Goal: Task Accomplishment & Management: Complete application form

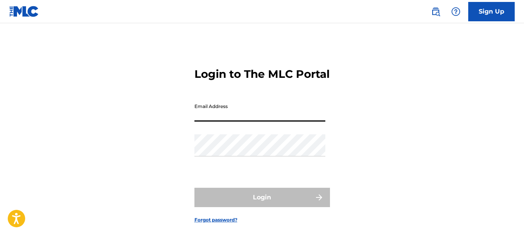
click at [261, 116] on input "Email Address" at bounding box center [259, 111] width 131 height 22
type input "[EMAIL_ADDRESS][DOMAIN_NAME]"
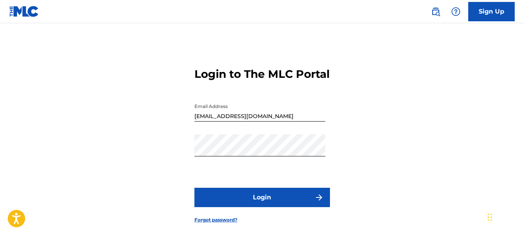
click at [238, 198] on button "Login" at bounding box center [262, 197] width 136 height 19
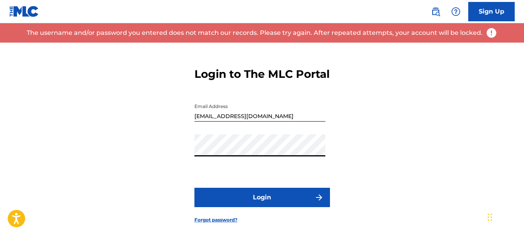
click at [180, 151] on div "Login to The MLC Portal Email Address marcelolalorago@gmail.com Password Login …" at bounding box center [262, 139] width 524 height 193
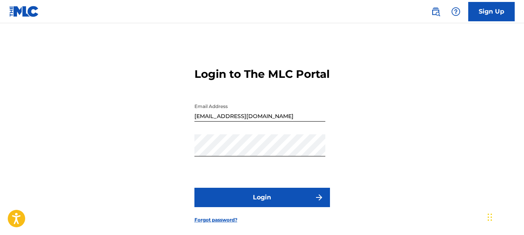
click at [265, 201] on button "Login" at bounding box center [262, 197] width 136 height 19
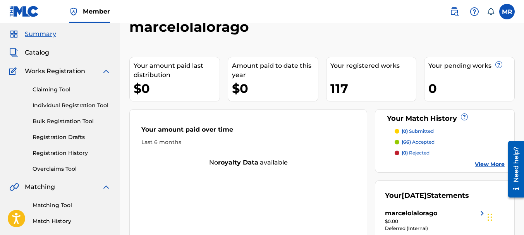
scroll to position [21, 0]
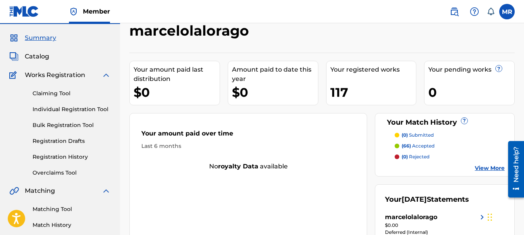
click at [39, 55] on span "Catalog" at bounding box center [37, 56] width 24 height 9
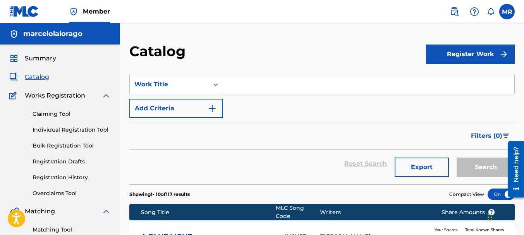
click at [58, 117] on link "Claiming Tool" at bounding box center [72, 114] width 78 height 8
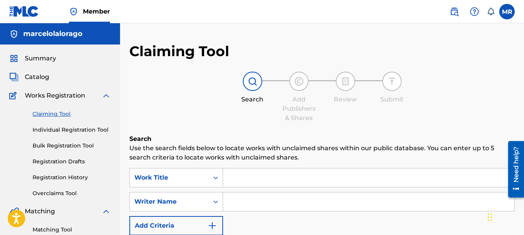
click at [237, 180] on input "Search Form" at bounding box center [368, 177] width 291 height 19
click at [65, 182] on div "Claiming Tool Individual Registration Tool Bulk Registration Tool Registration …" at bounding box center [59, 148] width 101 height 97
click at [68, 177] on link "Registration History" at bounding box center [72, 178] width 78 height 8
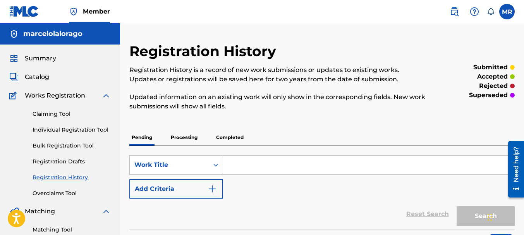
click at [248, 168] on input "Search Form" at bounding box center [368, 165] width 291 height 19
click at [240, 142] on p "Completed" at bounding box center [230, 137] width 32 height 16
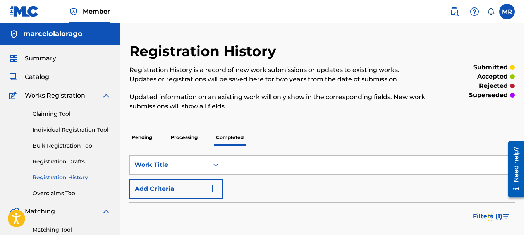
click at [242, 171] on input "Search Form" at bounding box center [368, 165] width 291 height 19
click at [235, 165] on input "Search Form" at bounding box center [368, 165] width 291 height 19
type input "Lrgo"
drag, startPoint x: 258, startPoint y: 166, endPoint x: 217, endPoint y: 168, distance: 40.7
click at [217, 168] on div "SearchWithCriteriaeb8f9daa-25e7-4582-a461-e982a0ad608e Work Title Lrgo" at bounding box center [321, 164] width 385 height 19
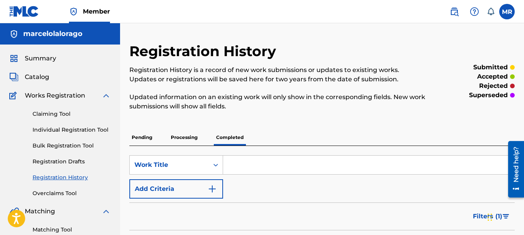
drag, startPoint x: 239, startPoint y: 171, endPoint x: 236, endPoint y: 165, distance: 6.8
click at [239, 171] on input "Search Form" at bounding box center [368, 165] width 291 height 19
type input "L"
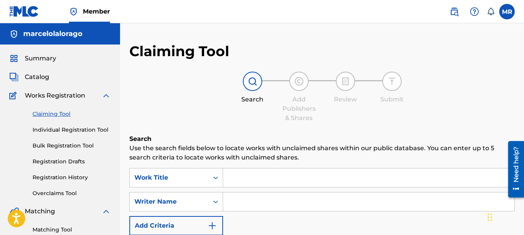
click at [259, 178] on input "Search Form" at bounding box center [368, 177] width 291 height 19
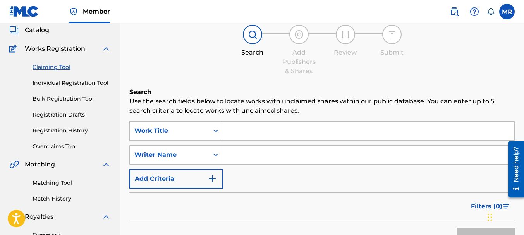
scroll to position [54, 0]
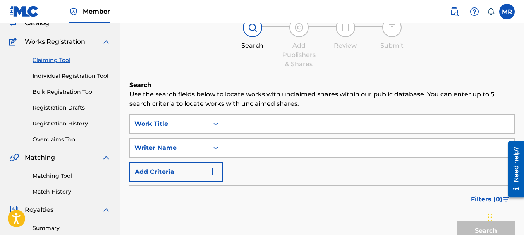
click at [77, 127] on div "Claiming Tool Individual Registration Tool Bulk Registration Tool Registration …" at bounding box center [59, 94] width 101 height 97
click at [81, 122] on link "Registration History" at bounding box center [72, 124] width 78 height 8
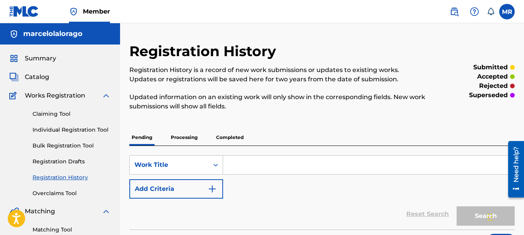
drag, startPoint x: 239, startPoint y: 137, endPoint x: 244, endPoint y: 135, distance: 5.9
click at [239, 138] on p "Completed" at bounding box center [230, 137] width 32 height 16
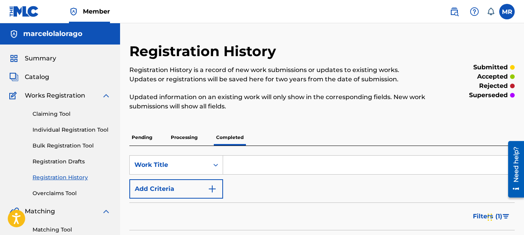
click at [60, 230] on link "Matching Tool" at bounding box center [72, 230] width 78 height 8
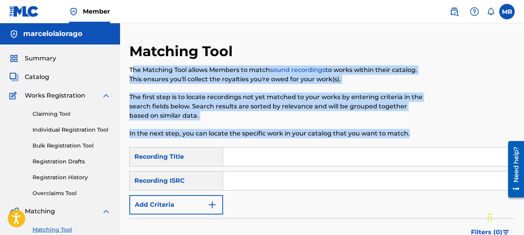
drag, startPoint x: 134, startPoint y: 72, endPoint x: 421, endPoint y: 130, distance: 292.8
click at [428, 131] on div "Matching Tool The Matching Tool allows Members to match sound recordings to wor…" at bounding box center [321, 95] width 385 height 105
copy div "he Matching Tool allows Members to match sound recordings to works within their…"
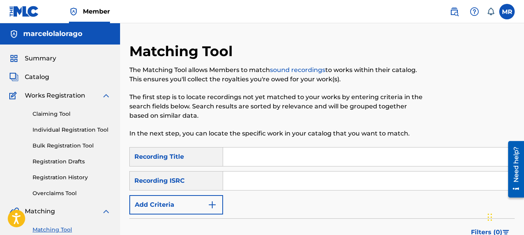
click at [243, 157] on input "Search Form" at bounding box center [368, 157] width 291 height 19
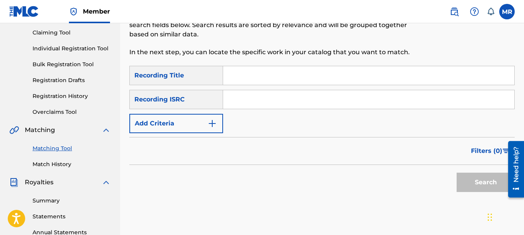
scroll to position [89, 0]
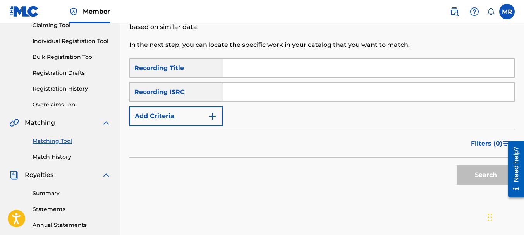
click at [209, 115] on img "Search Form" at bounding box center [212, 116] width 9 height 9
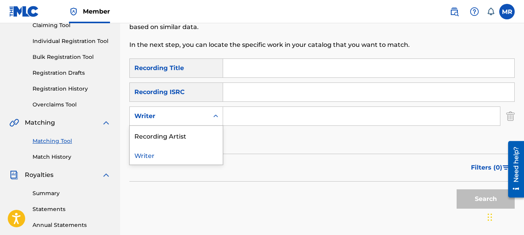
click at [215, 117] on icon "Search Form" at bounding box center [215, 116] width 5 height 3
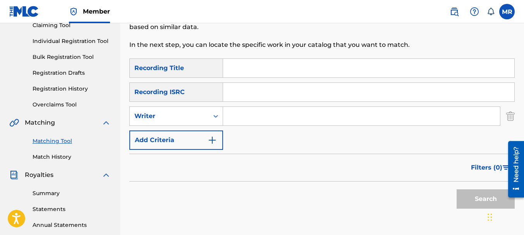
click at [254, 114] on input "Search Form" at bounding box center [361, 116] width 277 height 19
click at [67, 88] on link "Registration History" at bounding box center [72, 89] width 78 height 8
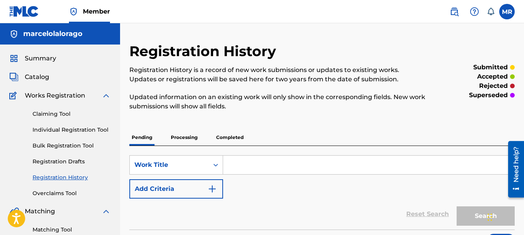
click at [235, 137] on p "Completed" at bounding box center [230, 137] width 32 height 16
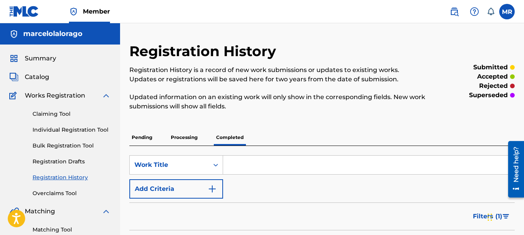
click at [44, 59] on span "Summary" at bounding box center [40, 58] width 31 height 9
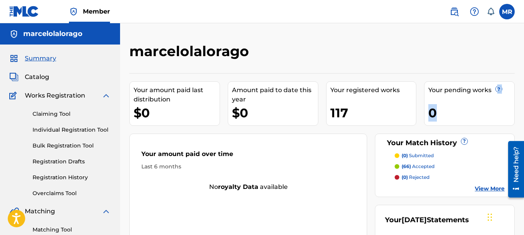
drag, startPoint x: 523, startPoint y: 80, endPoint x: 526, endPoint y: 88, distance: 8.8
click at [524, 100] on html "Accessibility Screen-Reader Guide, Feedback, and Issue Reporting | New window C…" at bounding box center [262, 117] width 524 height 235
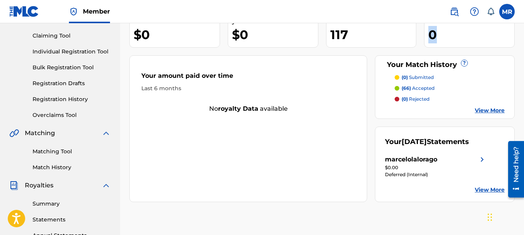
scroll to position [81, 0]
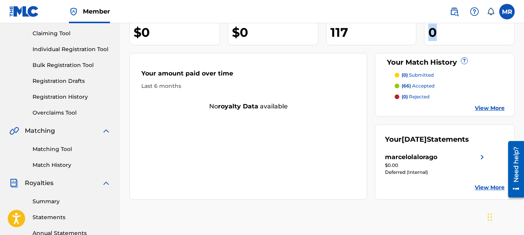
click at [67, 96] on link "Registration History" at bounding box center [72, 97] width 78 height 8
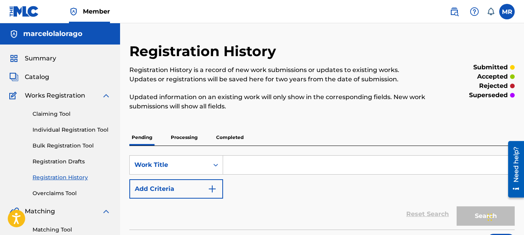
click at [223, 137] on p "Completed" at bounding box center [230, 137] width 32 height 16
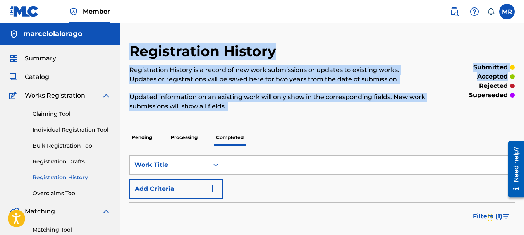
drag, startPoint x: 523, startPoint y: 73, endPoint x: 522, endPoint y: 93, distance: 20.2
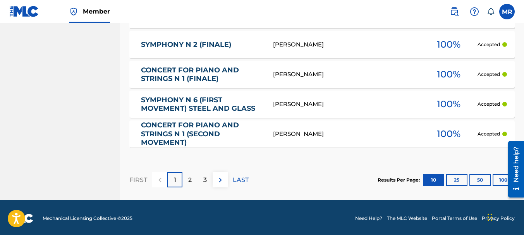
scroll to position [442, 0]
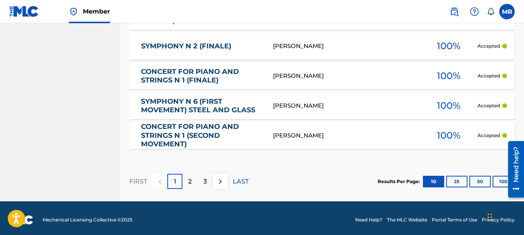
click at [504, 181] on div at bounding box center [513, 169] width 22 height 62
click at [498, 184] on button "100" at bounding box center [503, 182] width 21 height 12
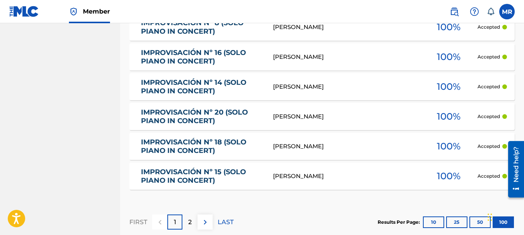
scroll to position [3129, 0]
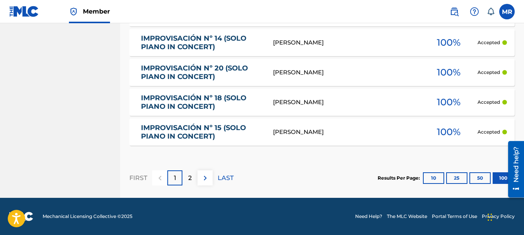
click at [187, 178] on div "2" at bounding box center [189, 177] width 15 height 15
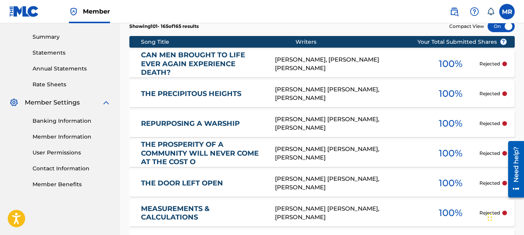
scroll to position [2085, 0]
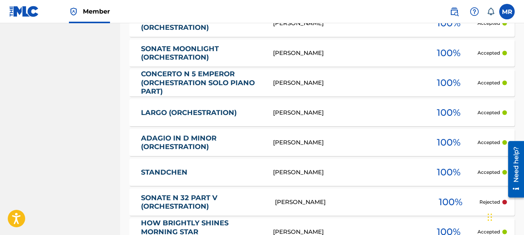
drag, startPoint x: 526, startPoint y: 224, endPoint x: 3, endPoint y: 55, distance: 549.7
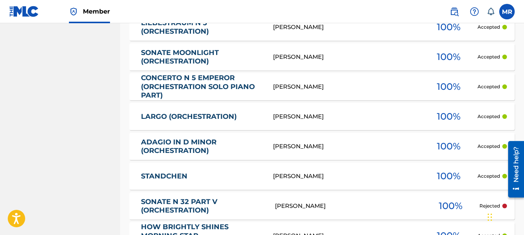
click at [266, 117] on div "LARGO (ORCHESTRATION)" at bounding box center [207, 116] width 132 height 9
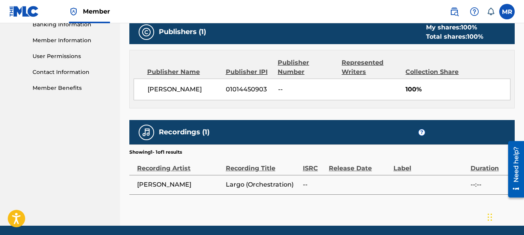
scroll to position [369, 0]
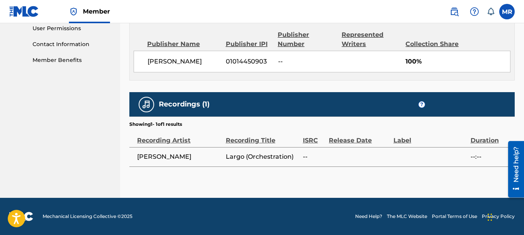
drag, startPoint x: 526, startPoint y: 137, endPoint x: 11, endPoint y: 8, distance: 530.7
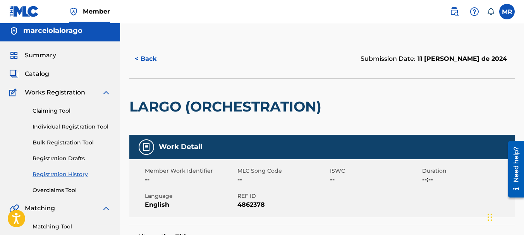
scroll to position [0, 0]
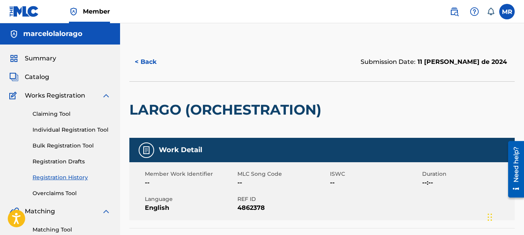
click at [59, 115] on link "Claiming Tool" at bounding box center [72, 114] width 78 height 8
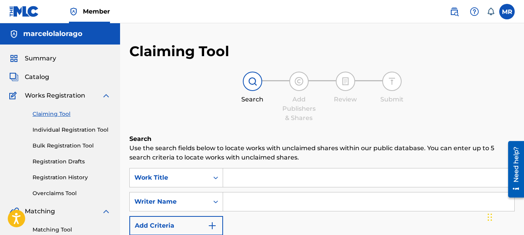
click at [233, 177] on input "Search Form" at bounding box center [368, 177] width 291 height 19
type input "l"
type input "Largo (Orchestration)"
click at [254, 203] on input "Search Form" at bounding box center [368, 201] width 291 height 19
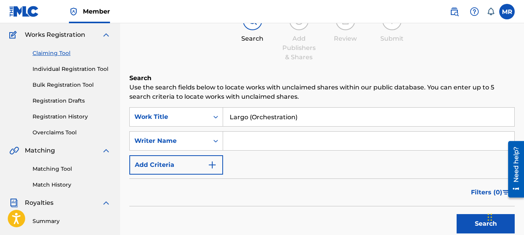
scroll to position [67, 0]
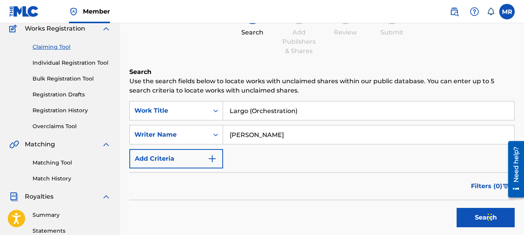
type input "Marcelo Rago"
click at [212, 160] on img "Search Form" at bounding box center [212, 158] width 9 height 9
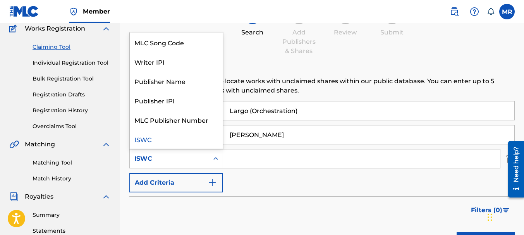
click at [216, 160] on icon "Search Form" at bounding box center [216, 159] width 8 height 8
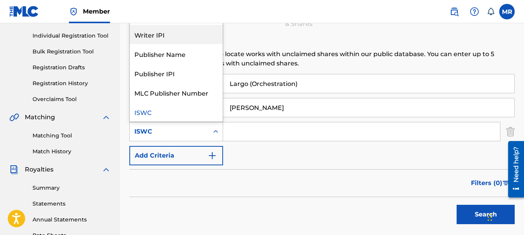
scroll to position [93, 0]
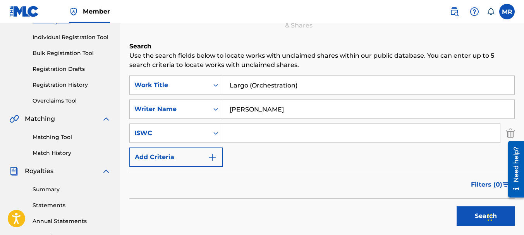
click at [69, 137] on link "Matching Tool" at bounding box center [72, 137] width 78 height 8
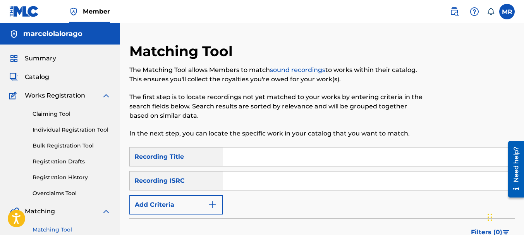
click at [239, 150] on input "Search Form" at bounding box center [368, 157] width 291 height 19
type input "Largo (Orchestration)"
click at [247, 176] on input "Search Form" at bounding box center [368, 181] width 291 height 19
paste input "QZPLR2349049"
type input "QZPLR2349049"
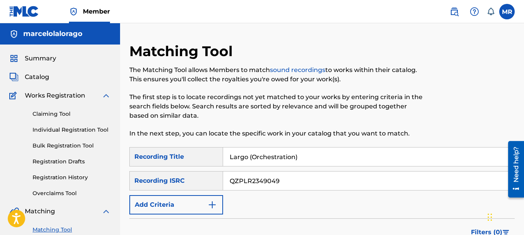
click at [215, 205] on img "Search Form" at bounding box center [212, 204] width 9 height 9
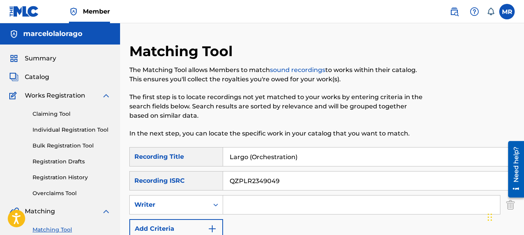
click at [230, 207] on input "Search Form" at bounding box center [361, 205] width 277 height 19
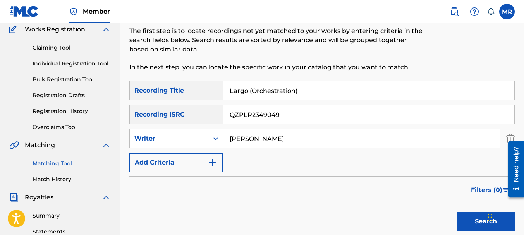
scroll to position [81, 0]
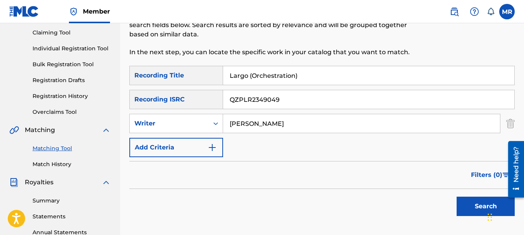
type input "Marcelo Rago"
click at [214, 149] on img "Search Form" at bounding box center [212, 147] width 9 height 9
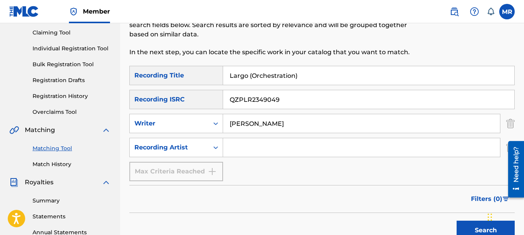
click at [235, 148] on input "Search Form" at bounding box center [361, 147] width 277 height 19
click at [237, 149] on input "MArcelo Rago" at bounding box center [361, 147] width 277 height 19
type input "Marcelo Rago"
click at [215, 171] on div "Max Criteria Reached" at bounding box center [176, 171] width 94 height 19
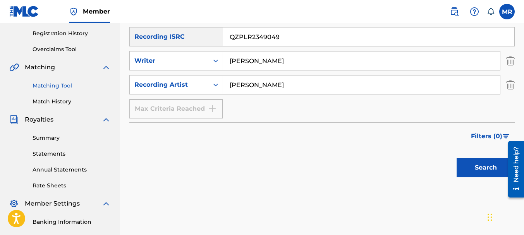
scroll to position [146, 0]
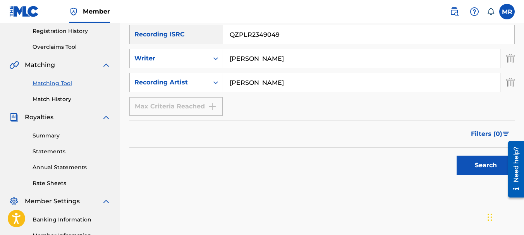
drag, startPoint x: 526, startPoint y: 111, endPoint x: 19, endPoint y: 5, distance: 518.8
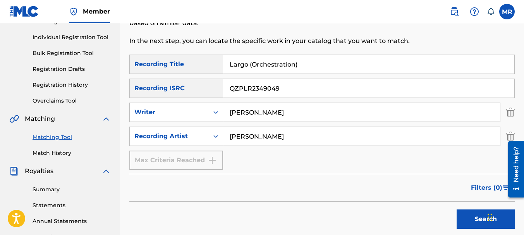
scroll to position [88, 0]
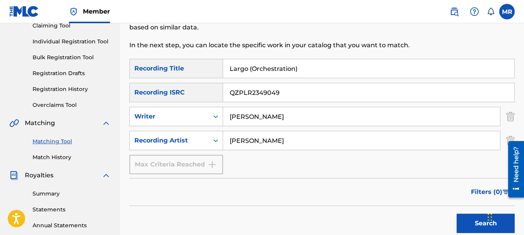
click at [480, 223] on button "Search" at bounding box center [486, 223] width 58 height 19
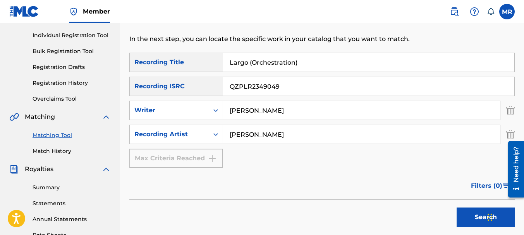
scroll to position [100, 0]
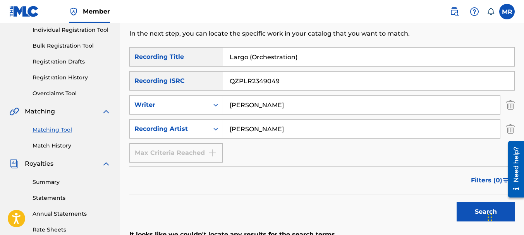
click at [478, 213] on button "Search" at bounding box center [486, 211] width 58 height 19
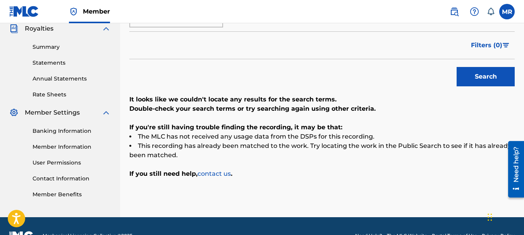
scroll to position [238, 0]
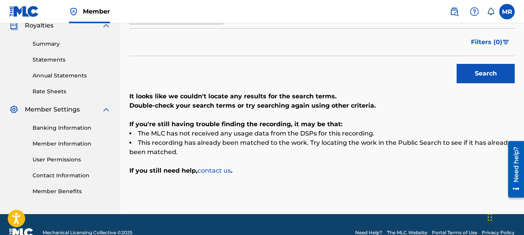
drag, startPoint x: 526, startPoint y: 110, endPoint x: 4, endPoint y: 39, distance: 526.9
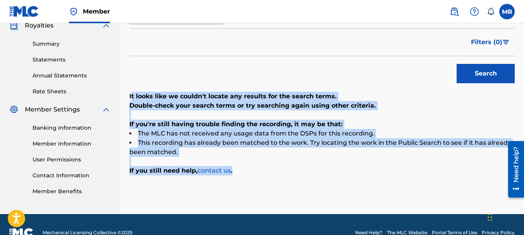
drag, startPoint x: 131, startPoint y: 93, endPoint x: 246, endPoint y: 175, distance: 140.9
click at [246, 175] on div "It looks like we couldn't locate any results for the search terms. Double-check…" at bounding box center [321, 134] width 385 height 84
copy div "t looks like we couldn't locate any results for the search terms. Double-check …"
click at [254, 171] on p "If you still need help, contact us ." at bounding box center [321, 170] width 385 height 9
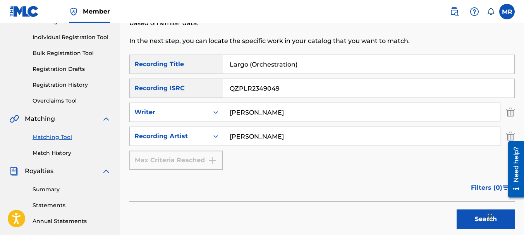
scroll to position [88, 0]
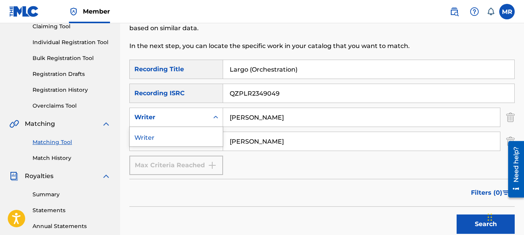
click at [218, 119] on icon "Search Form" at bounding box center [216, 117] width 8 height 8
click at [216, 119] on icon "Search Form" at bounding box center [216, 117] width 8 height 8
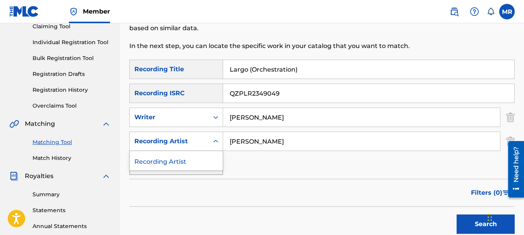
click at [215, 144] on icon "Search Form" at bounding box center [216, 141] width 8 height 8
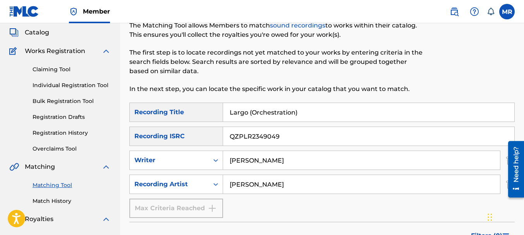
scroll to position [41, 0]
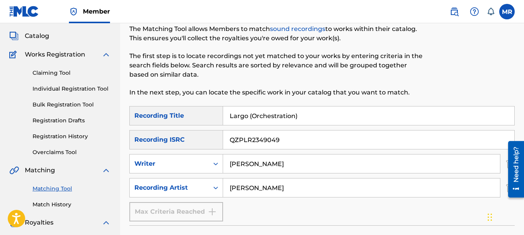
click at [49, 76] on link "Claiming Tool" at bounding box center [72, 73] width 78 height 8
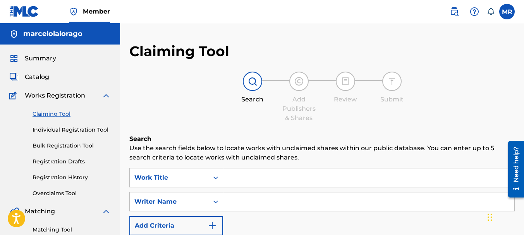
click at [231, 173] on input "Search Form" at bounding box center [368, 177] width 291 height 19
type input "Largo (Orchestration)"
click at [237, 201] on input "Search Form" at bounding box center [368, 201] width 291 height 19
type input "Marcelo Rago"
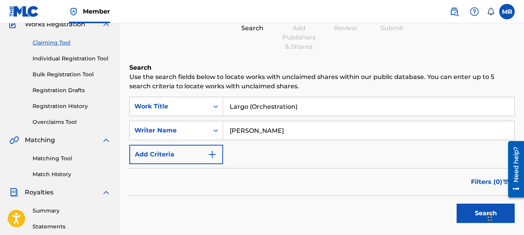
scroll to position [72, 0]
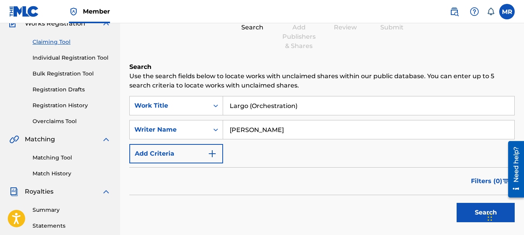
click at [215, 152] on img "Search Form" at bounding box center [212, 153] width 9 height 9
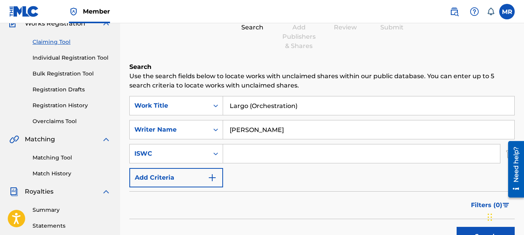
click at [234, 153] on input "Search Form" at bounding box center [361, 153] width 277 height 19
click at [216, 152] on icon "Search Form" at bounding box center [216, 154] width 8 height 8
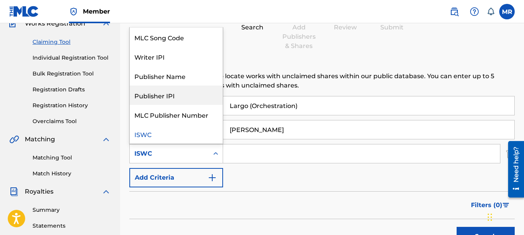
drag, startPoint x: 187, startPoint y: 98, endPoint x: 195, endPoint y: 104, distance: 10.8
click at [187, 97] on div "Publisher IPI" at bounding box center [176, 95] width 93 height 19
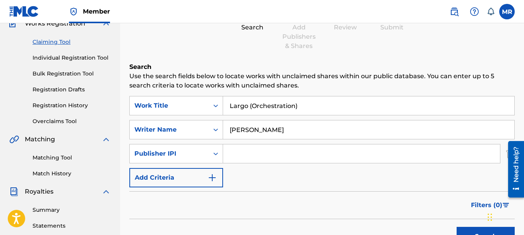
click at [259, 155] on input "Search Form" at bounding box center [361, 153] width 277 height 19
type input "01014450903"
click at [217, 177] on button "Add Criteria" at bounding box center [176, 177] width 94 height 19
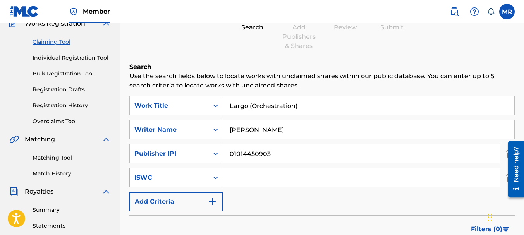
click at [214, 176] on icon "Search Form" at bounding box center [216, 178] width 8 height 8
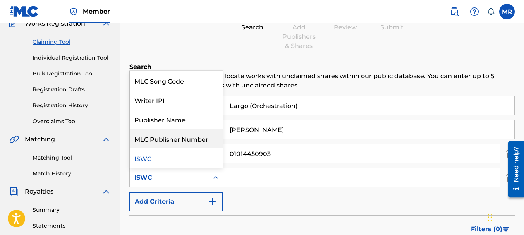
click at [191, 140] on div "MLC Publisher Number" at bounding box center [176, 138] width 93 height 19
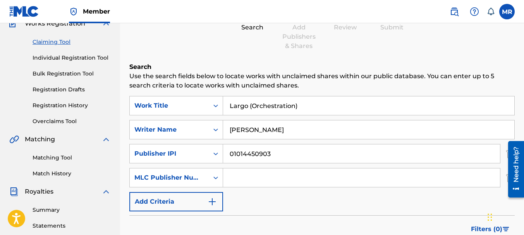
click at [236, 177] on input "Search Form" at bounding box center [361, 177] width 277 height 19
type input "Marcelo Rago"
click at [214, 204] on img "Search Form" at bounding box center [212, 201] width 9 height 9
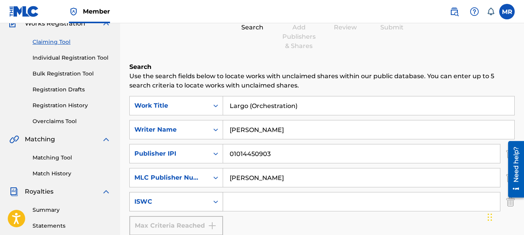
click at [215, 205] on icon "Search Form" at bounding box center [216, 202] width 8 height 8
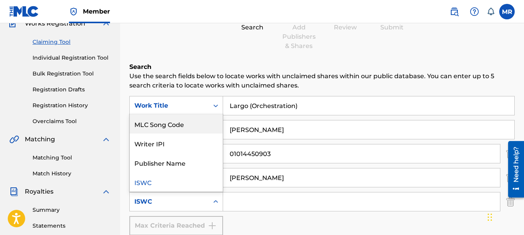
click at [182, 128] on div "MLC Song Code" at bounding box center [176, 123] width 93 height 19
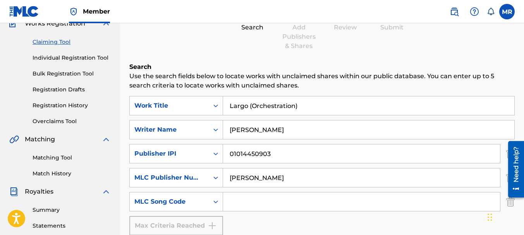
click at [259, 204] on input "Search Form" at bounding box center [361, 201] width 277 height 19
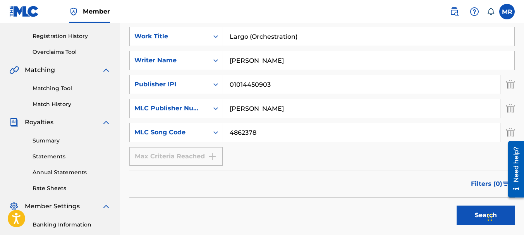
scroll to position [156, 0]
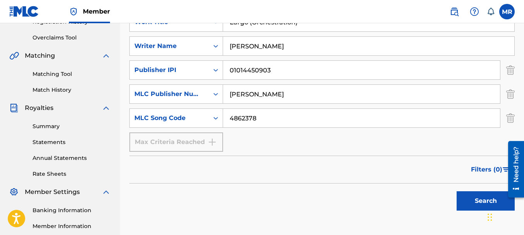
type input "4862378"
click at [478, 200] on button "Search" at bounding box center [486, 200] width 58 height 19
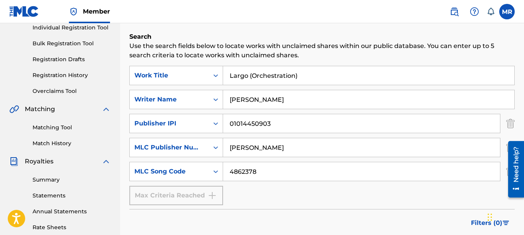
scroll to position [101, 0]
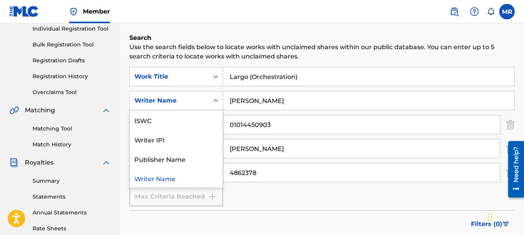
click at [216, 102] on icon "Search Form" at bounding box center [216, 101] width 8 height 8
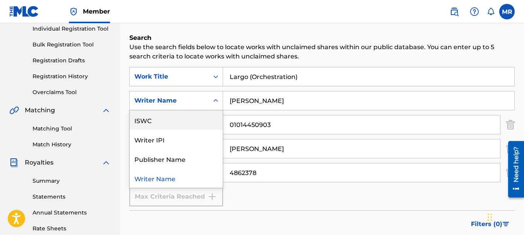
click at [290, 105] on input "Marcelo Rago" at bounding box center [368, 100] width 291 height 19
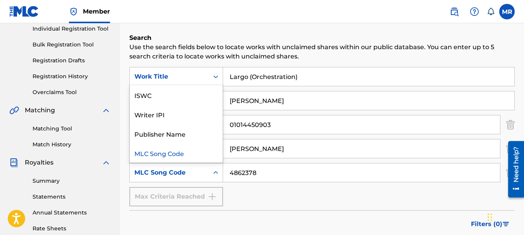
click at [215, 172] on icon "Search Form" at bounding box center [216, 173] width 8 height 8
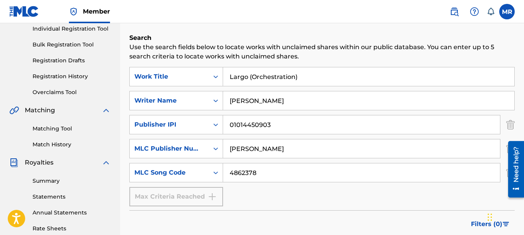
click at [507, 173] on div at bounding box center [513, 169] width 22 height 62
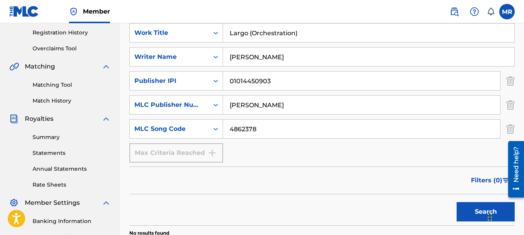
scroll to position [149, 0]
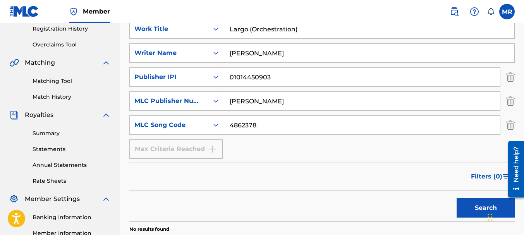
click at [508, 124] on img "Search Form" at bounding box center [510, 124] width 9 height 19
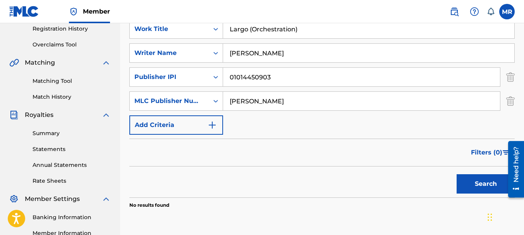
click at [481, 186] on button "Search" at bounding box center [486, 183] width 58 height 19
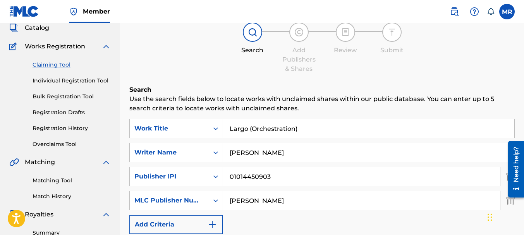
scroll to position [39, 0]
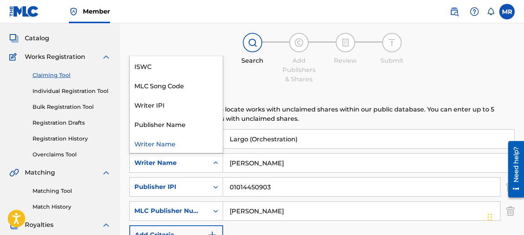
click at [217, 165] on icon "Search Form" at bounding box center [216, 163] width 8 height 8
click at [199, 127] on div "Publisher Name" at bounding box center [176, 123] width 93 height 19
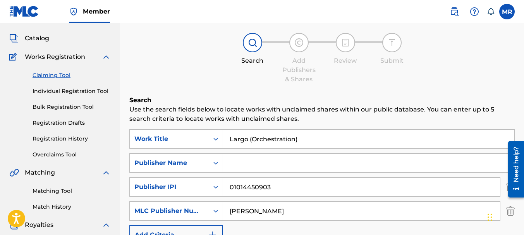
click at [275, 165] on input "Search Form" at bounding box center [368, 163] width 291 height 19
type input "Marcelo Rago"
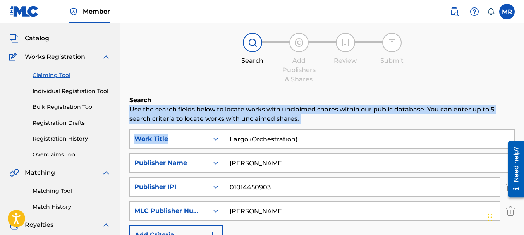
drag, startPoint x: 524, startPoint y: 101, endPoint x: 524, endPoint y: 119, distance: 17.8
click at [524, 128] on html "Accessibility Screen-Reader Guide, Feedback, and Issue Reporting | New window C…" at bounding box center [262, 78] width 524 height 235
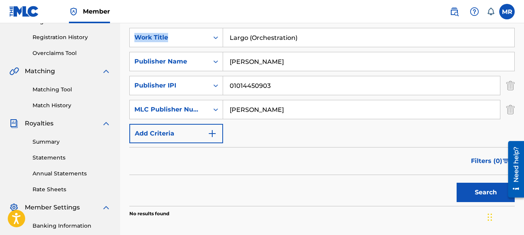
scroll to position [141, 0]
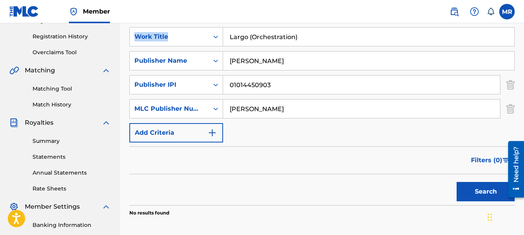
click at [487, 191] on button "Search" at bounding box center [486, 191] width 58 height 19
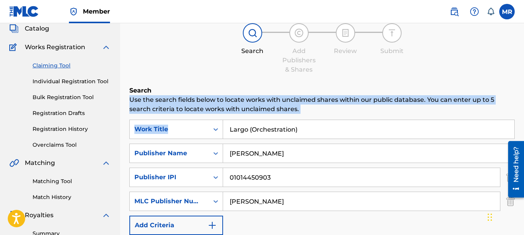
scroll to position [47, 0]
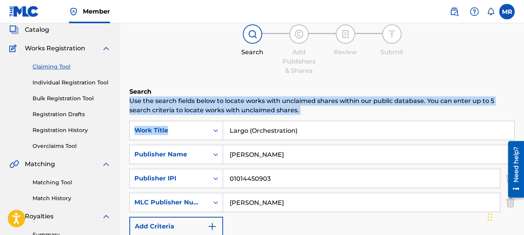
click at [65, 146] on link "Overclaims Tool" at bounding box center [72, 146] width 78 height 8
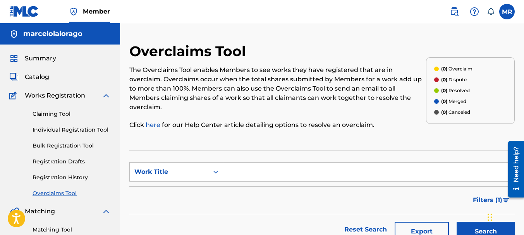
click at [253, 173] on input "Search Form" at bounding box center [368, 172] width 291 height 19
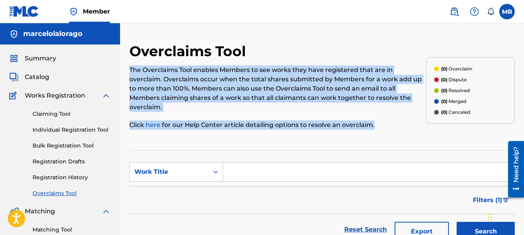
drag, startPoint x: 131, startPoint y: 68, endPoint x: 361, endPoint y: 122, distance: 236.5
click at [375, 124] on div "The Overclaims Tool enables Members to see works they have registered that are …" at bounding box center [277, 97] width 297 height 64
copy div "The Overclaims Tool enables Members to see works they have registered that are …"
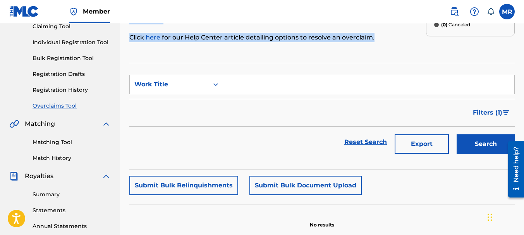
scroll to position [88, 0]
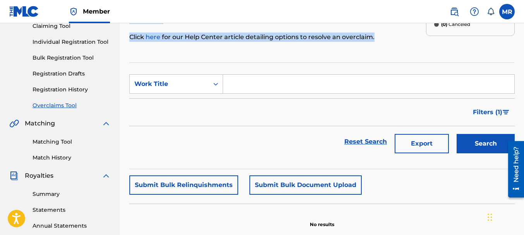
click at [59, 143] on link "Matching Tool" at bounding box center [72, 142] width 78 height 8
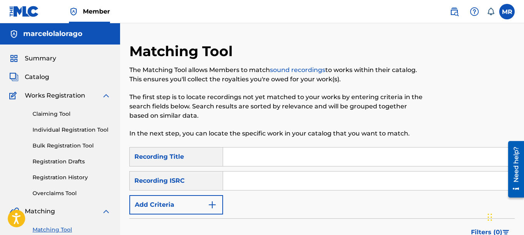
click at [244, 156] on input "Search Form" at bounding box center [368, 157] width 291 height 19
type input "Largo (Orchestration)"
click at [250, 180] on input "Search Form" at bounding box center [368, 181] width 291 height 19
type input "QZPLR2349049"
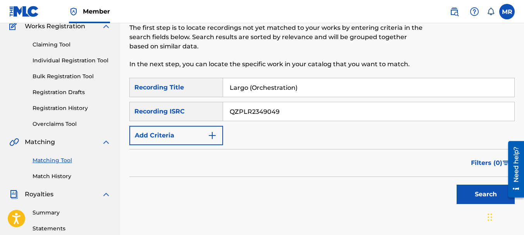
scroll to position [74, 0]
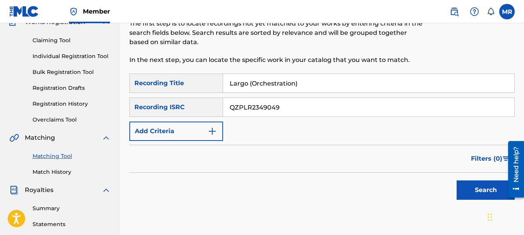
click at [484, 193] on button "Search" at bounding box center [486, 189] width 58 height 19
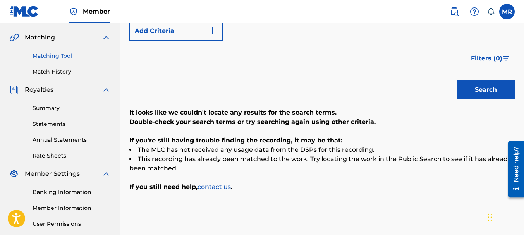
scroll to position [175, 0]
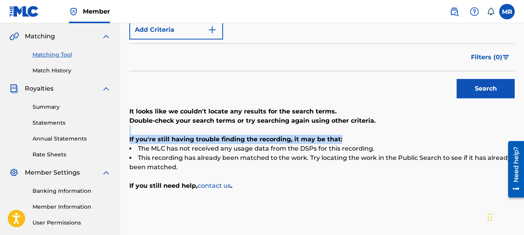
drag, startPoint x: 522, startPoint y: 123, endPoint x: 526, endPoint y: 128, distance: 6.4
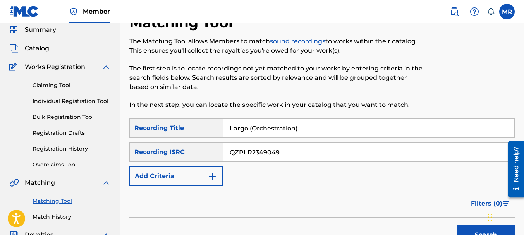
scroll to position [29, 0]
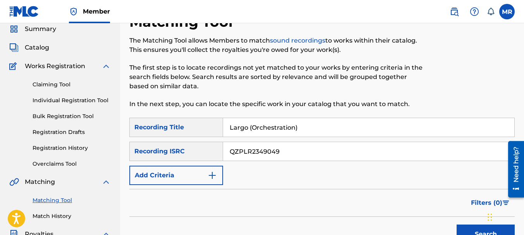
click at [40, 48] on span "Catalog" at bounding box center [37, 47] width 24 height 9
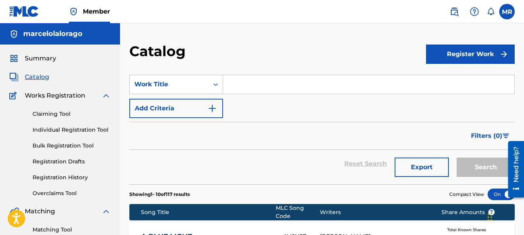
click at [250, 89] on input "Search Form" at bounding box center [368, 84] width 291 height 19
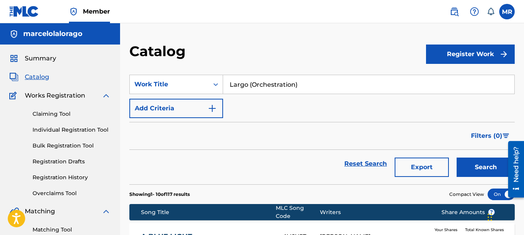
type input "Largo (Orchestration)"
click at [213, 113] on button "Add Criteria" at bounding box center [176, 108] width 94 height 19
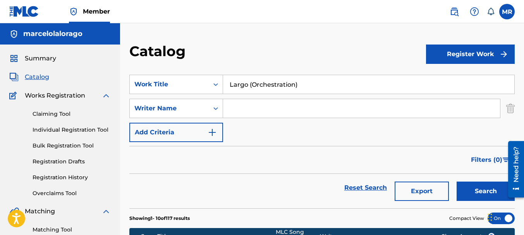
click at [234, 109] on input "Search Form" at bounding box center [361, 108] width 277 height 19
type input "Marcelo Rago"
click at [211, 131] on img "Search Form" at bounding box center [212, 132] width 9 height 9
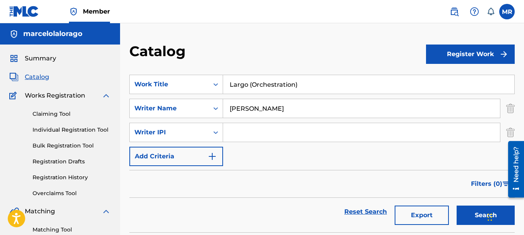
click at [228, 132] on input "Search Form" at bounding box center [361, 132] width 277 height 19
type input "01014450903"
click at [210, 157] on img "Search Form" at bounding box center [212, 156] width 9 height 9
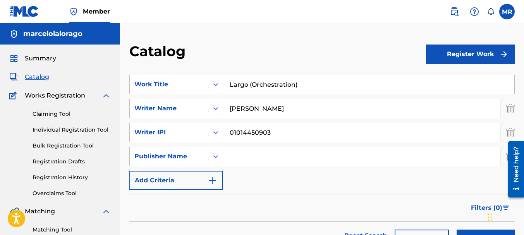
click at [235, 158] on input "Search Form" at bounding box center [361, 156] width 277 height 19
type input "Marcelo Rago"
click at [172, 184] on button "Add Criteria" at bounding box center [176, 180] width 94 height 19
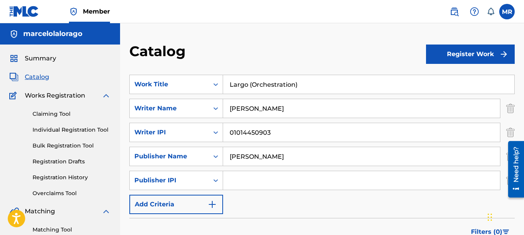
click at [232, 181] on input "Search Form" at bounding box center [361, 180] width 277 height 19
drag, startPoint x: 275, startPoint y: 131, endPoint x: 206, endPoint y: 132, distance: 68.2
click at [204, 130] on div "SearchWithCriteriaa049bb1e-58e4-4f25-9d2d-dddf041d26cf Writer IPI 01014450903" at bounding box center [321, 132] width 385 height 19
click at [238, 179] on input "Search Form" at bounding box center [361, 180] width 277 height 19
paste input "01014450903"
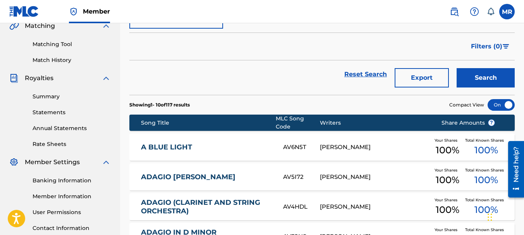
scroll to position [188, 0]
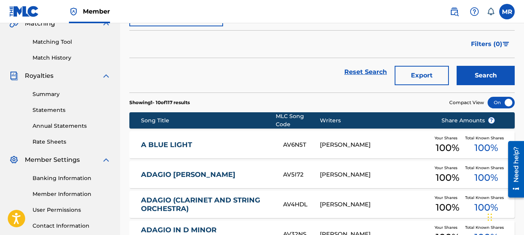
type input "01014450903"
click at [483, 78] on button "Search" at bounding box center [486, 75] width 58 height 19
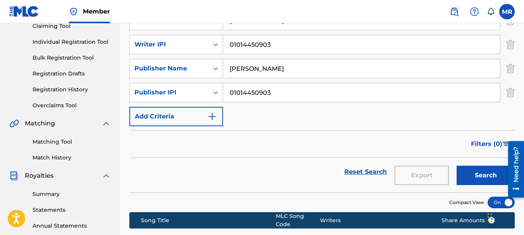
scroll to position [87, 0]
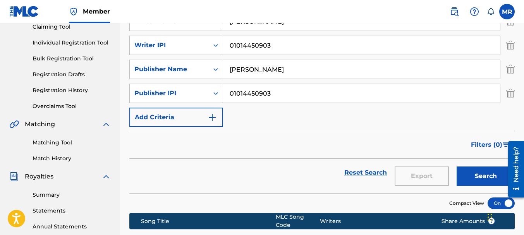
click at [507, 94] on img "Search Form" at bounding box center [510, 93] width 9 height 19
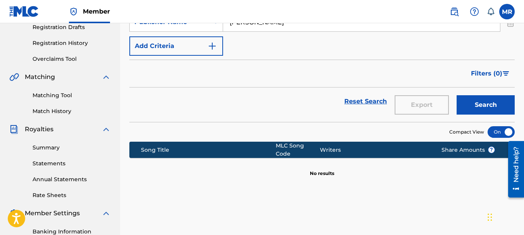
scroll to position [150, 0]
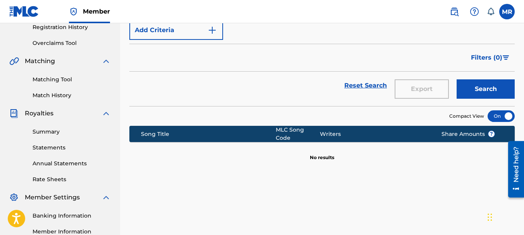
click at [480, 93] on button "Search" at bounding box center [486, 88] width 58 height 19
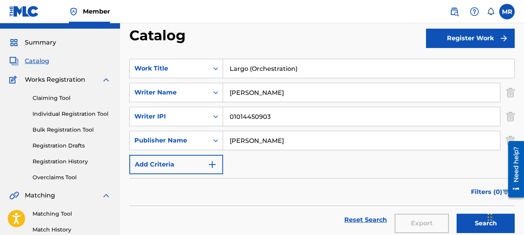
scroll to position [14, 0]
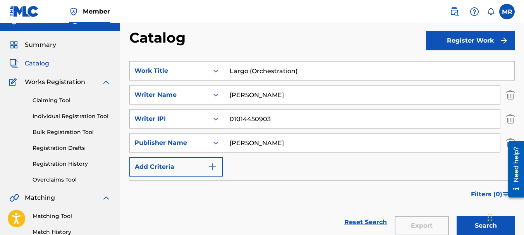
drag, startPoint x: 289, startPoint y: 118, endPoint x: 215, endPoint y: 118, distance: 73.2
click at [216, 119] on div "SearchWithCriteriaa049bb1e-58e4-4f25-9d2d-dddf041d26cf Writer IPI 01014450903" at bounding box center [321, 118] width 385 height 19
type input "4862378"
click at [485, 224] on button "Search" at bounding box center [486, 225] width 58 height 19
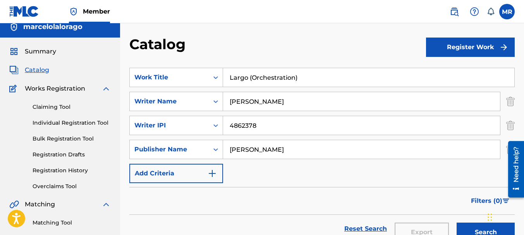
scroll to position [0, 0]
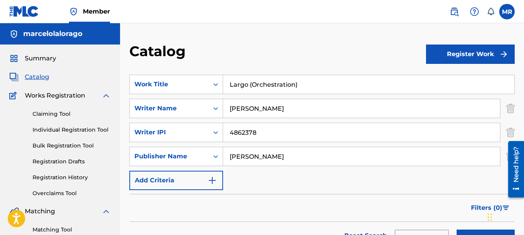
click at [48, 117] on link "Claiming Tool" at bounding box center [72, 114] width 78 height 8
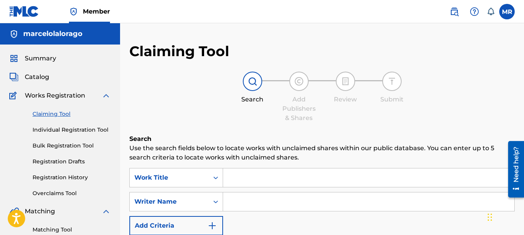
click at [226, 175] on input "Search Form" at bounding box center [368, 177] width 291 height 19
click at [42, 62] on span "Summary" at bounding box center [40, 58] width 31 height 9
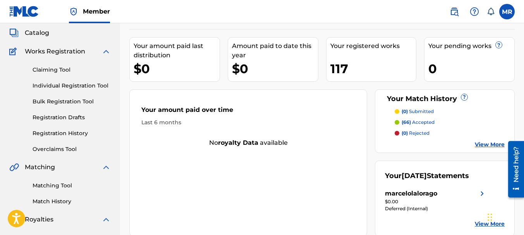
scroll to position [45, 0]
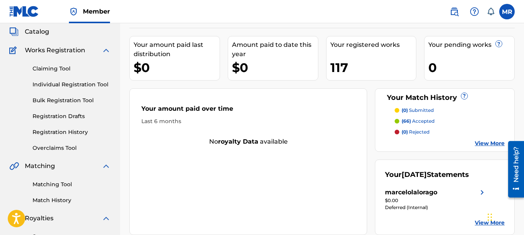
click at [60, 71] on link "Claiming Tool" at bounding box center [72, 69] width 78 height 8
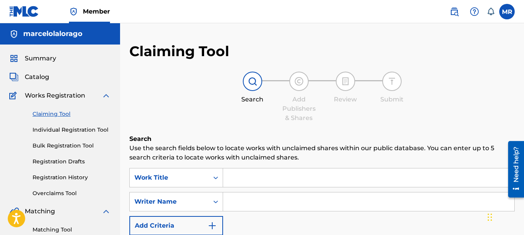
click at [43, 60] on span "Summary" at bounding box center [40, 58] width 31 height 9
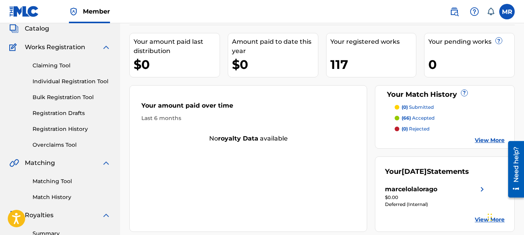
scroll to position [46, 0]
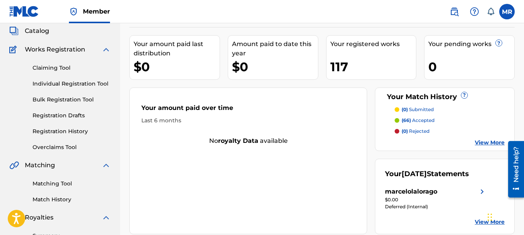
click at [44, 69] on link "Claiming Tool" at bounding box center [72, 68] width 78 height 8
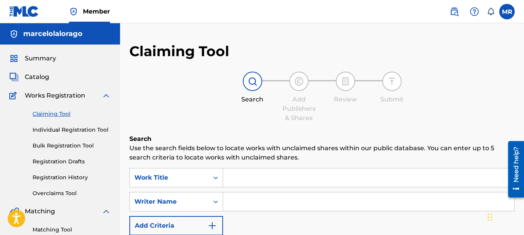
click at [229, 176] on input "Search Form" at bounding box center [368, 177] width 291 height 19
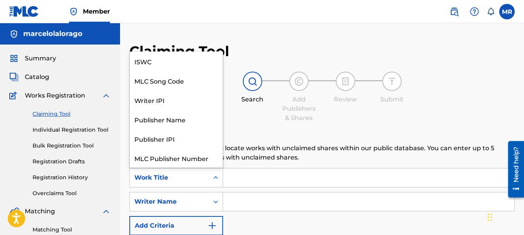
click at [218, 180] on icon "Search Form" at bounding box center [216, 178] width 8 height 8
drag, startPoint x: 186, startPoint y: 82, endPoint x: 198, endPoint y: 91, distance: 14.9
click at [186, 82] on div "MLC Song Code" at bounding box center [176, 80] width 93 height 19
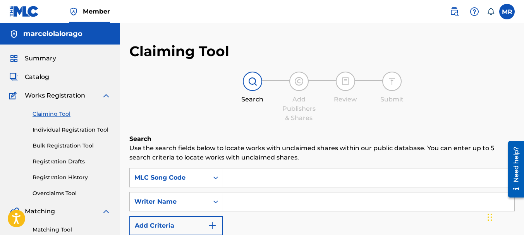
click at [241, 177] on input "Search Form" at bounding box center [368, 177] width 291 height 19
type input "4862378"
click at [214, 205] on icon "Search Form" at bounding box center [216, 202] width 8 height 8
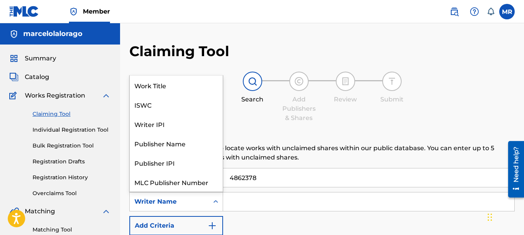
scroll to position [19, 0]
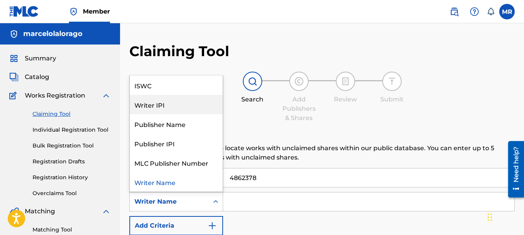
click at [163, 107] on div "Writer IPI" at bounding box center [176, 104] width 93 height 19
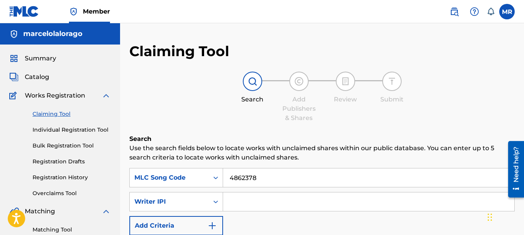
click at [240, 206] on input "Search Form" at bounding box center [368, 201] width 291 height 19
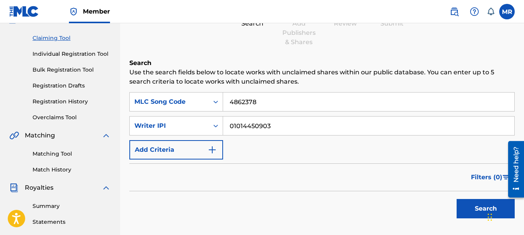
scroll to position [77, 0]
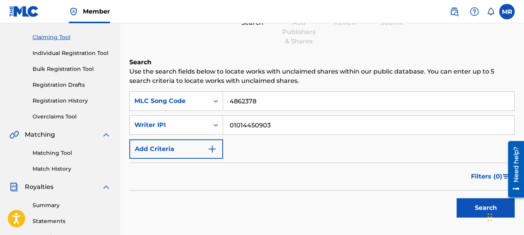
type input "01014450903"
click at [481, 208] on button "Search" at bounding box center [486, 207] width 58 height 19
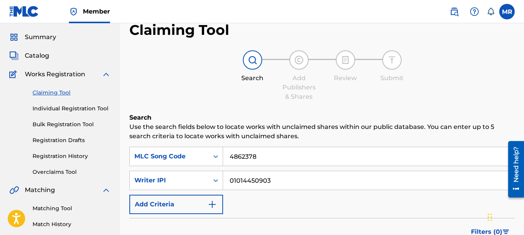
scroll to position [20, 0]
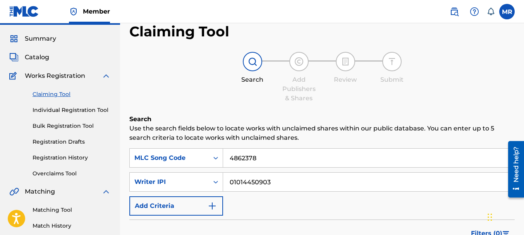
click at [39, 58] on span "Catalog" at bounding box center [37, 57] width 24 height 9
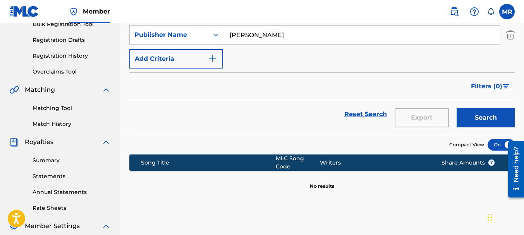
scroll to position [122, 0]
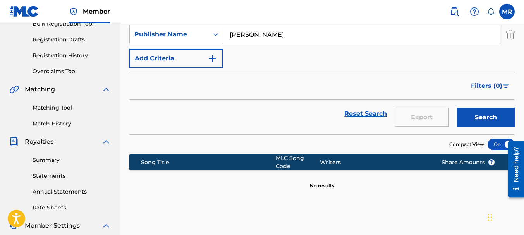
click at [490, 115] on button "Search" at bounding box center [486, 117] width 58 height 19
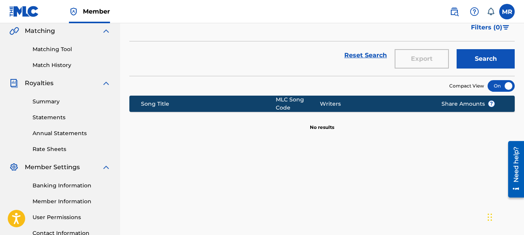
scroll to position [137, 0]
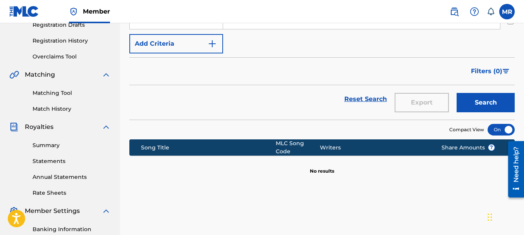
click at [74, 41] on link "Registration History" at bounding box center [72, 41] width 78 height 8
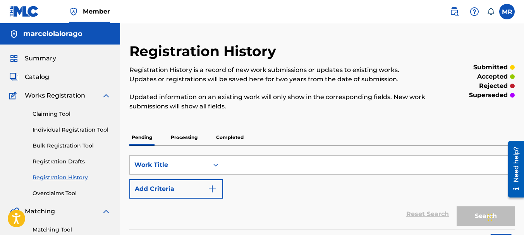
click at [231, 140] on p "Completed" at bounding box center [230, 137] width 32 height 16
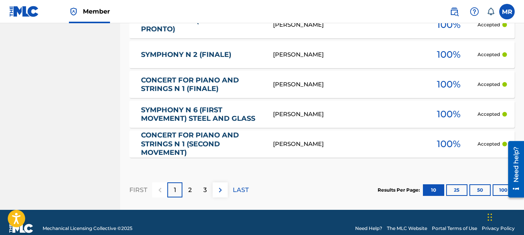
scroll to position [445, 0]
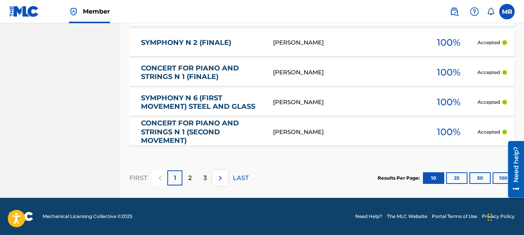
click at [500, 180] on button "100" at bounding box center [503, 178] width 21 height 12
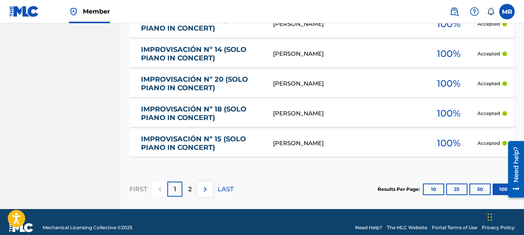
scroll to position [3107, 0]
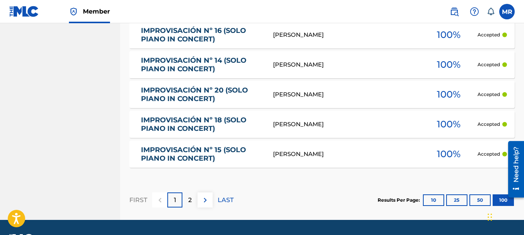
click at [192, 203] on div "2" at bounding box center [189, 199] width 15 height 15
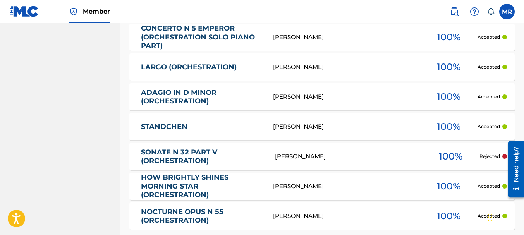
scroll to position [1975, 0]
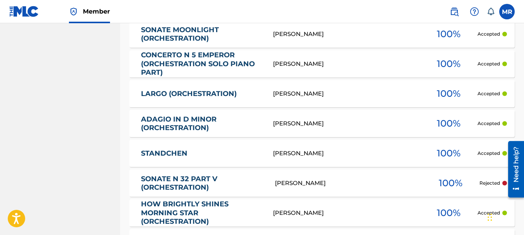
click at [203, 97] on link "LARGO (ORCHESTRATION)" at bounding box center [202, 93] width 122 height 9
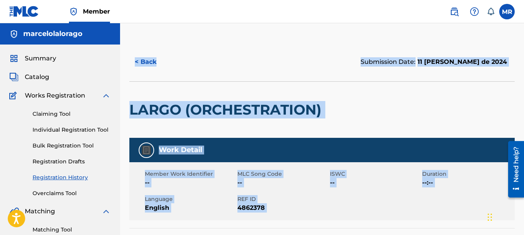
click at [313, 184] on span "--" at bounding box center [282, 182] width 91 height 9
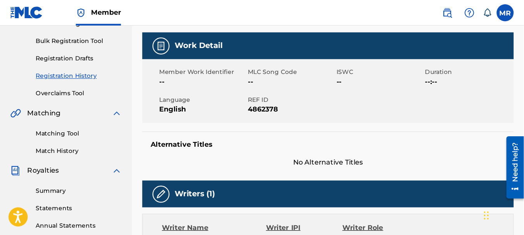
scroll to position [109, 0]
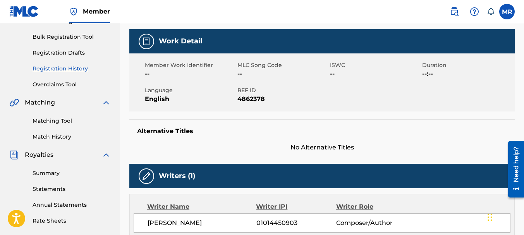
click at [524, 84] on html "Accessibility Screen-Reader Guide, Feedback, and Issue Reporting | New window C…" at bounding box center [262, 8] width 524 height 235
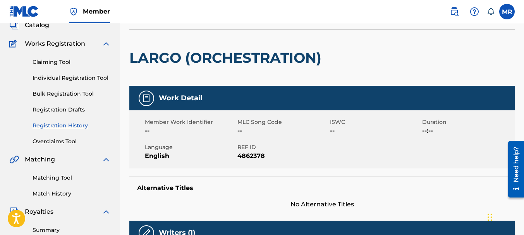
scroll to position [46, 0]
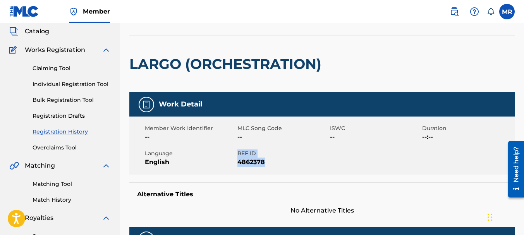
drag, startPoint x: 266, startPoint y: 161, endPoint x: 234, endPoint y: 165, distance: 32.7
click at [234, 165] on div "Member Work Identifier -- MLC Song Code -- ISWC -- Duration --:-- Language Engl…" at bounding box center [321, 146] width 385 height 58
click at [56, 69] on link "Claiming Tool" at bounding box center [72, 68] width 78 height 8
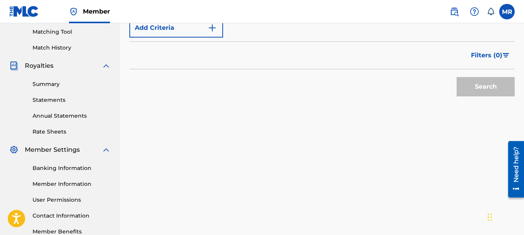
scroll to position [197, 0]
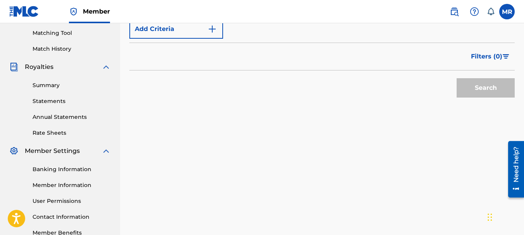
drag, startPoint x: 526, startPoint y: 96, endPoint x: 7, endPoint y: 54, distance: 521.1
click at [54, 130] on link "Rate Sheets" at bounding box center [72, 133] width 78 height 8
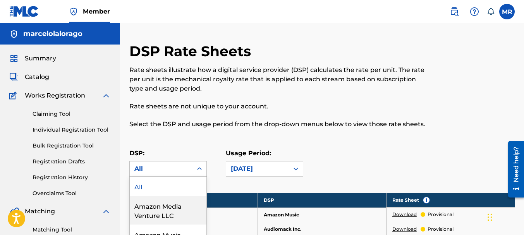
click at [191, 169] on div "73 results available. Use Up and Down to choose options, press Enter to select …" at bounding box center [167, 168] width 77 height 15
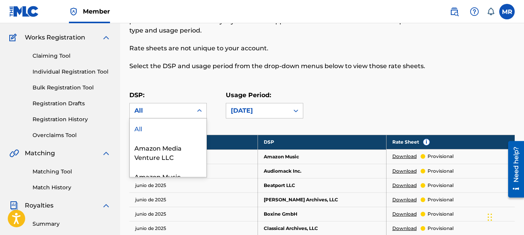
click at [175, 131] on div "All" at bounding box center [168, 128] width 77 height 19
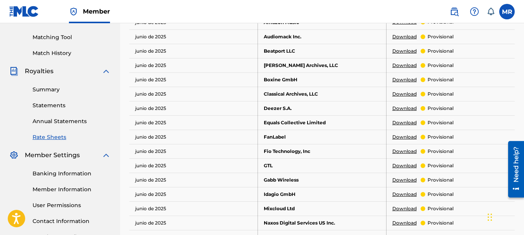
scroll to position [200, 0]
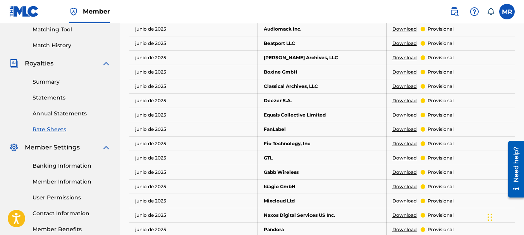
click at [50, 97] on link "Statements" at bounding box center [72, 98] width 78 height 8
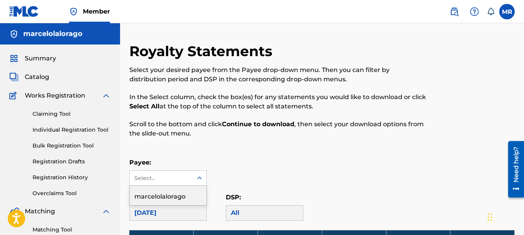
click at [194, 179] on div at bounding box center [199, 178] width 14 height 14
click at [182, 193] on div "marcelolalorago" at bounding box center [168, 195] width 77 height 19
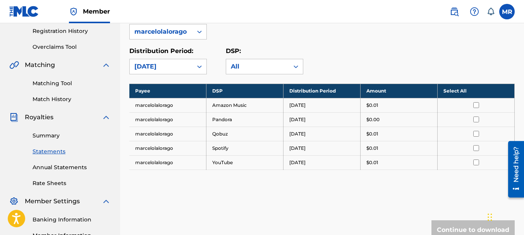
scroll to position [153, 0]
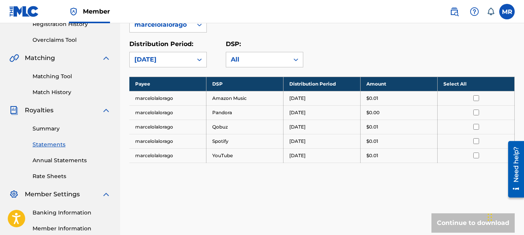
drag, startPoint x: 526, startPoint y: 93, endPoint x: 7, endPoint y: 28, distance: 523.0
click at [56, 132] on link "Summary" at bounding box center [72, 129] width 78 height 8
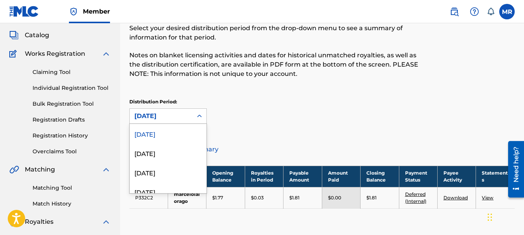
click at [201, 124] on div "53 results available. Use Up and Down to choose options, press Enter to select …" at bounding box center [167, 115] width 77 height 15
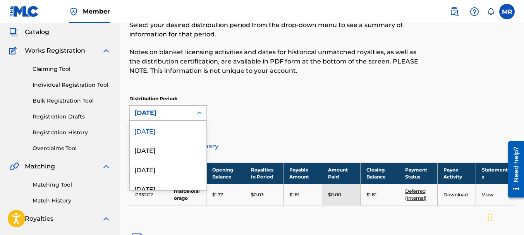
scroll to position [47, 0]
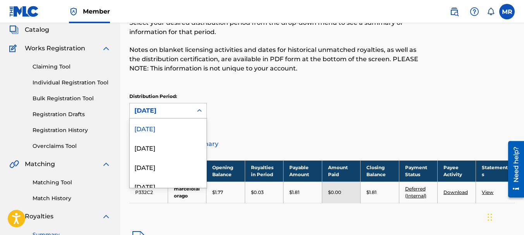
click at [183, 129] on div "August 2025" at bounding box center [168, 128] width 77 height 19
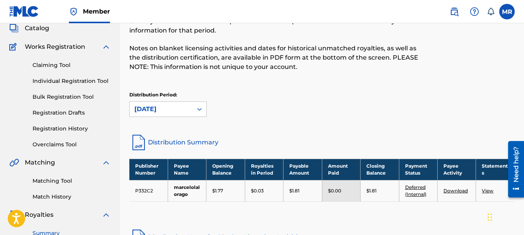
scroll to position [0, 0]
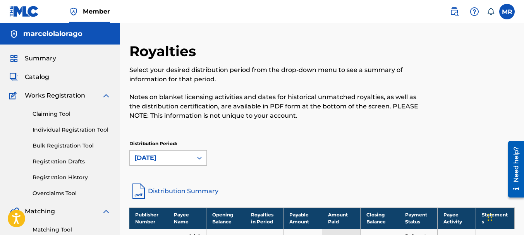
click at [43, 79] on span "Catalog" at bounding box center [37, 76] width 24 height 9
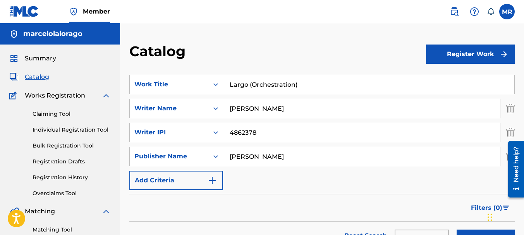
click at [53, 113] on link "Claiming Tool" at bounding box center [72, 114] width 78 height 8
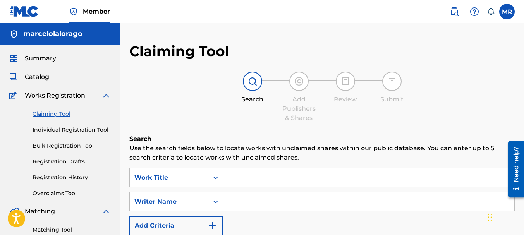
click at [54, 131] on link "Individual Registration Tool" at bounding box center [72, 130] width 78 height 8
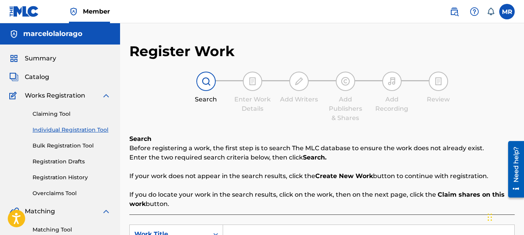
click at [59, 149] on link "Bulk Registration Tool" at bounding box center [72, 146] width 78 height 8
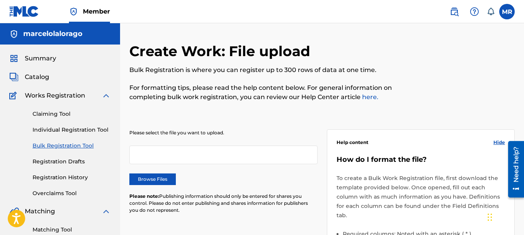
click at [61, 161] on link "Registration Drafts" at bounding box center [72, 162] width 78 height 8
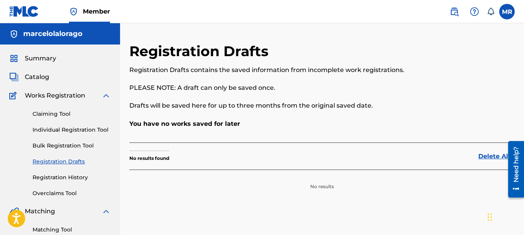
click at [63, 175] on link "Registration History" at bounding box center [72, 178] width 78 height 8
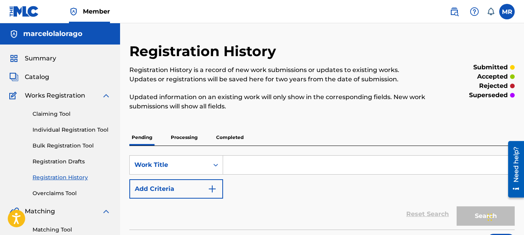
click at [190, 141] on p "Processing" at bounding box center [183, 137] width 31 height 16
click at [222, 139] on p "Completed" at bounding box center [230, 137] width 32 height 16
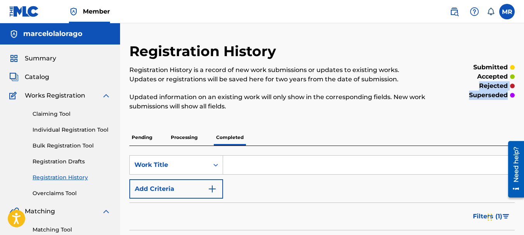
drag, startPoint x: 524, startPoint y: 72, endPoint x: 526, endPoint y: 81, distance: 8.6
click at [524, 96] on html "Accessibility Screen-Reader Guide, Feedback, and Issue Reporting | New window C…" at bounding box center [262, 117] width 524 height 235
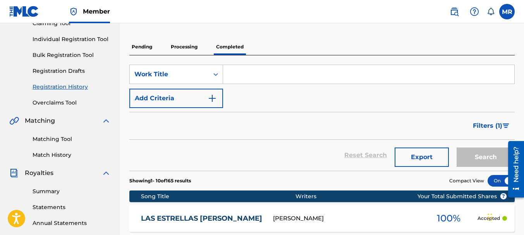
scroll to position [73, 0]
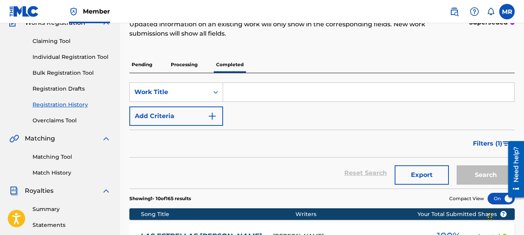
click at [180, 63] on p "Processing" at bounding box center [183, 65] width 31 height 16
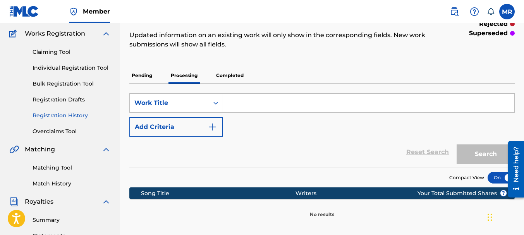
scroll to position [62, 0]
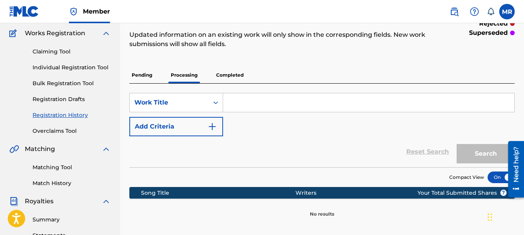
click at [141, 75] on p "Pending" at bounding box center [141, 75] width 25 height 16
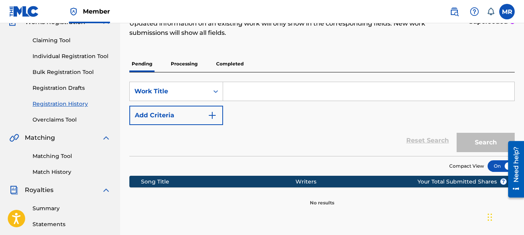
scroll to position [61, 0]
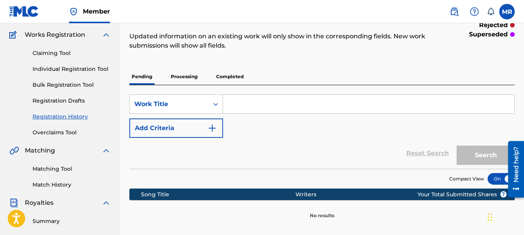
click at [79, 131] on link "Overclaims Tool" at bounding box center [72, 133] width 78 height 8
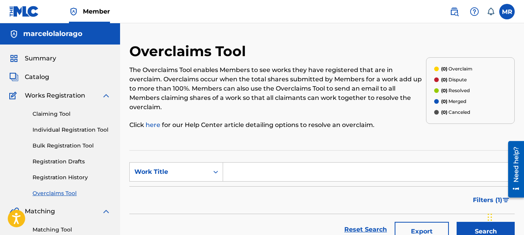
click at [242, 171] on input "Search Form" at bounding box center [368, 172] width 291 height 19
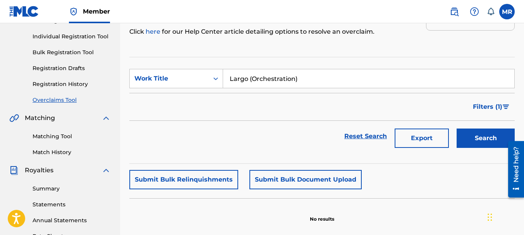
scroll to position [100, 0]
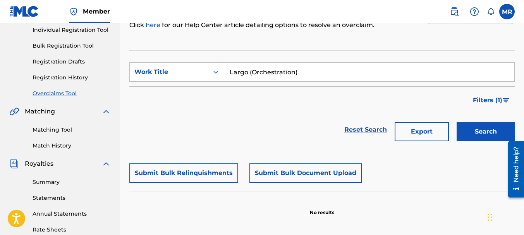
drag, startPoint x: 526, startPoint y: 100, endPoint x: 15, endPoint y: 11, distance: 518.6
type input "Largo (Orchestration)"
click at [217, 74] on icon "Search Form" at bounding box center [216, 72] width 8 height 8
drag, startPoint x: 188, startPoint y: 92, endPoint x: 219, endPoint y: 83, distance: 32.2
click at [189, 92] on div "MLC Song Code" at bounding box center [176, 91] width 93 height 19
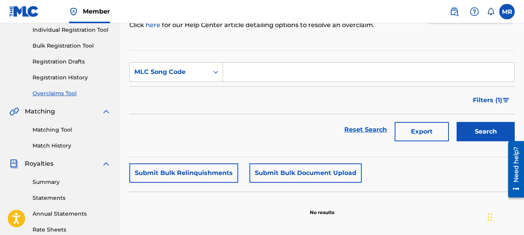
click at [290, 72] on input "Search Form" at bounding box center [368, 72] width 291 height 19
type input "4862378"
click at [475, 126] on button "Search" at bounding box center [486, 131] width 58 height 19
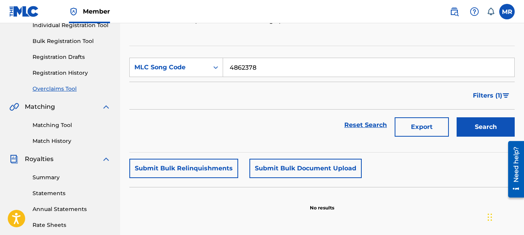
scroll to position [93, 0]
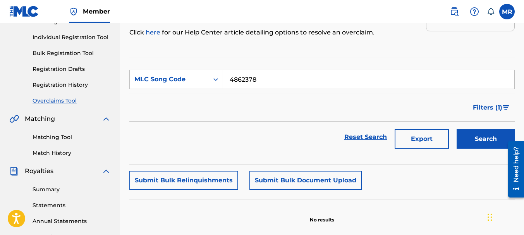
click at [55, 137] on link "Matching Tool" at bounding box center [72, 137] width 78 height 8
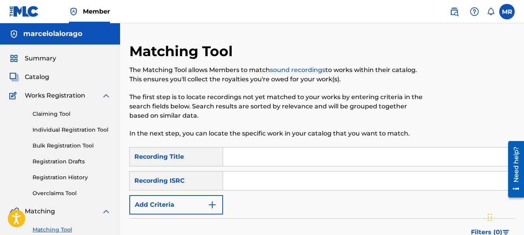
click at [237, 157] on input "Search Form" at bounding box center [368, 157] width 291 height 19
type input "Largo (Orchestration)"
click at [244, 180] on input "Search Form" at bounding box center [368, 181] width 291 height 19
type input "QZPLR2349049"
drag, startPoint x: 521, startPoint y: 89, endPoint x: 526, endPoint y: 113, distance: 24.6
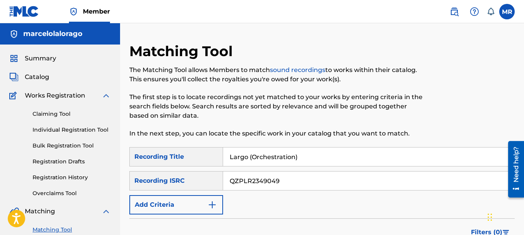
click at [524, 113] on html "Accessibility Screen-Reader Guide, Feedback, and Issue Reporting | New window C…" at bounding box center [262, 117] width 524 height 235
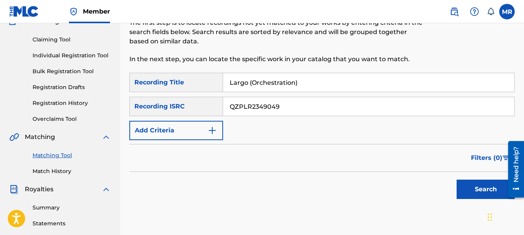
scroll to position [94, 0]
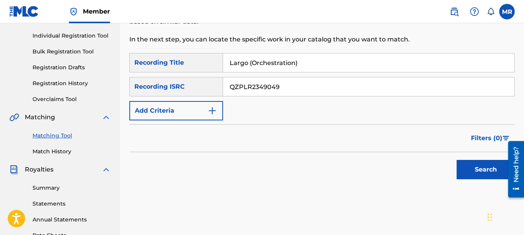
click at [486, 173] on button "Search" at bounding box center [486, 169] width 58 height 19
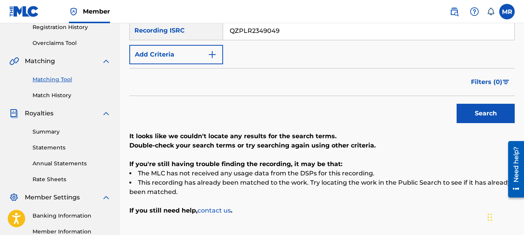
scroll to position [151, 0]
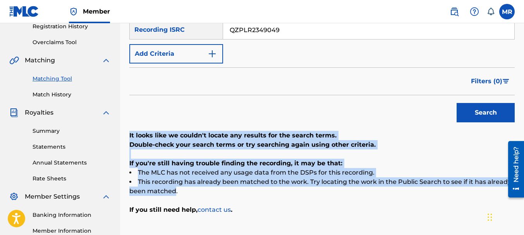
drag, startPoint x: 130, startPoint y: 134, endPoint x: 168, endPoint y: 184, distance: 62.4
click at [174, 192] on div "It looks like we couldn't locate any results for the search terms. Double-check…" at bounding box center [321, 173] width 385 height 84
copy div "It looks like we couldn't locate any results for the search terms. Double-check…"
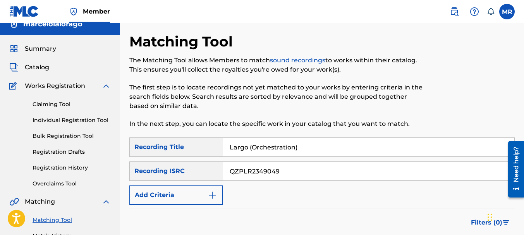
scroll to position [0, 0]
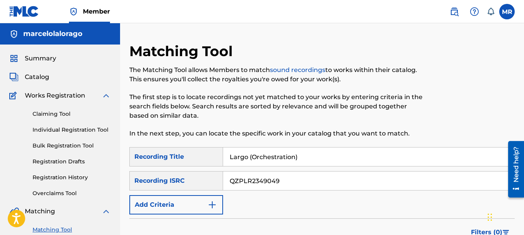
click at [39, 59] on span "Summary" at bounding box center [40, 58] width 31 height 9
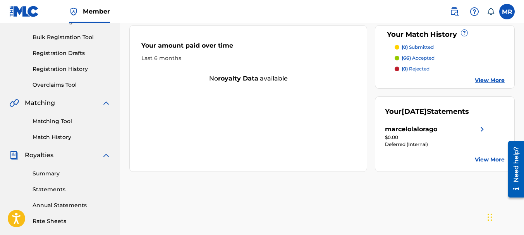
scroll to position [91, 0]
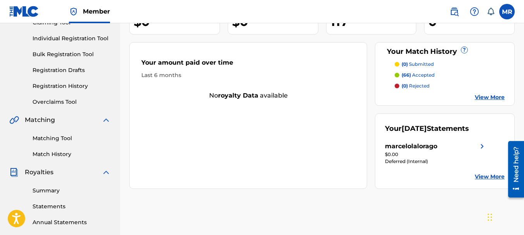
click at [58, 139] on link "Matching Tool" at bounding box center [72, 138] width 78 height 8
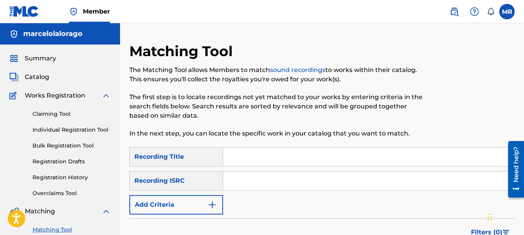
click at [236, 158] on input "Search Form" at bounding box center [368, 157] width 291 height 19
type input "Largo (Orchestration)"
click at [241, 175] on input "Search Form" at bounding box center [368, 181] width 291 height 19
type input "QZPLR2349049"
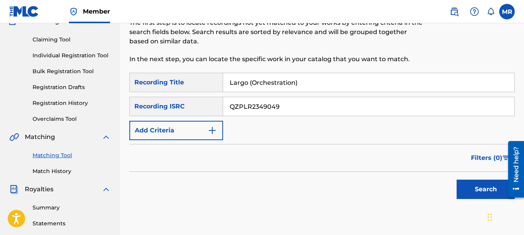
scroll to position [76, 0]
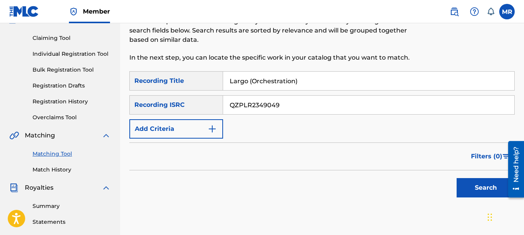
click at [486, 188] on button "Search" at bounding box center [486, 187] width 58 height 19
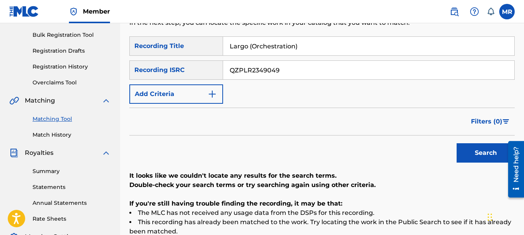
scroll to position [105, 0]
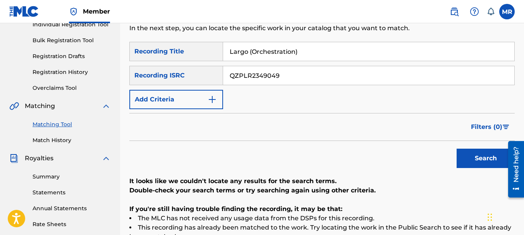
click at [57, 144] on div "Summary Catalog Works Registration Claiming Tool Individual Registration Tool B…" at bounding box center [60, 138] width 120 height 399
click at [58, 140] on link "Match History" at bounding box center [72, 140] width 78 height 8
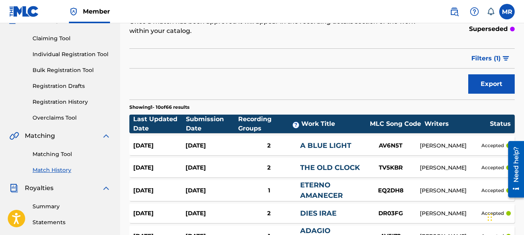
scroll to position [58, 0]
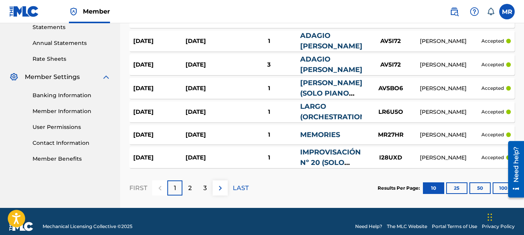
click at [500, 191] on button "100" at bounding box center [503, 188] width 21 height 12
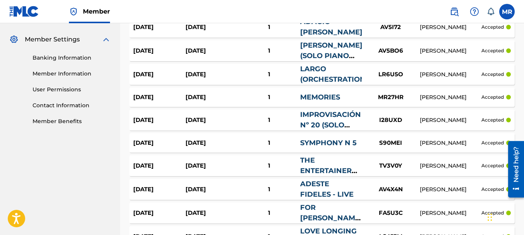
scroll to position [305, 0]
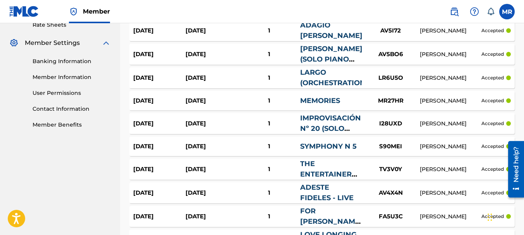
click at [313, 74] on link "LARGO (ORCHESTRATION)" at bounding box center [334, 77] width 68 height 19
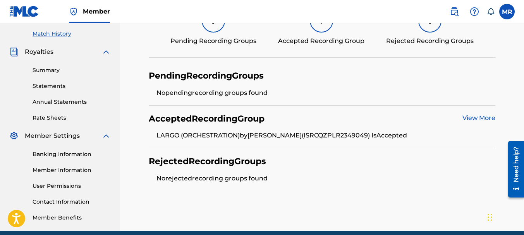
scroll to position [210, 0]
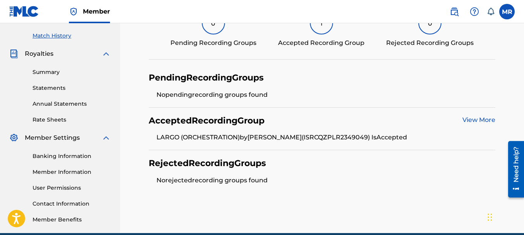
click at [476, 119] on link "View More" at bounding box center [478, 119] width 33 height 7
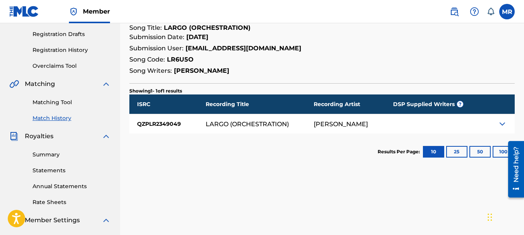
scroll to position [139, 0]
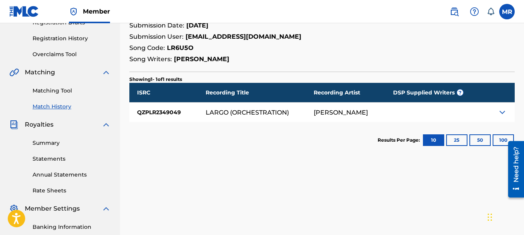
drag, startPoint x: 524, startPoint y: 88, endPoint x: 19, endPoint y: 10, distance: 511.2
click at [503, 115] on img at bounding box center [502, 112] width 9 height 9
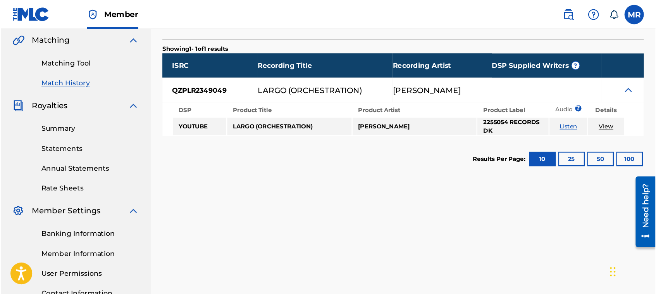
scroll to position [182, 0]
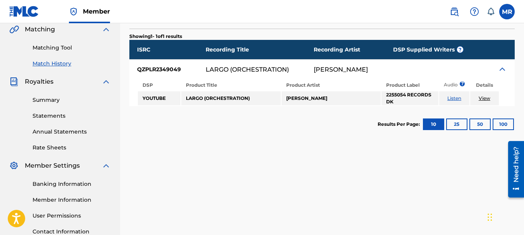
click at [457, 98] on link "Listen" at bounding box center [454, 98] width 14 height 6
click at [486, 98] on link "View" at bounding box center [485, 98] width 12 height 6
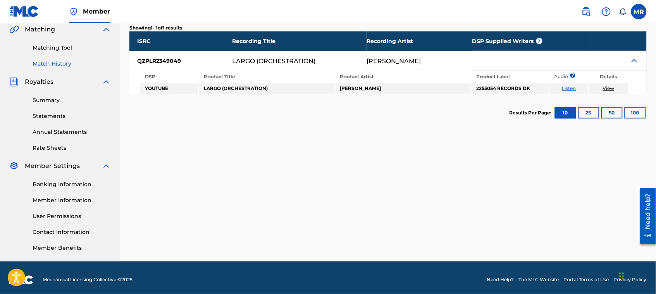
click at [524, 12] on label at bounding box center [638, 11] width 15 height 15
click at [524, 12] on input "MR Marcelo Rago marcelolalorago@gmail.com Notification Preferences Profile Log …" at bounding box center [639, 12] width 0 height 0
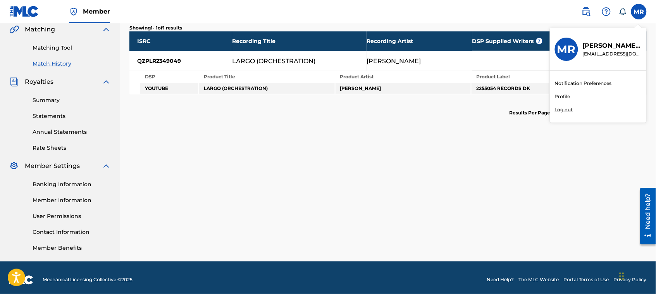
click at [524, 107] on p "Log out" at bounding box center [564, 109] width 18 height 7
click at [524, 12] on input "MR Marcelo Rago marcelolalorago@gmail.com Notification Preferences Profile Log …" at bounding box center [639, 12] width 0 height 0
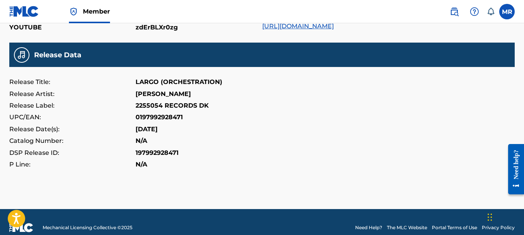
scroll to position [302, 0]
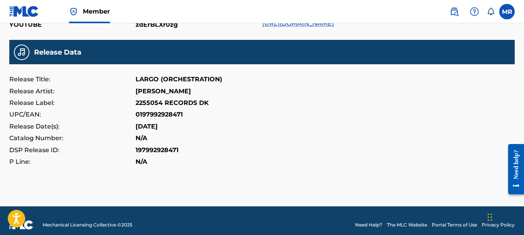
drag, startPoint x: 526, startPoint y: 115, endPoint x: 2, endPoint y: 9, distance: 535.0
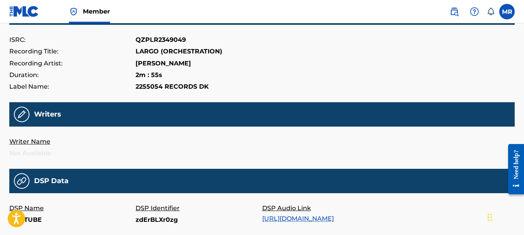
scroll to position [106, 0]
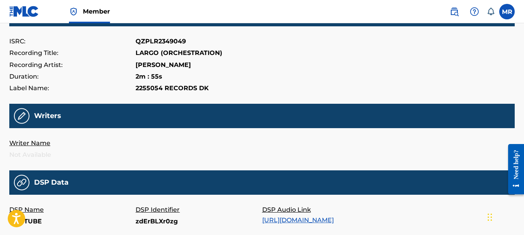
click at [40, 142] on p "Writer Name" at bounding box center [72, 143] width 126 height 12
click at [38, 144] on p "Writer Name" at bounding box center [72, 143] width 126 height 12
click at [48, 140] on p "Writer Name" at bounding box center [72, 143] width 126 height 12
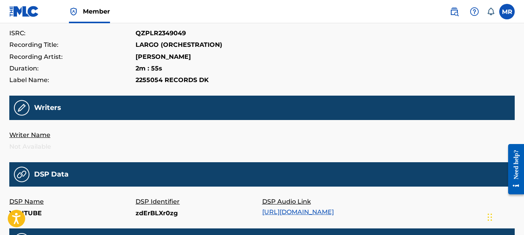
scroll to position [110, 0]
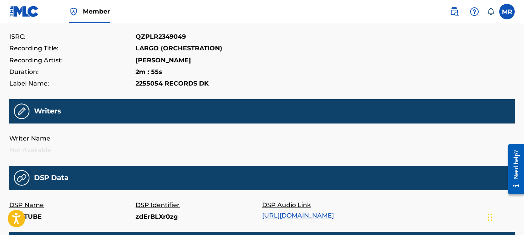
click at [22, 112] on img at bounding box center [21, 111] width 15 height 16
click at [32, 138] on p "Writer Name" at bounding box center [72, 139] width 126 height 12
drag, startPoint x: 32, startPoint y: 138, endPoint x: 79, endPoint y: 128, distance: 47.6
click at [35, 138] on p "Writer Name" at bounding box center [72, 139] width 126 height 12
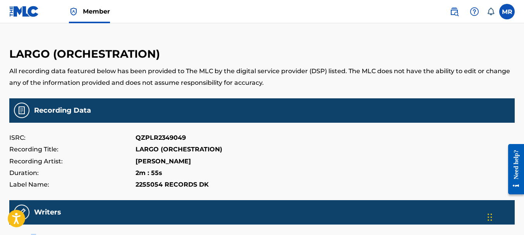
scroll to position [0, 0]
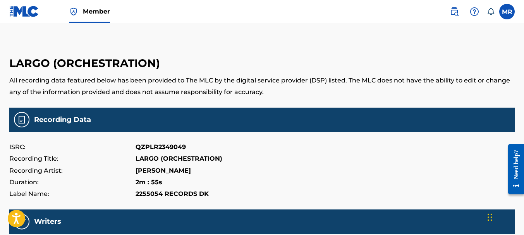
click at [88, 14] on span "Member" at bounding box center [96, 11] width 27 height 9
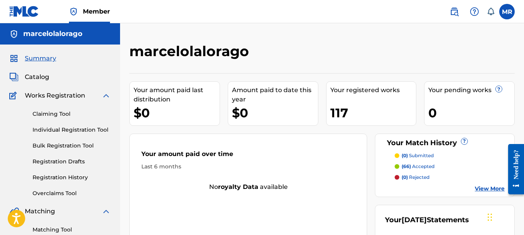
click at [53, 114] on link "Claiming Tool" at bounding box center [72, 114] width 78 height 8
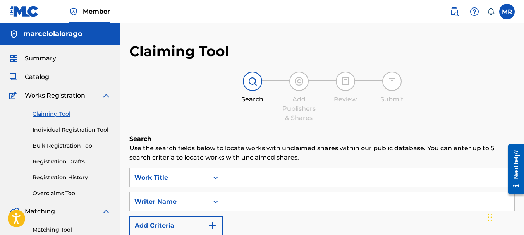
click at [244, 179] on input "Search Form" at bounding box center [368, 177] width 291 height 19
type input "Largo (Orchestration)"
click at [314, 192] on div "Search Form" at bounding box center [369, 201] width 292 height 19
click at [301, 195] on input "Search Form" at bounding box center [368, 201] width 291 height 19
click at [215, 203] on icon "Search Form" at bounding box center [216, 202] width 8 height 8
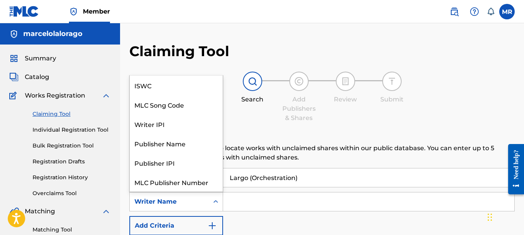
scroll to position [19, 0]
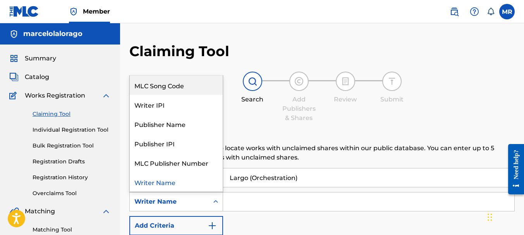
drag, startPoint x: 177, startPoint y: 84, endPoint x: 208, endPoint y: 105, distance: 37.8
click at [177, 84] on div "MLC Song Code" at bounding box center [176, 85] width 93 height 19
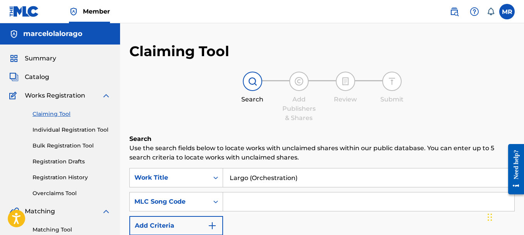
click at [236, 203] on input "Search Form" at bounding box center [368, 201] width 291 height 19
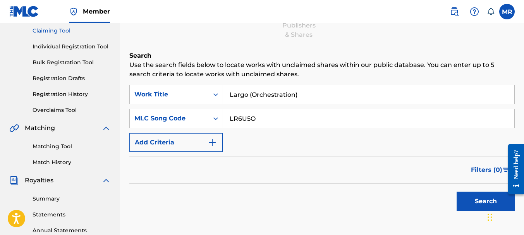
scroll to position [96, 0]
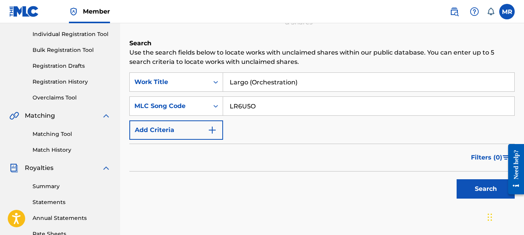
type input "LR6U5O"
click at [478, 188] on button "Search" at bounding box center [486, 188] width 58 height 19
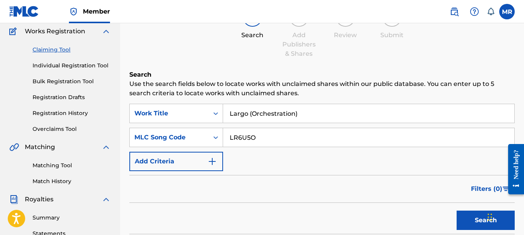
scroll to position [64, 0]
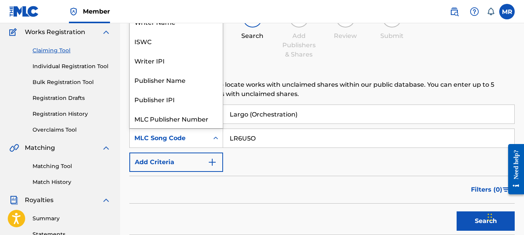
click at [218, 139] on icon "Search Form" at bounding box center [216, 138] width 8 height 8
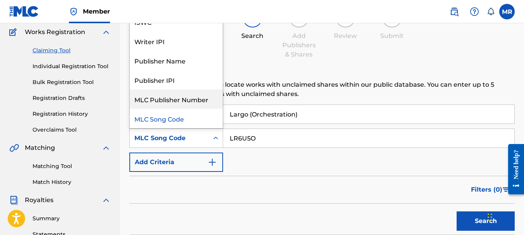
scroll to position [0, 0]
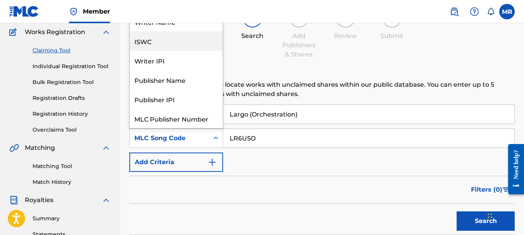
drag, startPoint x: 176, startPoint y: 47, endPoint x: 194, endPoint y: 55, distance: 19.7
click at [177, 47] on div "ISWC" at bounding box center [176, 40] width 93 height 19
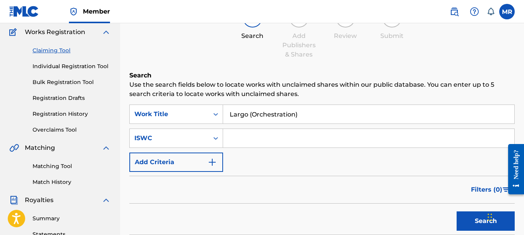
click at [253, 142] on input "Search Form" at bounding box center [368, 138] width 291 height 19
type input "QZPLR2349049"
click at [475, 221] on button "Search" at bounding box center [486, 220] width 58 height 19
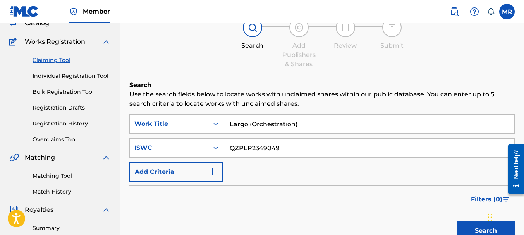
scroll to position [51, 0]
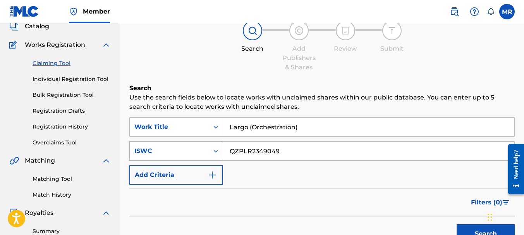
click at [221, 153] on div "Search Form" at bounding box center [216, 151] width 14 height 14
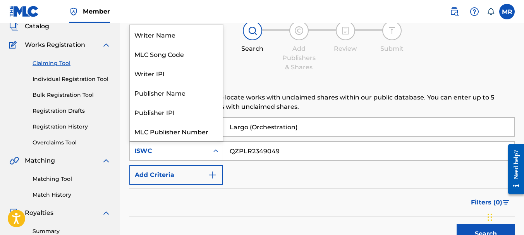
scroll to position [19, 0]
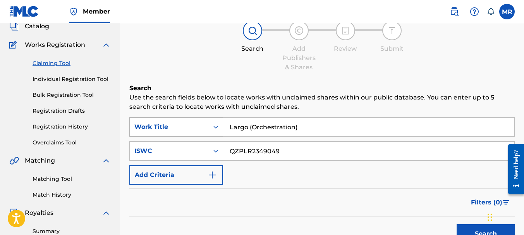
drag, startPoint x: 223, startPoint y: 130, endPoint x: 220, endPoint y: 136, distance: 6.6
click at [220, 115] on div "Search Use the search fields below to locate works with unclaimed shares within…" at bounding box center [321, 191] width 385 height 214
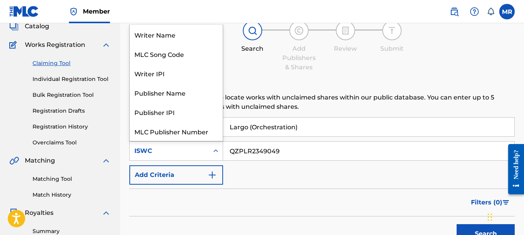
click at [217, 150] on icon "Search Form" at bounding box center [216, 151] width 8 height 8
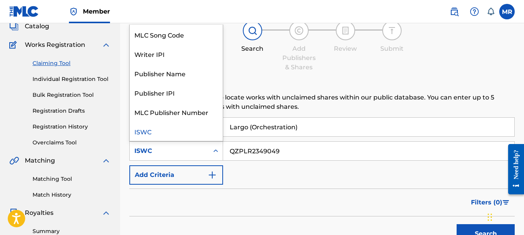
scroll to position [0, 0]
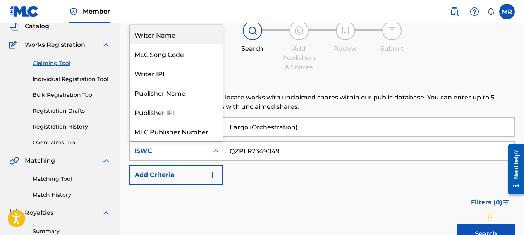
click at [180, 36] on div "Writer Name" at bounding box center [176, 34] width 93 height 19
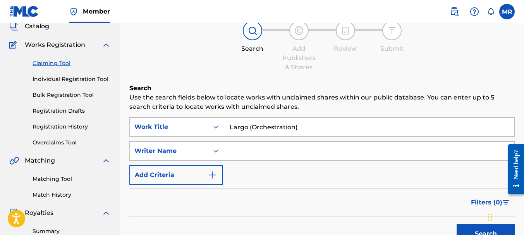
click at [251, 152] on input "Search Form" at bounding box center [368, 151] width 291 height 19
type input "Marcelo Rago"
click at [205, 179] on button "Add Criteria" at bounding box center [176, 174] width 94 height 19
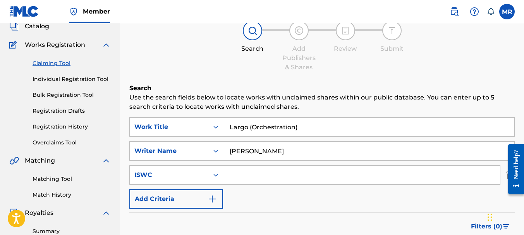
click at [237, 174] on input "Search Form" at bounding box center [361, 175] width 277 height 19
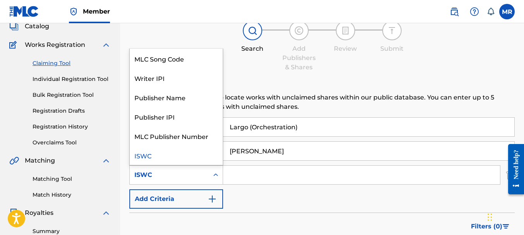
click at [213, 177] on icon "Search Form" at bounding box center [216, 175] width 8 height 8
click at [183, 118] on div "Publisher IPI" at bounding box center [176, 116] width 93 height 19
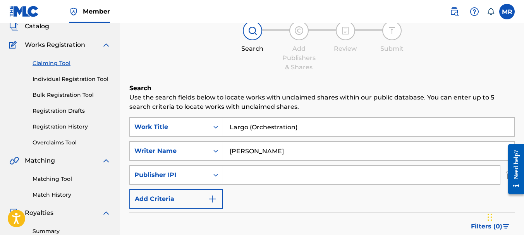
click at [246, 174] on input "Search Form" at bounding box center [361, 175] width 277 height 19
type input "01014450903"
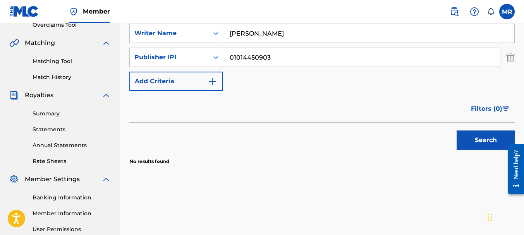
scroll to position [180, 0]
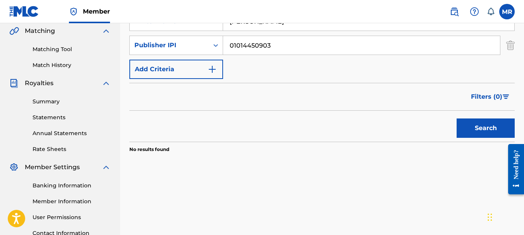
click at [473, 130] on button "Search" at bounding box center [486, 128] width 58 height 19
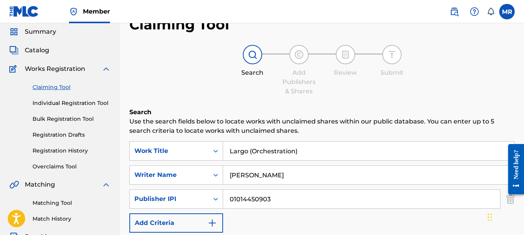
scroll to position [0, 0]
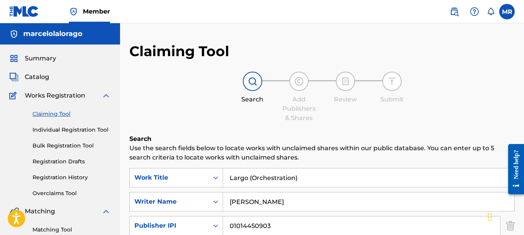
click at [64, 194] on link "Overclaims Tool" at bounding box center [72, 193] width 78 height 8
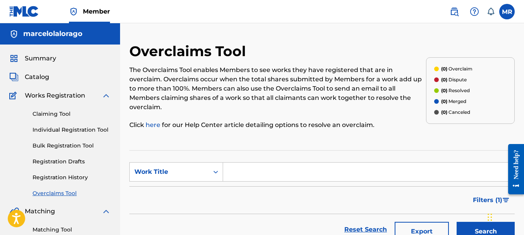
click at [62, 178] on link "Registration History" at bounding box center [72, 178] width 78 height 8
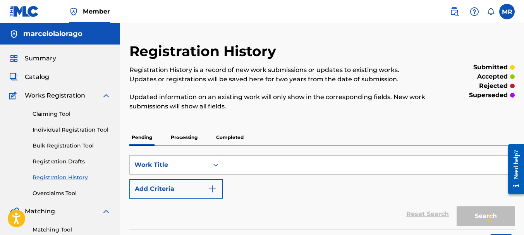
click at [235, 141] on p "Completed" at bounding box center [230, 137] width 32 height 16
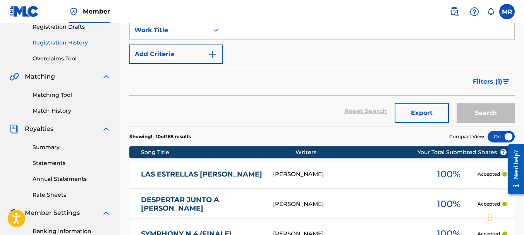
scroll to position [131, 0]
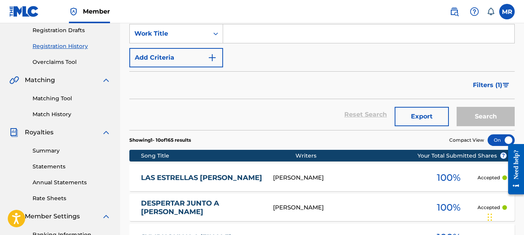
click at [58, 99] on link "Matching Tool" at bounding box center [72, 98] width 78 height 8
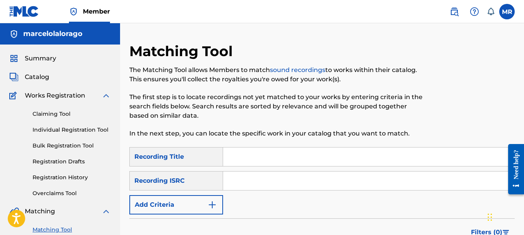
click at [245, 180] on input "Search Form" at bounding box center [368, 181] width 291 height 19
click at [229, 159] on input "Search Form" at bounding box center [368, 157] width 291 height 19
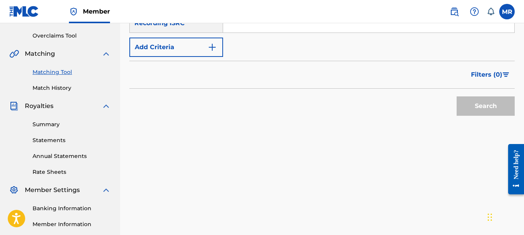
scroll to position [154, 0]
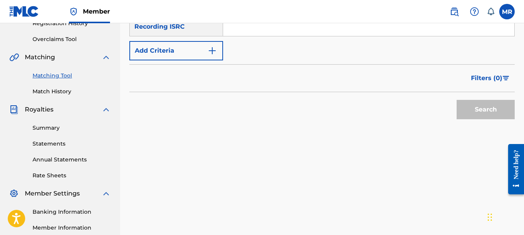
click at [60, 92] on link "Match History" at bounding box center [72, 92] width 78 height 8
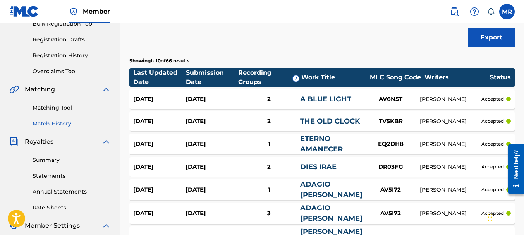
scroll to position [147, 0]
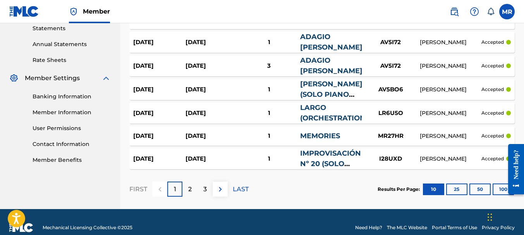
click at [499, 189] on button "100" at bounding box center [503, 190] width 21 height 12
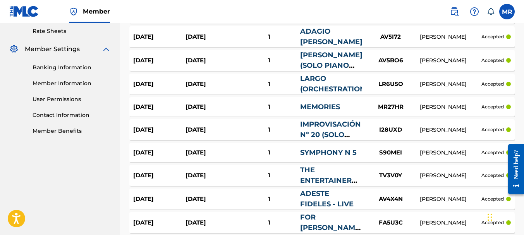
scroll to position [281, 0]
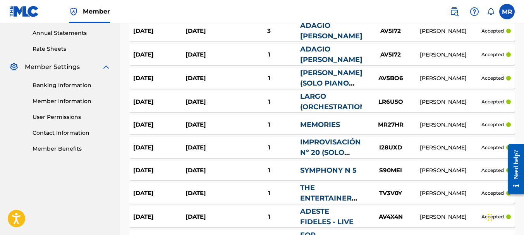
click at [316, 102] on div "LARGO (ORCHESTRATION)" at bounding box center [330, 101] width 61 height 21
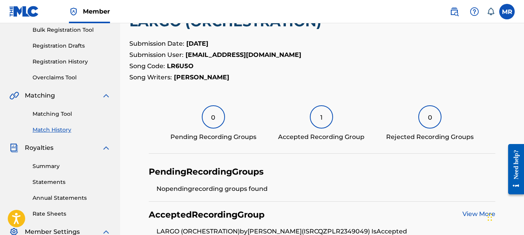
scroll to position [120, 0]
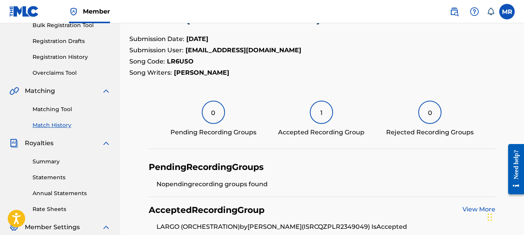
click at [212, 116] on div "0" at bounding box center [213, 112] width 23 height 23
click at [323, 112] on div "1" at bounding box center [321, 112] width 23 height 23
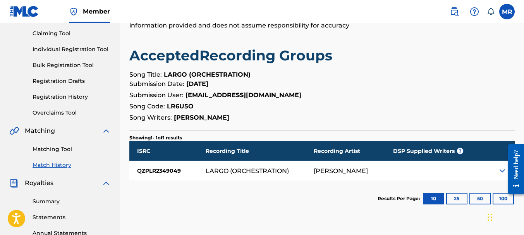
scroll to position [82, 0]
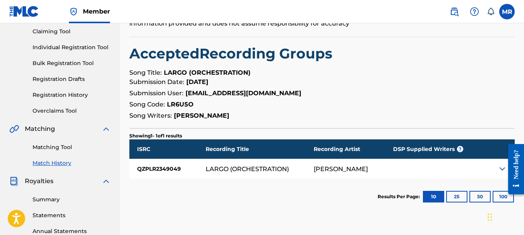
click at [499, 195] on button "100" at bounding box center [503, 197] width 21 height 12
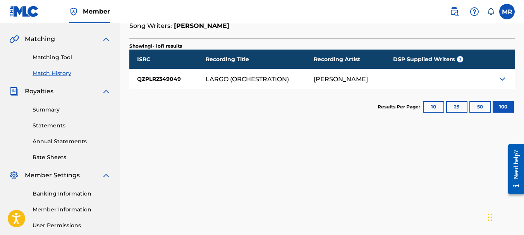
scroll to position [174, 0]
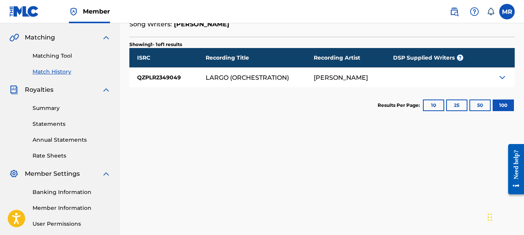
click at [320, 79] on div "MARCELO RAGO" at bounding box center [341, 77] width 54 height 7
click at [163, 77] on div "QZPLR2349049" at bounding box center [167, 77] width 76 height 19
click at [502, 76] on img at bounding box center [502, 77] width 9 height 9
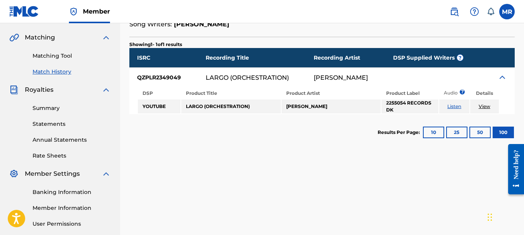
click at [485, 108] on link "View" at bounding box center [485, 106] width 12 height 6
click at [243, 80] on div "LARGO (ORCHESTRATION)" at bounding box center [247, 77] width 83 height 7
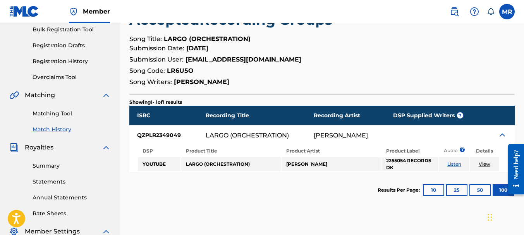
scroll to position [113, 0]
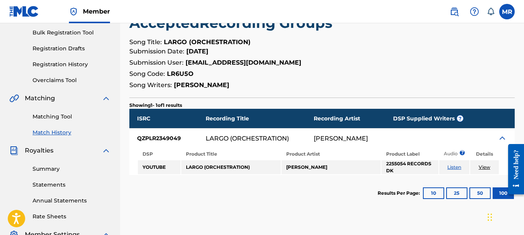
click at [486, 155] on th "Details" at bounding box center [484, 154] width 28 height 11
click at [484, 168] on link "View" at bounding box center [485, 167] width 12 height 6
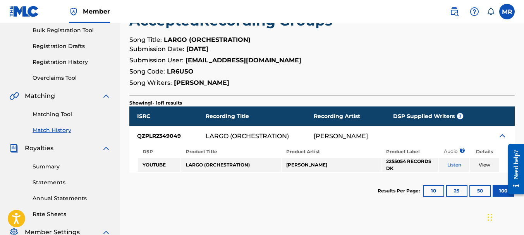
scroll to position [117, 0]
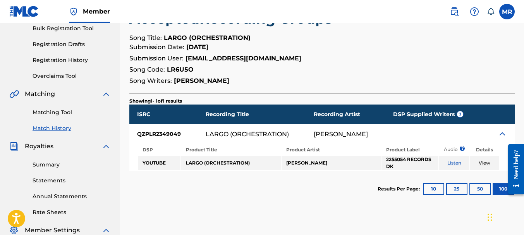
click at [502, 133] on img at bounding box center [502, 133] width 9 height 9
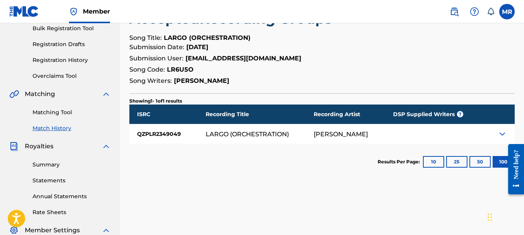
click at [502, 133] on img at bounding box center [502, 133] width 9 height 9
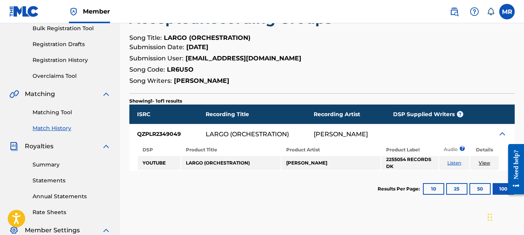
click at [176, 101] on p "Showing 1 - 1 of 1 results" at bounding box center [155, 101] width 53 height 7
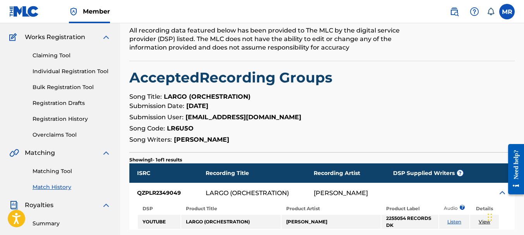
scroll to position [43, 0]
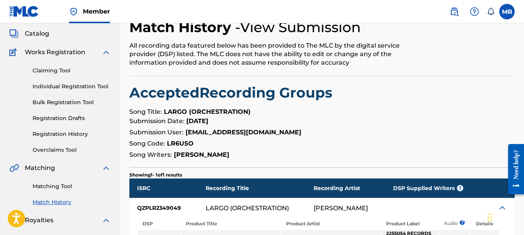
click at [55, 201] on link "Match History" at bounding box center [72, 202] width 78 height 8
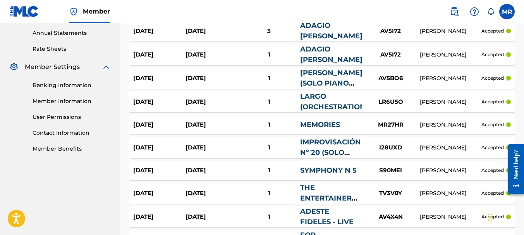
scroll to position [275, 0]
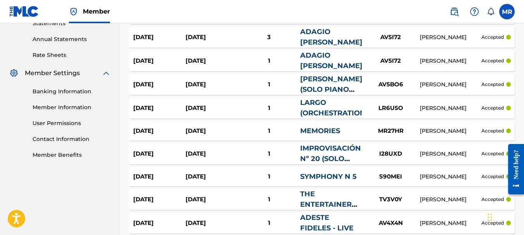
click at [312, 107] on link "LARGO (ORCHESTRATION)" at bounding box center [334, 107] width 68 height 19
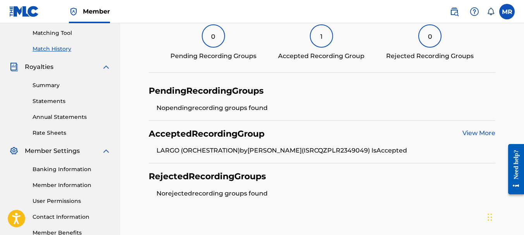
scroll to position [206, 0]
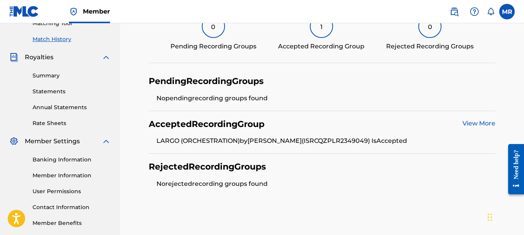
drag, startPoint x: 526, startPoint y: 56, endPoint x: 19, endPoint y: 19, distance: 508.3
click at [482, 123] on link "View More" at bounding box center [478, 123] width 33 height 7
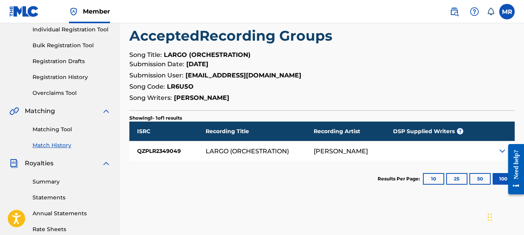
scroll to position [92, 0]
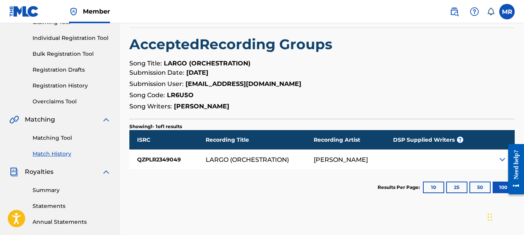
click at [504, 159] on div at bounding box center [513, 169] width 22 height 62
click at [499, 158] on img at bounding box center [502, 159] width 9 height 9
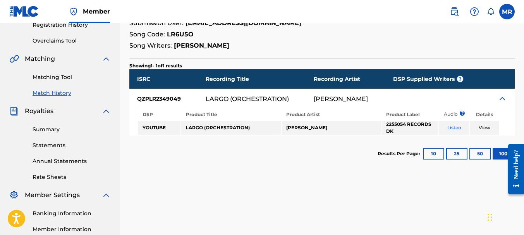
scroll to position [153, 0]
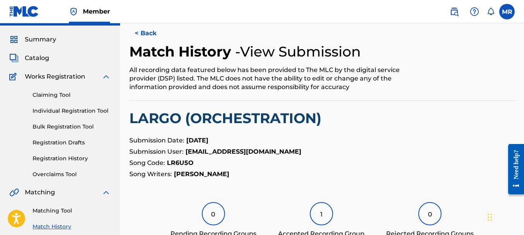
scroll to position [16, 0]
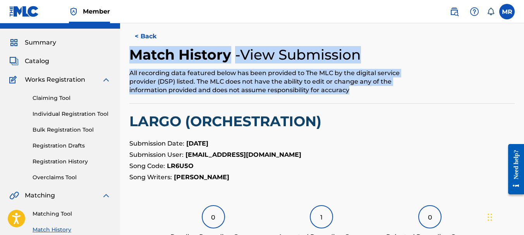
drag, startPoint x: 354, startPoint y: 91, endPoint x: 127, endPoint y: 56, distance: 229.0
click at [127, 56] on div "< Back Match History - View Submission All recording data featured below has be…" at bounding box center [322, 227] width 404 height 400
copy div "Match History - View Submission All recording data featured below has been prov…"
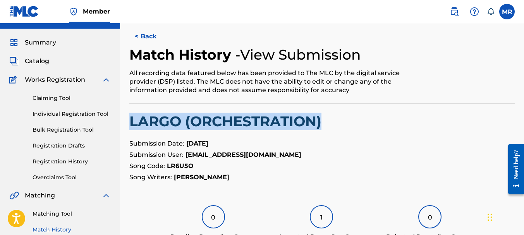
drag, startPoint x: 521, startPoint y: 82, endPoint x: 522, endPoint y: 94, distance: 12.2
click at [524, 110] on html "Accessibility Screen-Reader Guide, Feedback, and Issue Reporting | New window M…" at bounding box center [262, 101] width 524 height 235
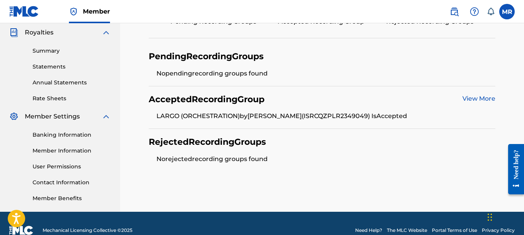
scroll to position [230, 0]
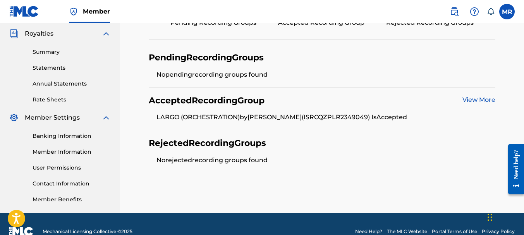
click at [472, 100] on link "View More" at bounding box center [478, 99] width 33 height 7
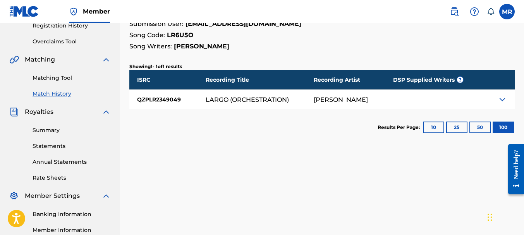
scroll to position [153, 0]
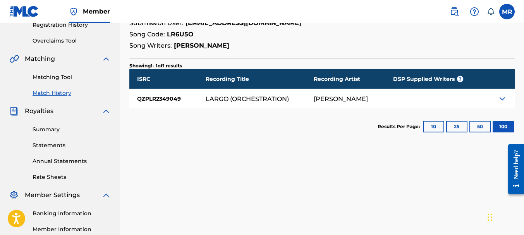
click at [501, 98] on img at bounding box center [502, 98] width 9 height 9
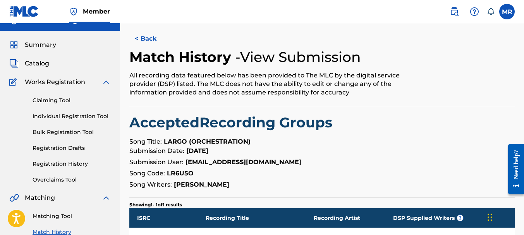
scroll to position [0, 0]
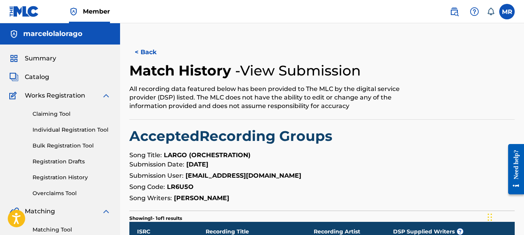
click at [148, 54] on button "< Back" at bounding box center [152, 52] width 46 height 19
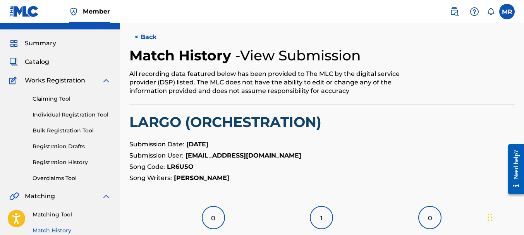
scroll to position [12, 0]
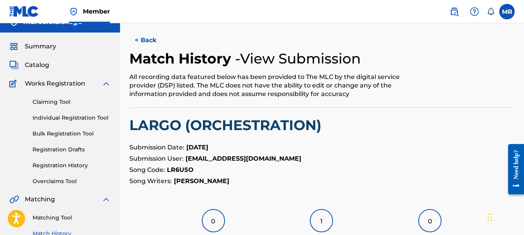
click at [139, 44] on button "< Back" at bounding box center [152, 40] width 46 height 19
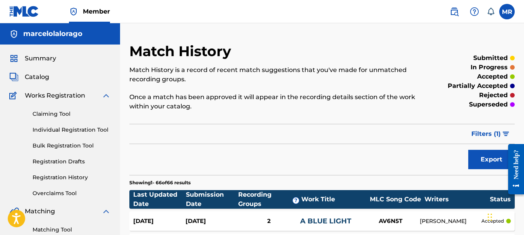
click at [59, 113] on link "Claiming Tool" at bounding box center [72, 114] width 78 height 8
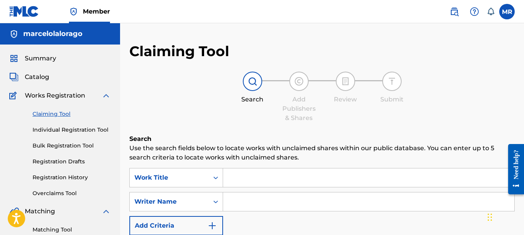
click at [244, 166] on div "Search Use the search fields below to locate works with unclaimed shares within…" at bounding box center [321, 235] width 385 height 203
click at [234, 182] on input "Search Form" at bounding box center [368, 177] width 291 height 19
type input "n"
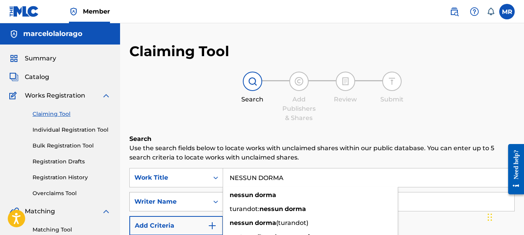
type input "NESSUN DORMA"
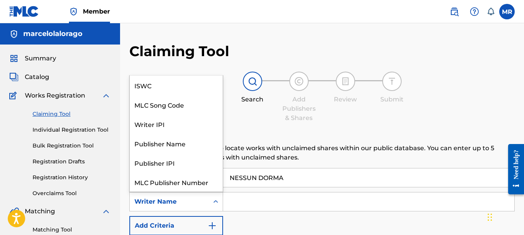
click at [201, 204] on div "Writer Name" at bounding box center [169, 201] width 70 height 9
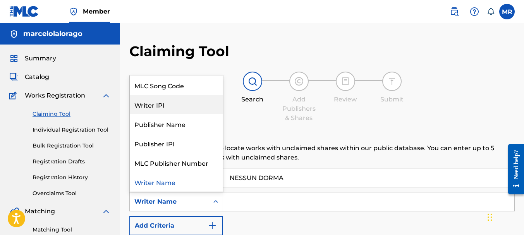
drag, startPoint x: 163, startPoint y: 105, endPoint x: 211, endPoint y: 129, distance: 53.7
click at [163, 105] on div "Writer IPI" at bounding box center [176, 104] width 93 height 19
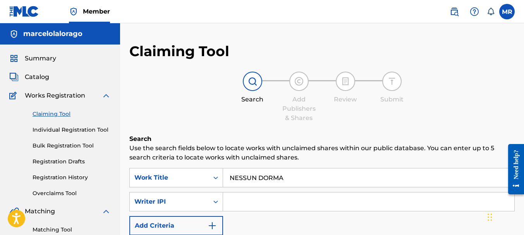
click at [244, 203] on input "Search Form" at bounding box center [368, 201] width 291 height 19
type input "01014450903"
click at [216, 225] on img "Search Form" at bounding box center [212, 225] width 9 height 9
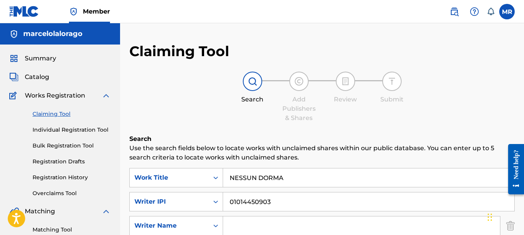
scroll to position [116, 0]
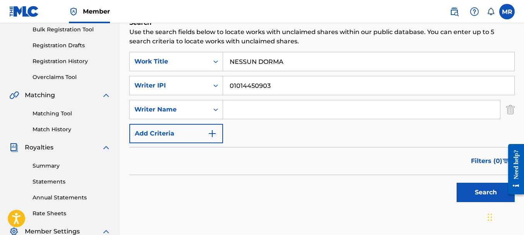
click at [260, 114] on input "Search Form" at bounding box center [361, 109] width 277 height 19
type input "Marcelo Rago"
click at [474, 190] on button "Search" at bounding box center [486, 192] width 58 height 19
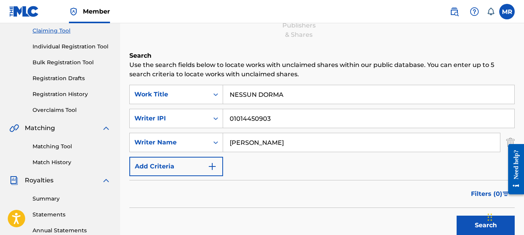
scroll to position [81, 0]
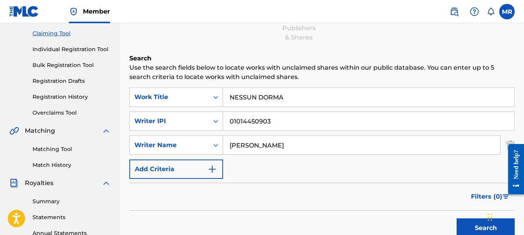
click at [205, 172] on button "Add Criteria" at bounding box center [176, 169] width 94 height 19
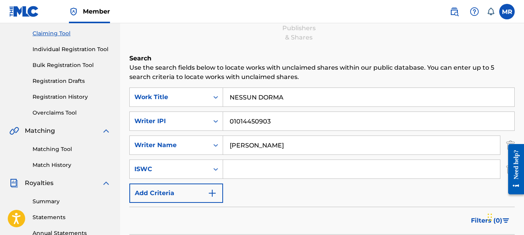
click at [236, 168] on input "Search Form" at bounding box center [361, 169] width 277 height 19
click at [213, 193] on img "Search Form" at bounding box center [212, 193] width 9 height 9
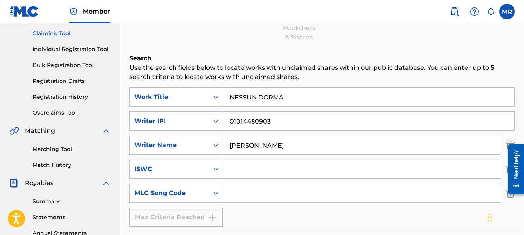
click at [230, 191] on input "Search Form" at bounding box center [361, 193] width 277 height 19
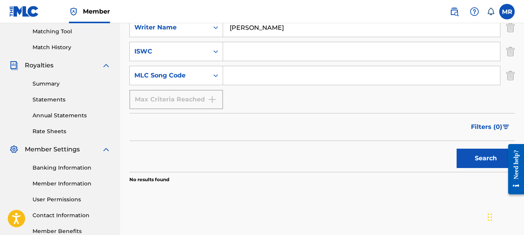
drag, startPoint x: 526, startPoint y: 116, endPoint x: 7, endPoint y: 36, distance: 525.5
click at [483, 161] on button "Search" at bounding box center [486, 158] width 58 height 19
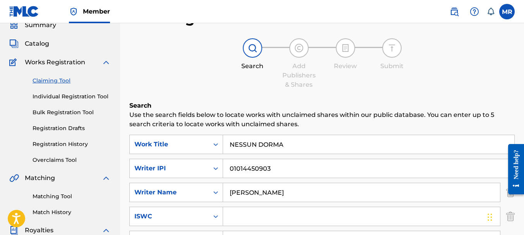
scroll to position [22, 0]
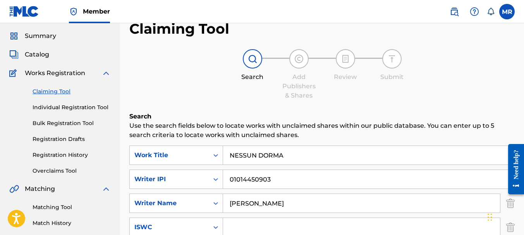
click at [46, 55] on span "Catalog" at bounding box center [37, 54] width 24 height 9
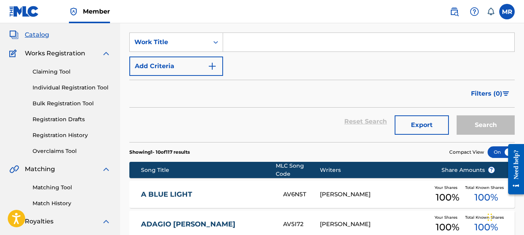
scroll to position [28, 0]
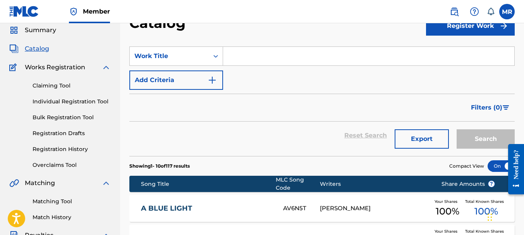
click at [306, 57] on input "Search Form" at bounding box center [368, 56] width 291 height 19
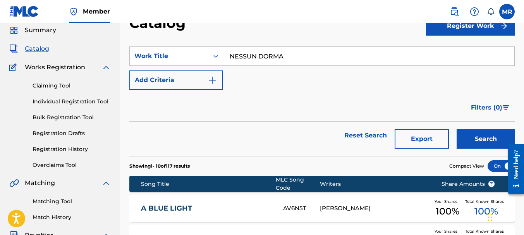
type input "NESSUN DORMA"
click at [218, 78] on button "Add Criteria" at bounding box center [176, 79] width 94 height 19
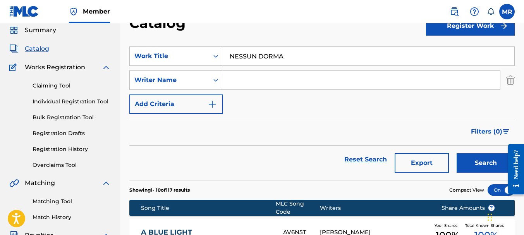
click at [237, 82] on input "Search Form" at bounding box center [361, 80] width 277 height 19
click at [214, 102] on img "Search Form" at bounding box center [212, 104] width 9 height 9
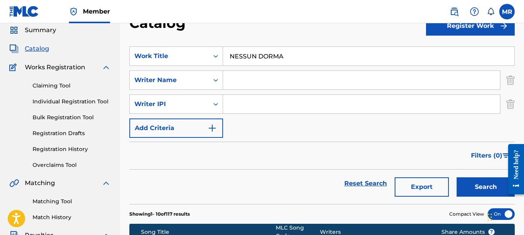
click at [230, 103] on input "Search Form" at bounding box center [361, 104] width 277 height 19
type input "01014450903"
click at [242, 80] on input "Search Form" at bounding box center [361, 80] width 277 height 19
type input "m"
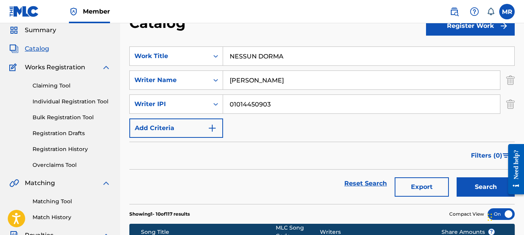
type input "MARCELO RAGO"
click at [475, 187] on button "Search" at bounding box center [486, 186] width 58 height 19
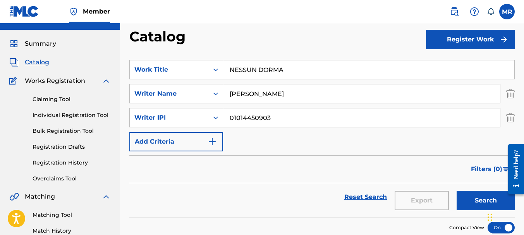
scroll to position [6, 0]
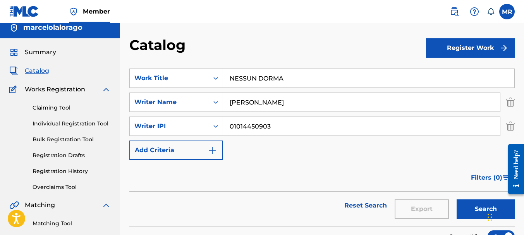
click at [211, 148] on img "Search Form" at bounding box center [212, 150] width 9 height 9
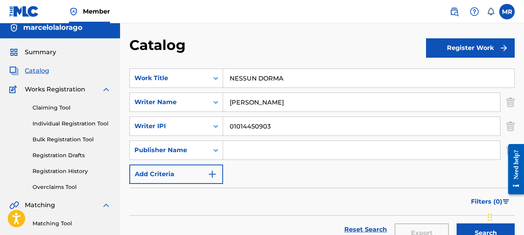
click at [232, 149] on input "Search Form" at bounding box center [361, 150] width 277 height 19
click at [217, 171] on button "Add Criteria" at bounding box center [176, 174] width 94 height 19
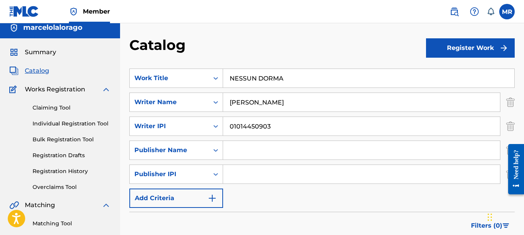
click at [234, 174] on input "Search Form" at bounding box center [361, 174] width 277 height 19
type input "01014450903"
click at [250, 148] on input "Search Form" at bounding box center [361, 150] width 277 height 19
type input "m"
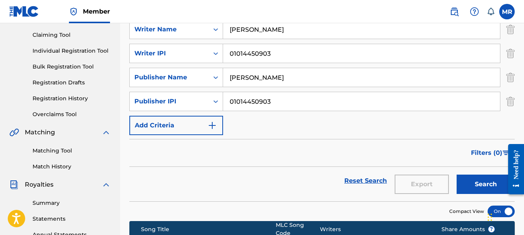
scroll to position [80, 0]
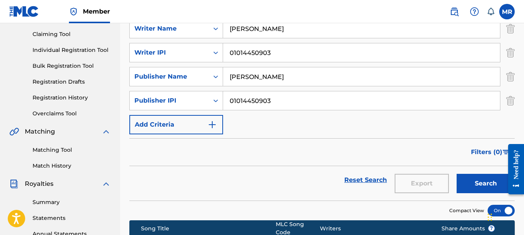
type input "MARCELO RAGO"
click at [489, 187] on button "Search" at bounding box center [486, 183] width 58 height 19
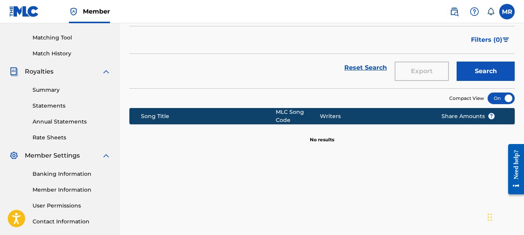
scroll to position [65, 0]
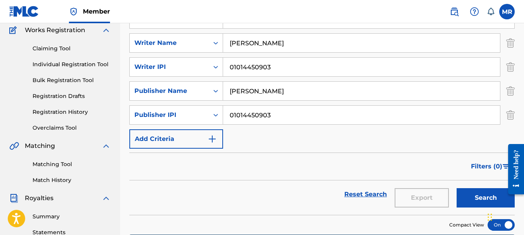
click at [75, 111] on link "Registration History" at bounding box center [72, 112] width 78 height 8
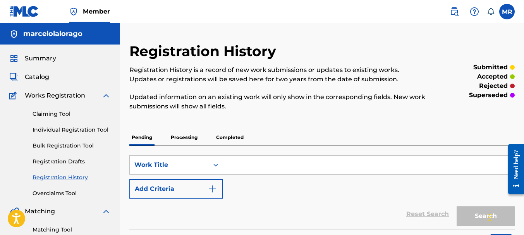
click at [229, 137] on p "Completed" at bounding box center [230, 137] width 32 height 16
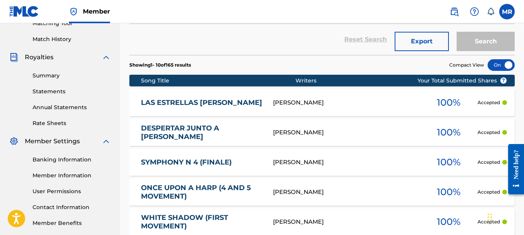
scroll to position [208, 0]
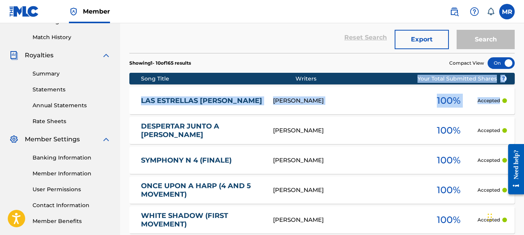
drag, startPoint x: 523, startPoint y: 82, endPoint x: 521, endPoint y: 93, distance: 11.8
click at [521, 93] on div "Registration History Registration History is a record of new work submissions o…" at bounding box center [322, 134] width 404 height 601
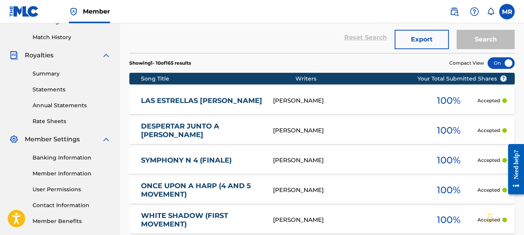
click at [304, 33] on div "Reset Search Export Search" at bounding box center [321, 37] width 385 height 31
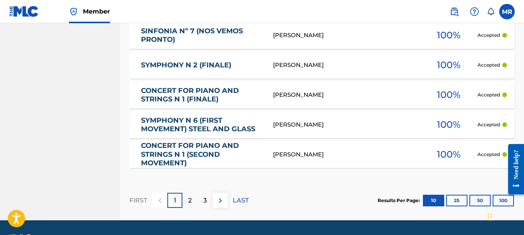
scroll to position [217, 0]
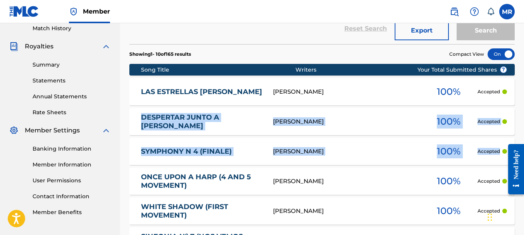
drag, startPoint x: 523, startPoint y: 95, endPoint x: 526, endPoint y: 120, distance: 24.9
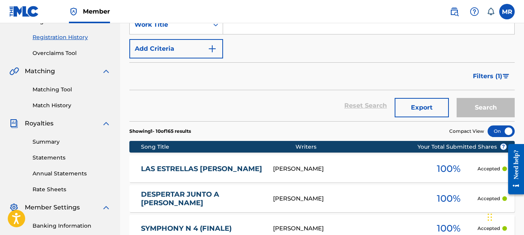
drag, startPoint x: 306, startPoint y: 98, endPoint x: 311, endPoint y: 98, distance: 4.3
click at [306, 99] on div "Reset Search Export Search" at bounding box center [321, 105] width 385 height 31
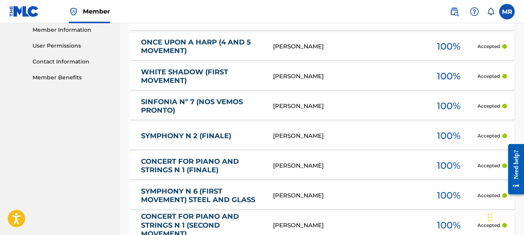
scroll to position [445, 0]
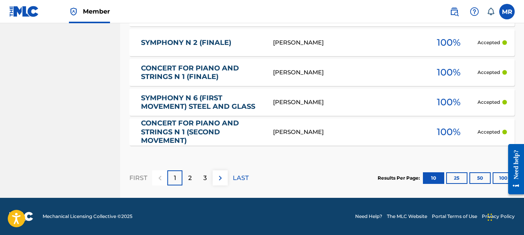
click at [499, 178] on button "100" at bounding box center [503, 178] width 21 height 12
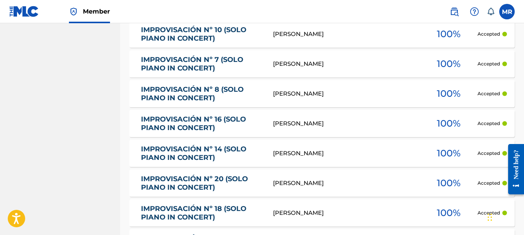
scroll to position [3129, 0]
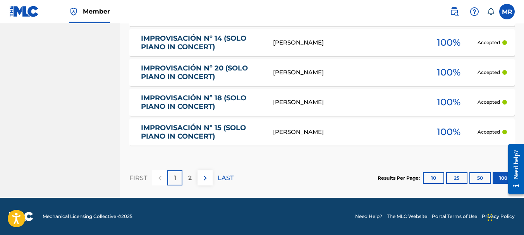
click at [190, 178] on p "2" at bounding box center [189, 178] width 3 height 9
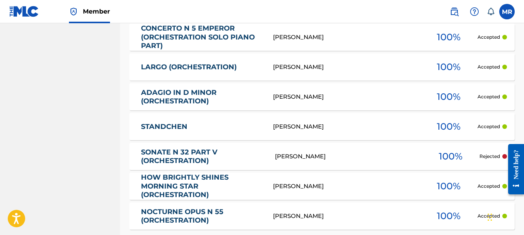
scroll to position [2085, 0]
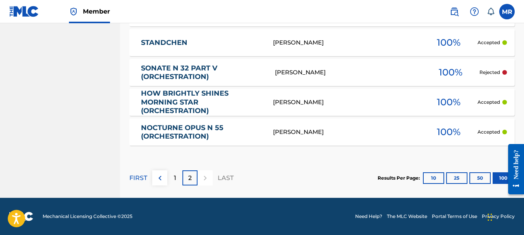
click at [171, 177] on div "1" at bounding box center [174, 177] width 15 height 15
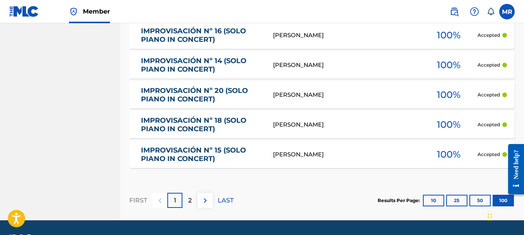
scroll to position [3113, 0]
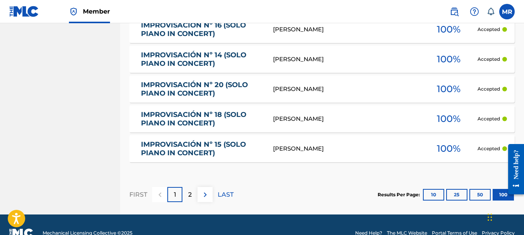
click at [186, 196] on div "2" at bounding box center [189, 194] width 15 height 15
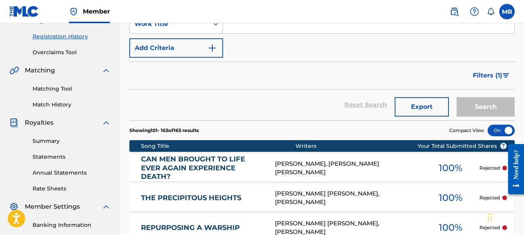
scroll to position [11, 0]
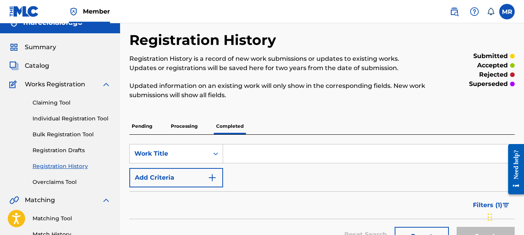
click at [52, 117] on link "Individual Registration Tool" at bounding box center [72, 119] width 78 height 8
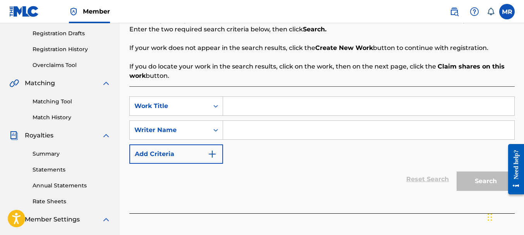
scroll to position [137, 0]
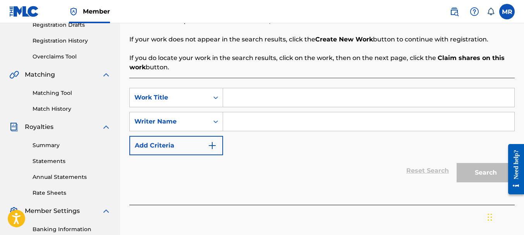
click at [301, 103] on input "Search Form" at bounding box center [368, 97] width 291 height 19
click at [270, 99] on input "NESSUN DOMRA" at bounding box center [368, 97] width 291 height 19
type input "NESSUN DORMA"
click at [265, 123] on input "Search Form" at bounding box center [368, 121] width 291 height 19
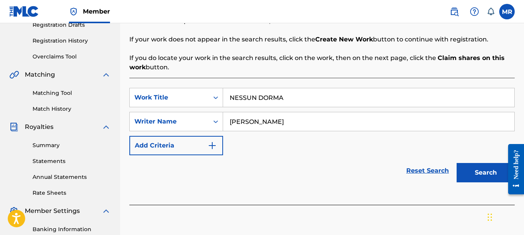
type input "MARCELO RAGO"
click at [217, 147] on button "Add Criteria" at bounding box center [176, 145] width 94 height 19
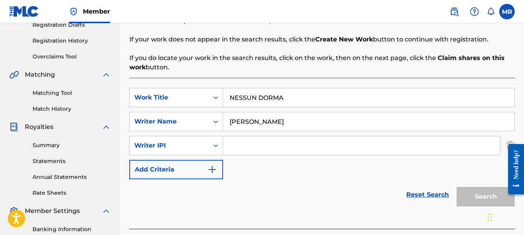
click at [232, 145] on input "Search Form" at bounding box center [361, 145] width 277 height 19
type input "01014450903"
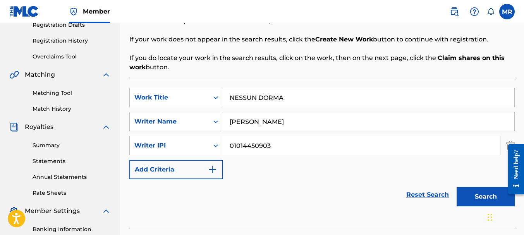
click at [222, 174] on button "Add Criteria" at bounding box center [176, 169] width 94 height 19
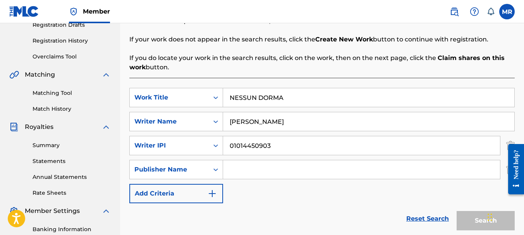
click at [237, 170] on input "Search Form" at bounding box center [361, 169] width 277 height 19
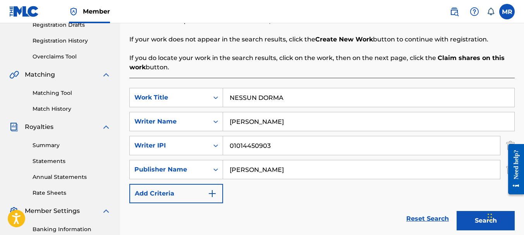
type input "MARCELO RAGO"
click at [216, 194] on img "Search Form" at bounding box center [212, 193] width 9 height 9
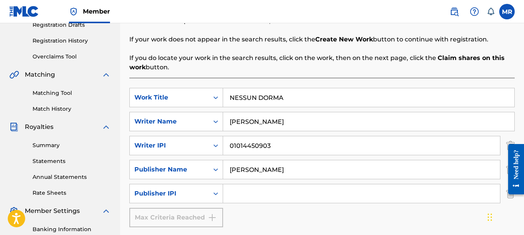
click at [240, 196] on input "Search Form" at bounding box center [361, 193] width 277 height 19
type input "01014450903"
drag, startPoint x: 519, startPoint y: 117, endPoint x: 524, endPoint y: 120, distance: 5.3
click at [523, 120] on div "Register Work Search Enter Work Details Add Writers Add Publishers & Shares Add…" at bounding box center [322, 106] width 404 height 400
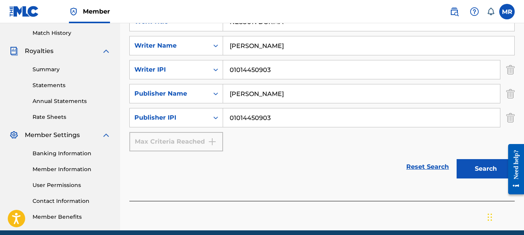
scroll to position [227, 0]
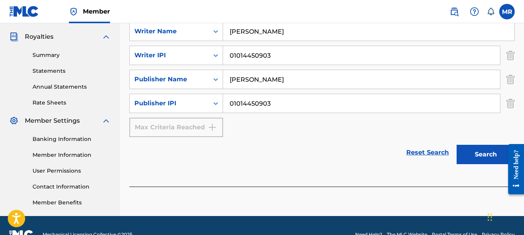
click at [493, 157] on button "Search" at bounding box center [486, 154] width 58 height 19
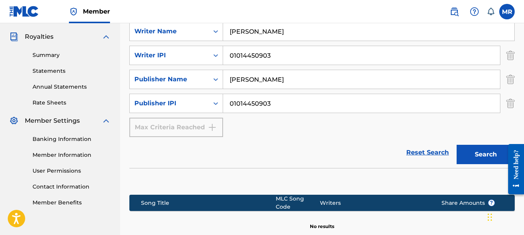
scroll to position [318, 0]
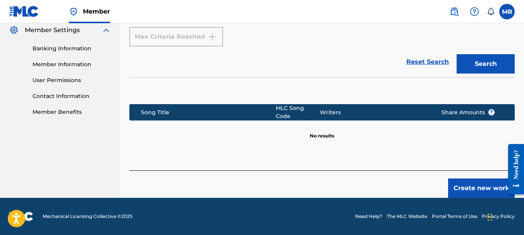
click at [488, 193] on button "Create new work" at bounding box center [481, 188] width 67 height 19
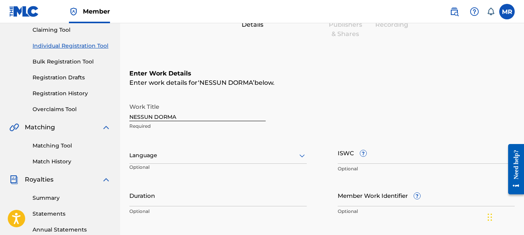
scroll to position [83, 0]
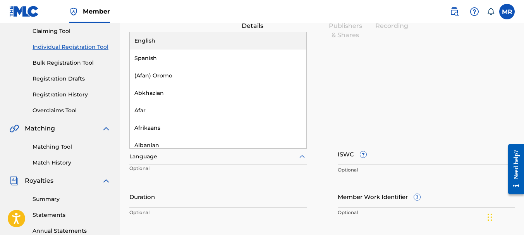
click at [180, 157] on div at bounding box center [217, 157] width 177 height 10
click at [185, 46] on div "English" at bounding box center [218, 40] width 177 height 17
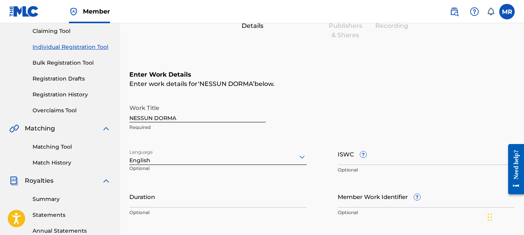
click at [184, 200] on input "Duration" at bounding box center [217, 197] width 177 height 22
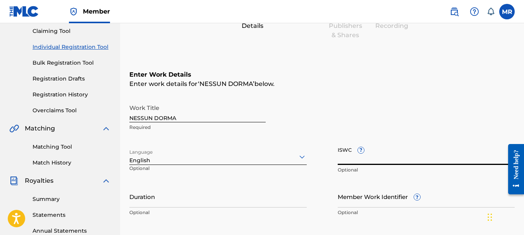
click at [351, 161] on input "ISWC ?" at bounding box center [426, 154] width 177 height 22
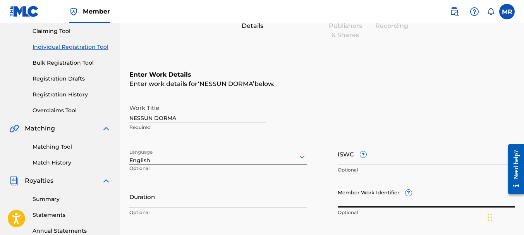
click at [384, 203] on input "Member Work Identifier ?" at bounding box center [426, 197] width 177 height 22
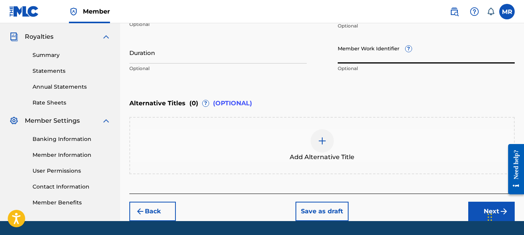
scroll to position [228, 0]
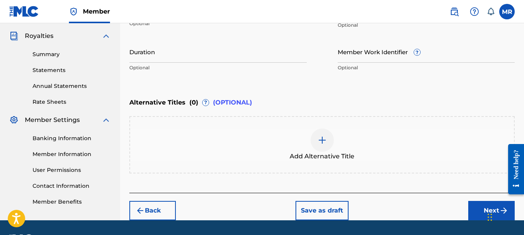
click at [480, 208] on button "Next" at bounding box center [491, 210] width 46 height 19
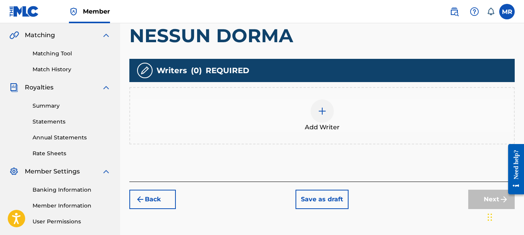
scroll to position [178, 0]
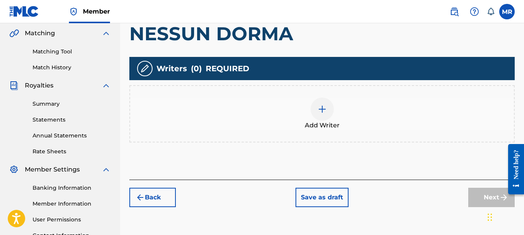
click at [329, 110] on div at bounding box center [322, 109] width 23 height 23
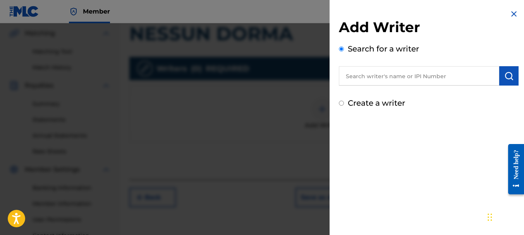
click at [358, 80] on input "text" at bounding box center [419, 75] width 160 height 19
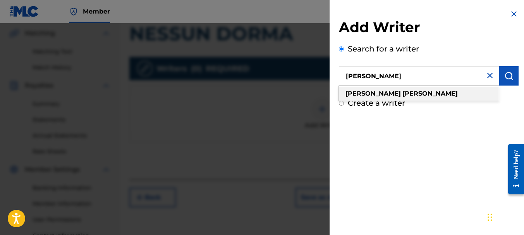
click at [402, 93] on strong "rago" at bounding box center [429, 93] width 55 height 7
type input "marcelo rago"
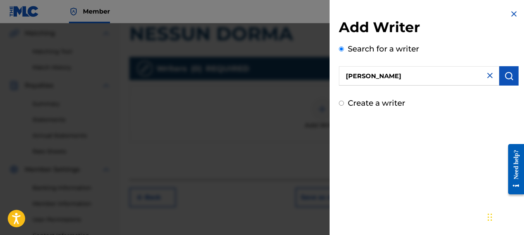
click at [343, 101] on input "Create a writer" at bounding box center [341, 103] width 5 height 5
radio input "false"
radio input "true"
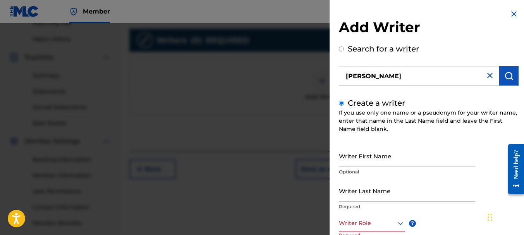
scroll to position [199, 0]
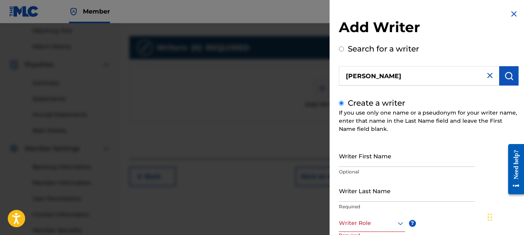
click at [342, 103] on input "Create a writer" at bounding box center [341, 103] width 5 height 5
click at [393, 72] on input "marcelo rago" at bounding box center [419, 75] width 160 height 19
radio input "true"
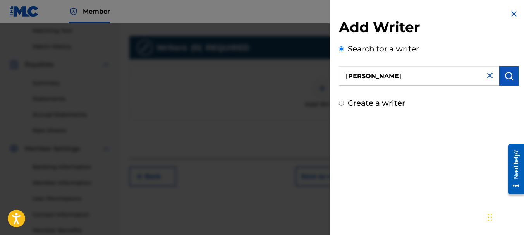
drag, startPoint x: 343, startPoint y: 51, endPoint x: 347, endPoint y: 51, distance: 4.3
click at [343, 51] on input "Search for a writer" at bounding box center [341, 48] width 5 height 5
click at [504, 76] on img "submit" at bounding box center [508, 75] width 9 height 9
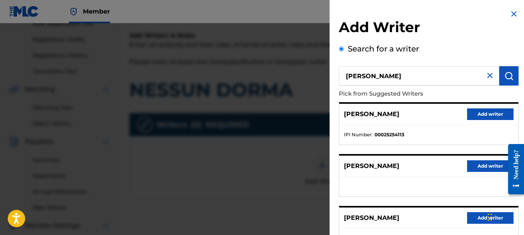
scroll to position [122, 0]
click at [508, 75] on img "submit" at bounding box center [508, 75] width 9 height 9
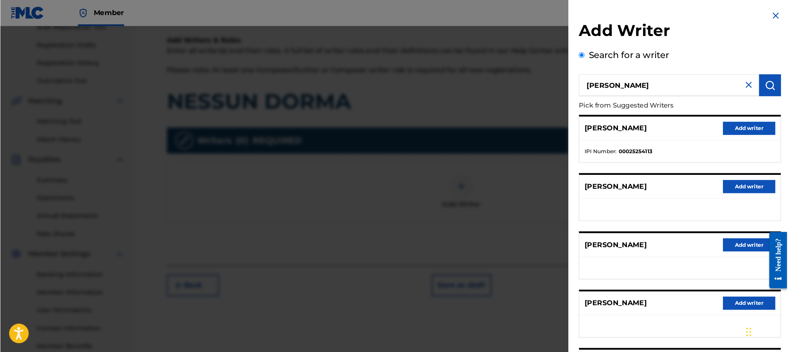
scroll to position [122, 0]
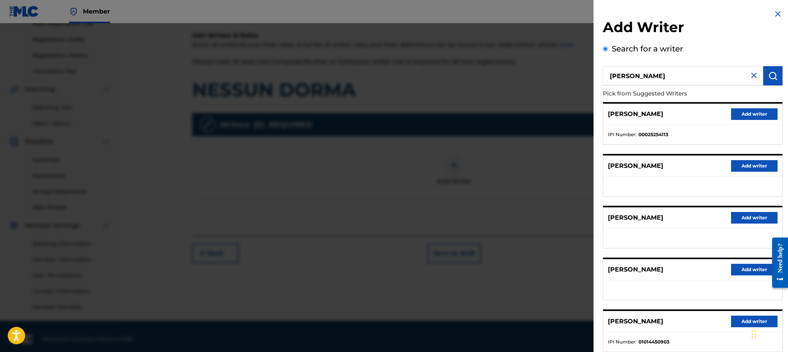
click at [524, 235] on button "Add writer" at bounding box center [754, 322] width 46 height 12
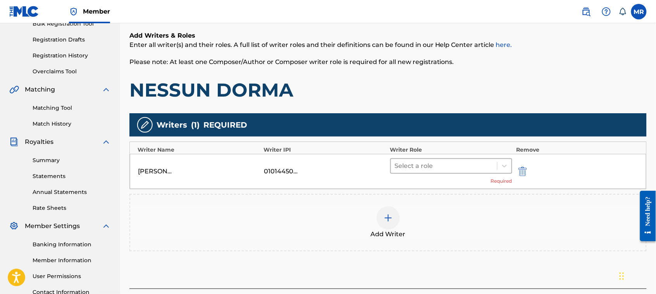
click at [428, 164] on div at bounding box center [444, 165] width 98 height 11
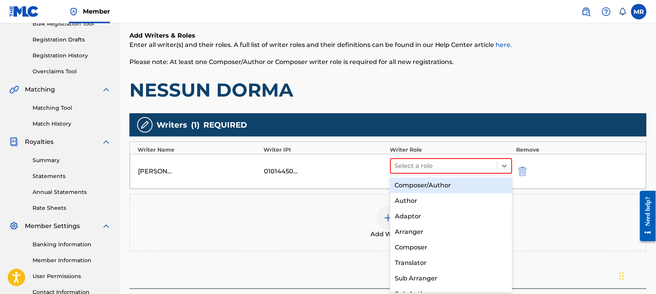
click at [433, 184] on div "Composer/Author" at bounding box center [451, 184] width 122 height 15
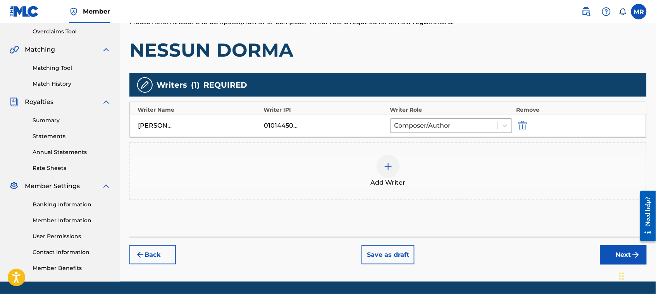
scroll to position [186, 0]
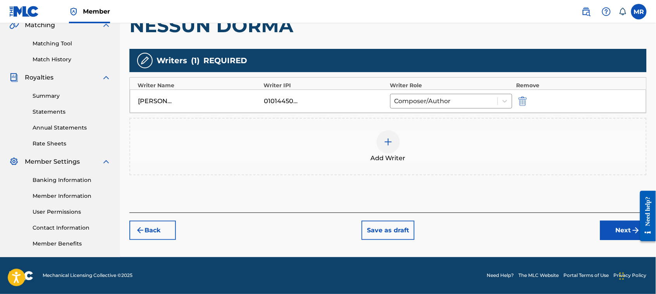
drag, startPoint x: 658, startPoint y: 172, endPoint x: 7, endPoint y: 41, distance: 664.0
click at [524, 230] on button "Next" at bounding box center [623, 229] width 46 height 19
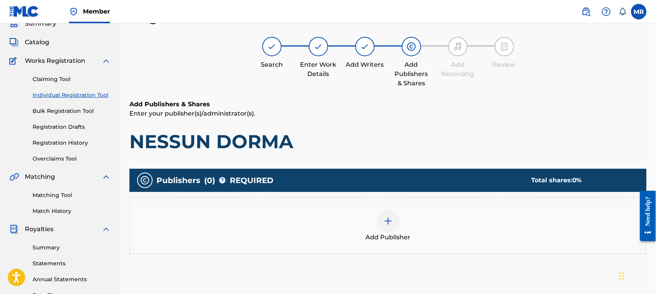
click at [388, 219] on img at bounding box center [387, 220] width 9 height 9
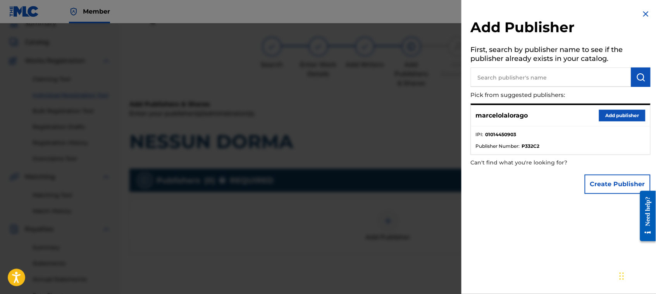
click at [524, 117] on button "Add publisher" at bounding box center [622, 116] width 46 height 12
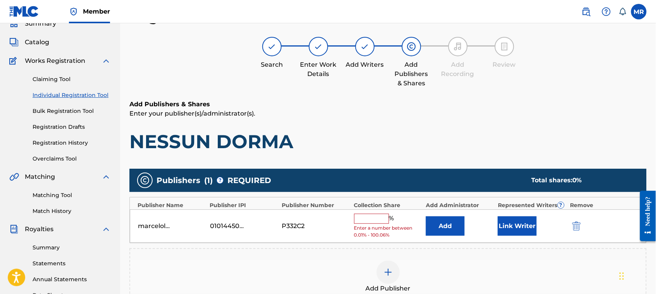
click at [376, 219] on input "text" at bounding box center [371, 218] width 35 height 10
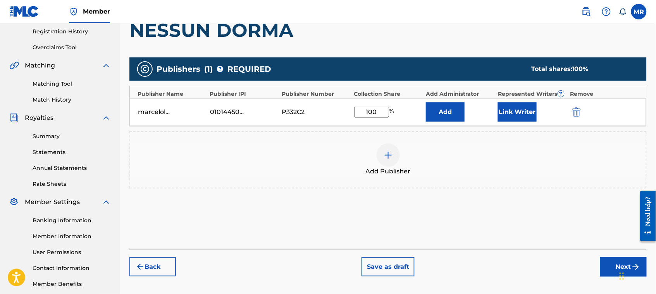
scroll to position [156, 0]
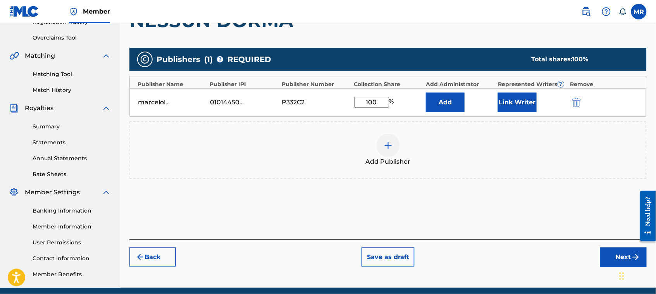
drag, startPoint x: 658, startPoint y: 168, endPoint x: 5, endPoint y: 28, distance: 667.3
type input "100"
click at [524, 235] on button "Next" at bounding box center [623, 256] width 46 height 19
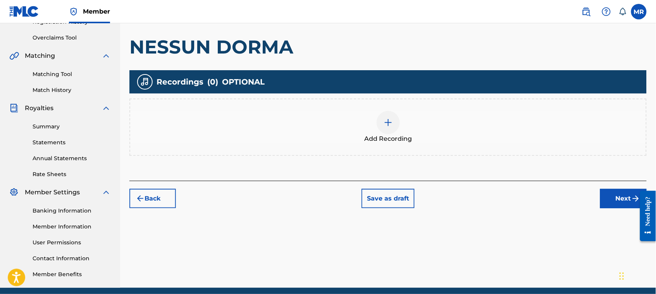
scroll to position [35, 0]
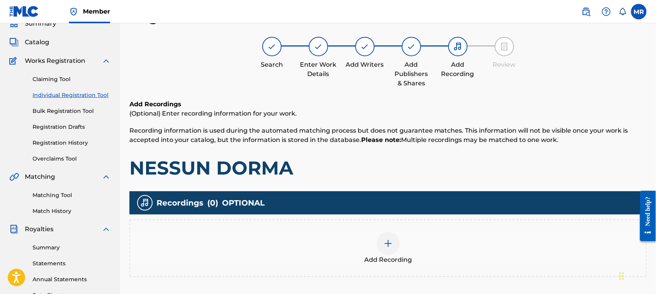
click at [390, 235] on img at bounding box center [387, 243] width 9 height 9
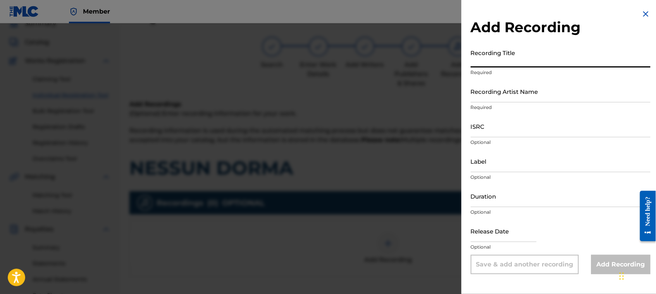
click at [476, 64] on input "Recording Title" at bounding box center [561, 56] width 180 height 22
type input "NESSUN DORMA"
click at [496, 96] on input "Recording Artist Name" at bounding box center [561, 91] width 180 height 22
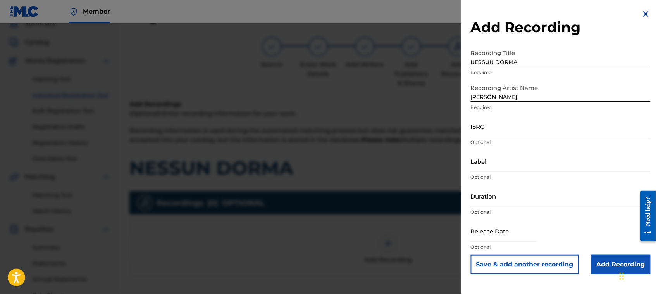
type input "MARCELO RAGO"
click at [473, 134] on input "ISRC" at bounding box center [561, 126] width 180 height 22
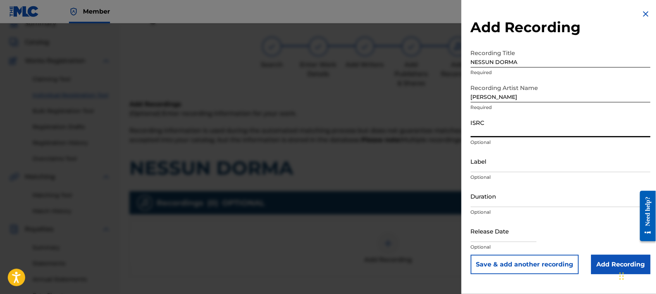
paste input "QZES52475950"
type input "QZES52475950"
click at [498, 235] on input "text" at bounding box center [504, 231] width 66 height 22
select select "7"
select select "2025"
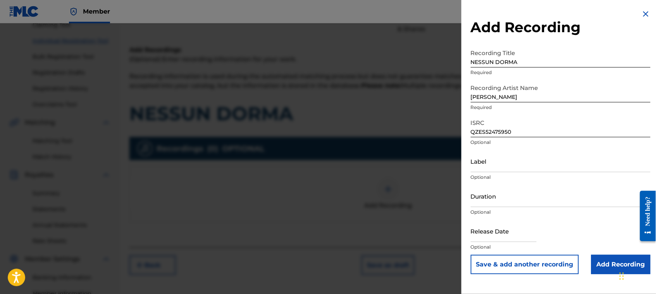
scroll to position [95, 0]
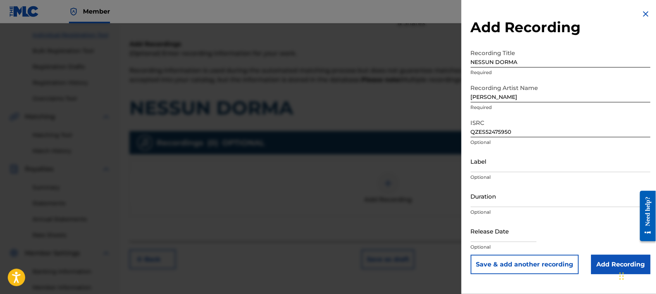
click at [524, 235] on input "Add Recording" at bounding box center [620, 263] width 59 height 19
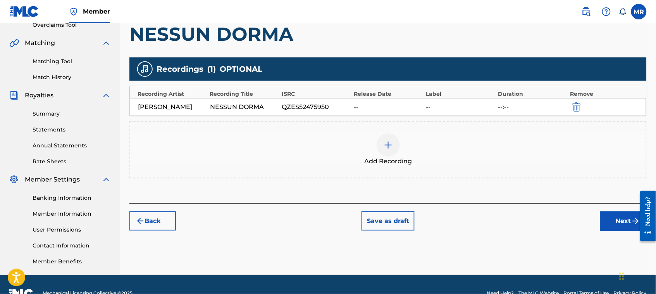
scroll to position [186, 0]
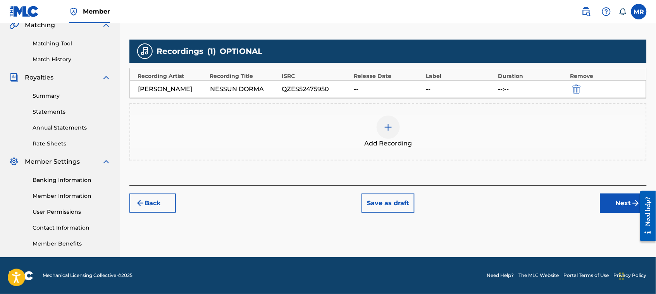
click at [524, 200] on button "Next" at bounding box center [623, 202] width 46 height 19
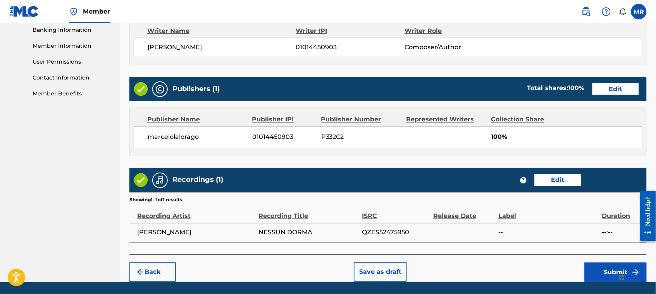
scroll to position [361, 0]
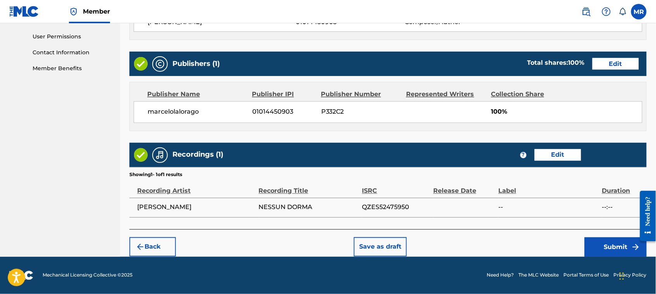
click at [524, 235] on button "Submit" at bounding box center [615, 246] width 62 height 19
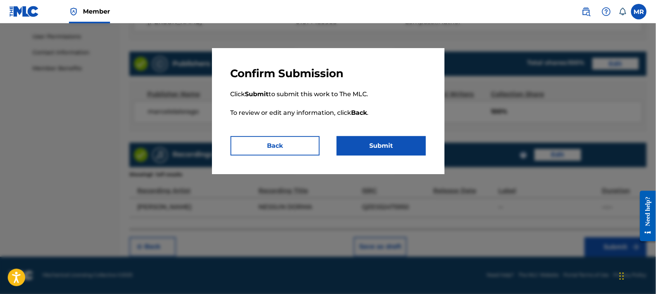
click at [381, 144] on button "Submit" at bounding box center [381, 145] width 89 height 19
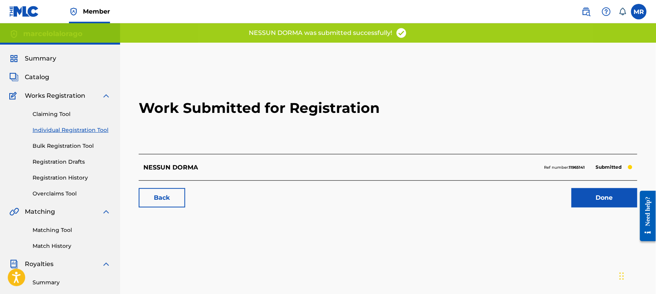
click at [524, 198] on link "Done" at bounding box center [604, 197] width 66 height 19
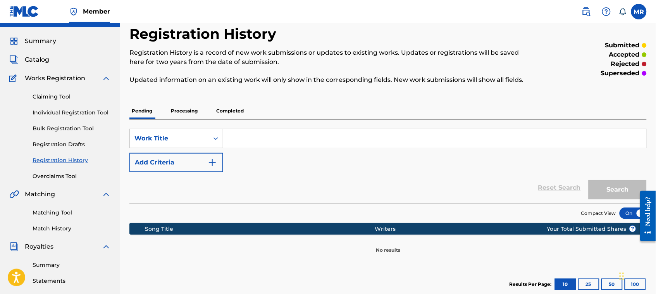
scroll to position [9, 0]
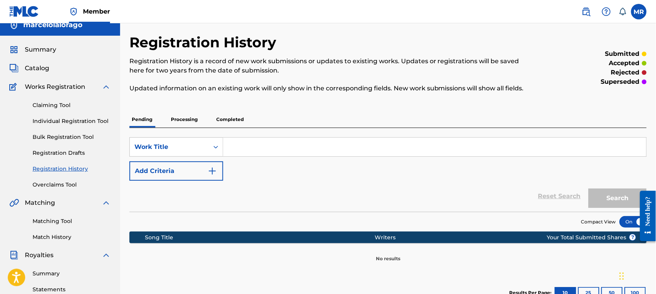
click at [187, 127] on p "Processing" at bounding box center [183, 119] width 31 height 16
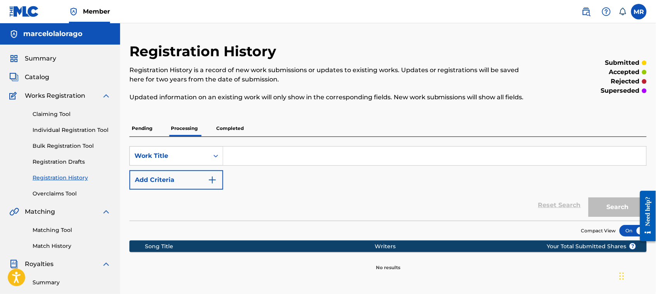
click at [148, 136] on p "Pending" at bounding box center [141, 128] width 25 height 16
click at [234, 136] on p "Completed" at bounding box center [230, 128] width 32 height 16
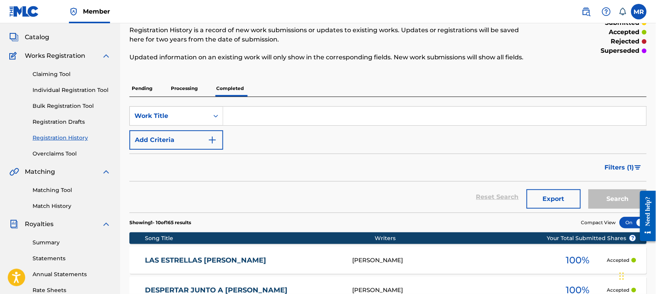
scroll to position [6, 0]
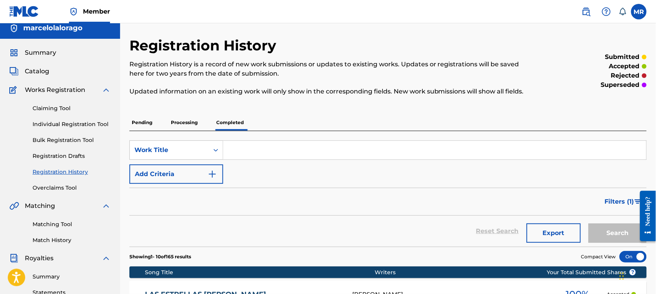
click at [43, 70] on span "Catalog" at bounding box center [37, 71] width 24 height 9
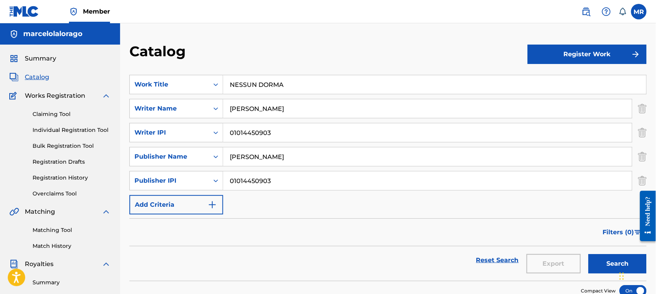
click at [74, 176] on link "Registration History" at bounding box center [72, 178] width 78 height 8
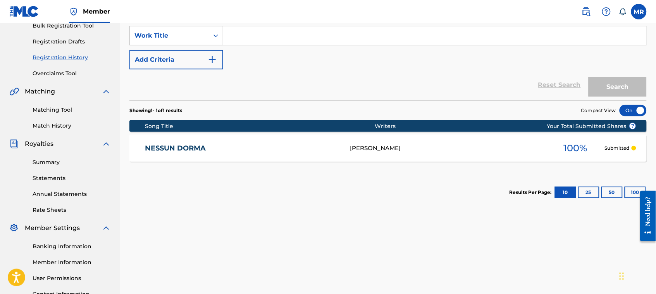
scroll to position [126, 0]
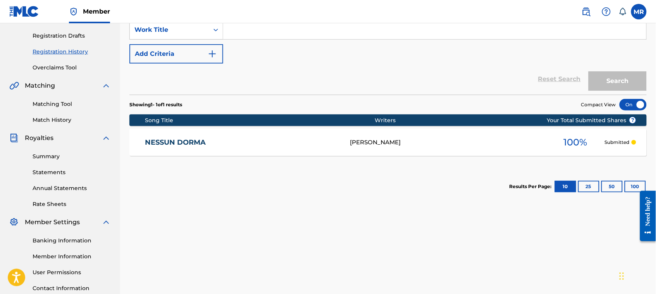
click at [189, 147] on link "NESSUN DORMA" at bounding box center [242, 142] width 194 height 9
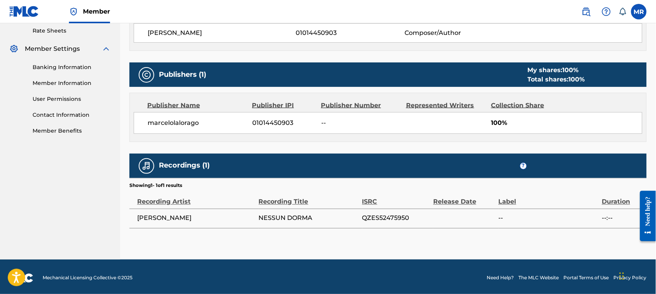
scroll to position [302, 0]
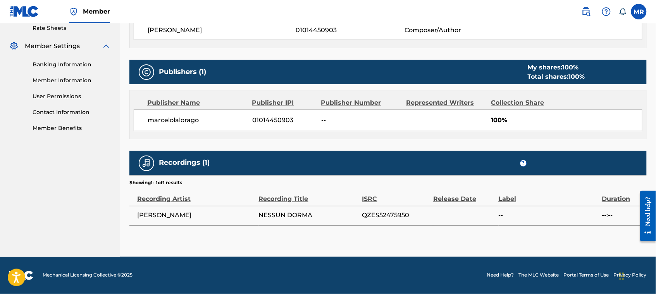
click at [524, 16] on label at bounding box center [638, 11] width 15 height 15
click at [524, 12] on input "MR Marcelo Rago marcelolalorago@gmail.com Notification Preferences Profile Log …" at bounding box center [639, 12] width 0 height 0
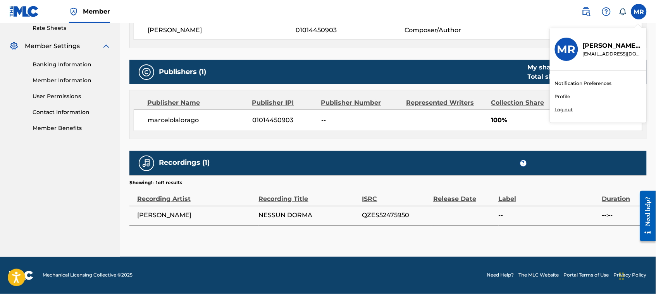
click at [524, 110] on p "Log out" at bounding box center [564, 109] width 18 height 7
click at [524, 12] on input "MR Marcelo Rago marcelolalorago@gmail.com Notification Preferences Profile Log …" at bounding box center [639, 12] width 0 height 0
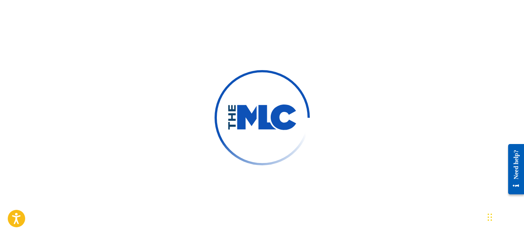
scroll to position [38, 0]
